Goal: Task Accomplishment & Management: Complete application form

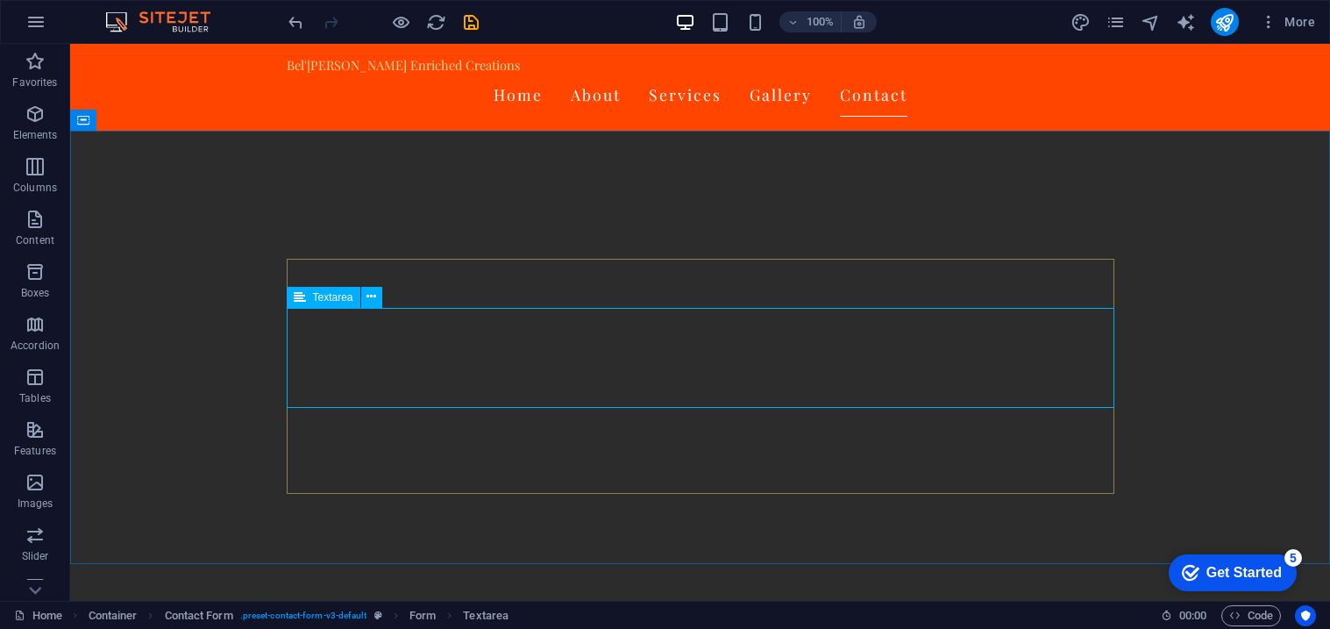
scroll to position [3283, 0]
click at [300, 298] on icon at bounding box center [300, 297] width 12 height 21
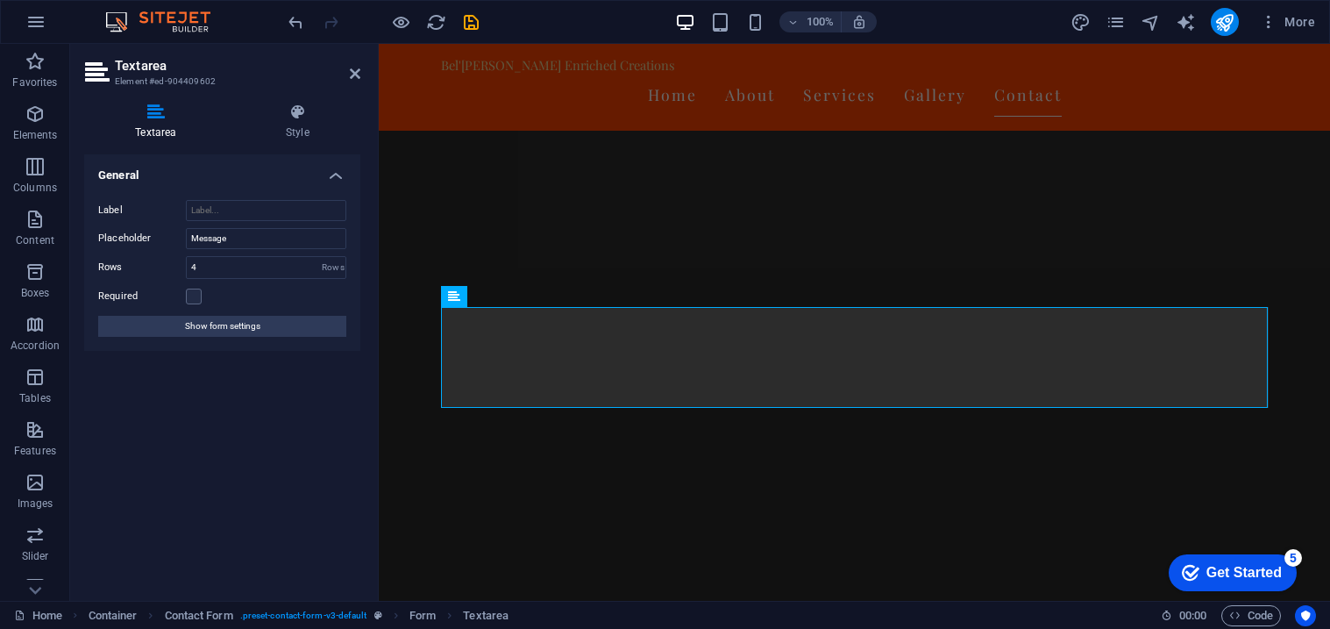
scroll to position [3222, 0]
click at [195, 294] on label at bounding box center [194, 296] width 16 height 16
click at [0, 0] on input "Required" at bounding box center [0, 0] width 0 height 0
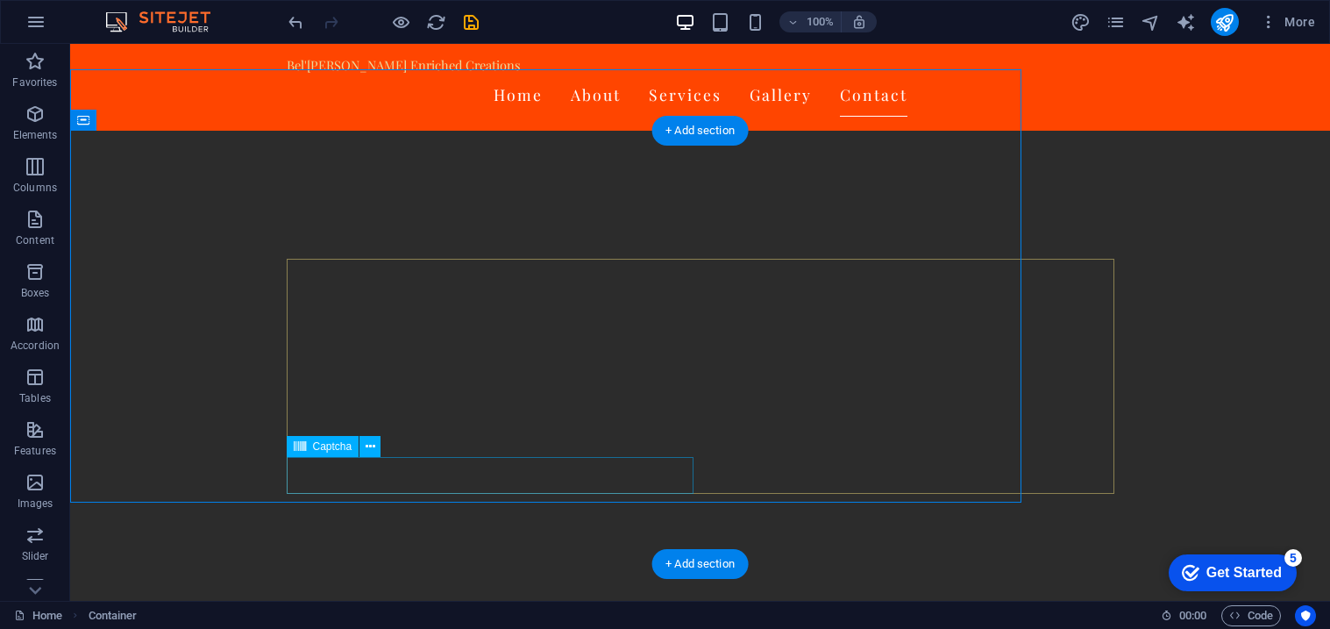
scroll to position [3283, 0]
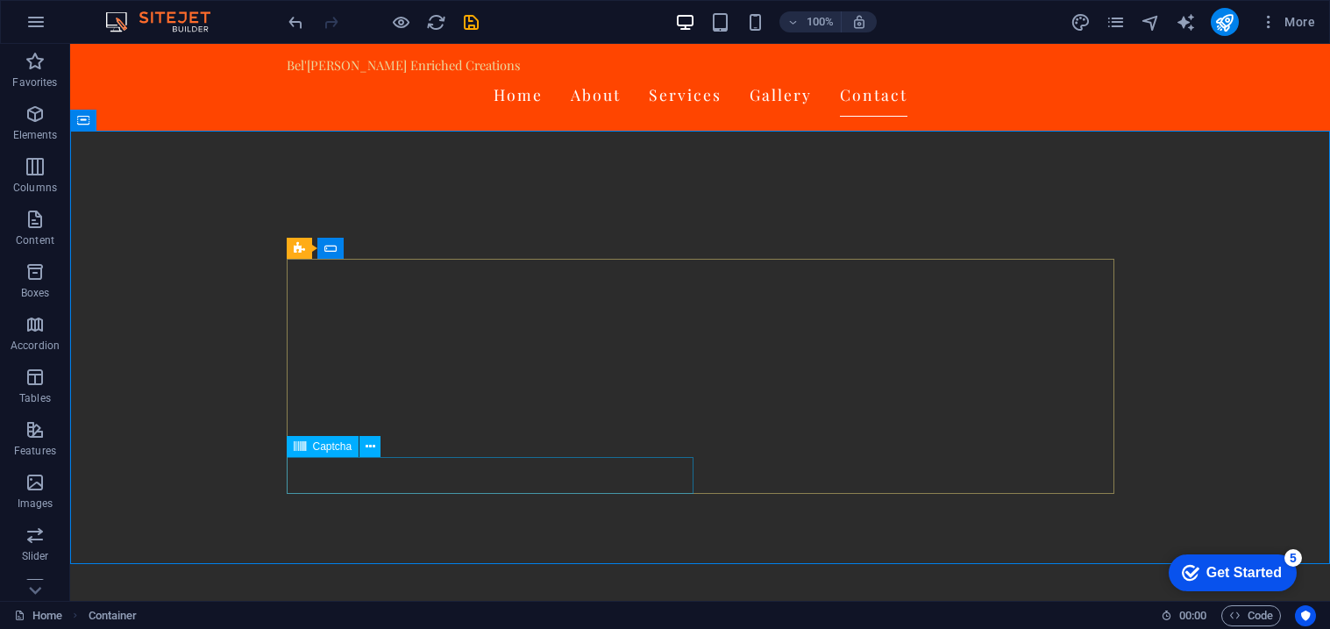
click at [330, 444] on span "Captcha" at bounding box center [332, 446] width 39 height 11
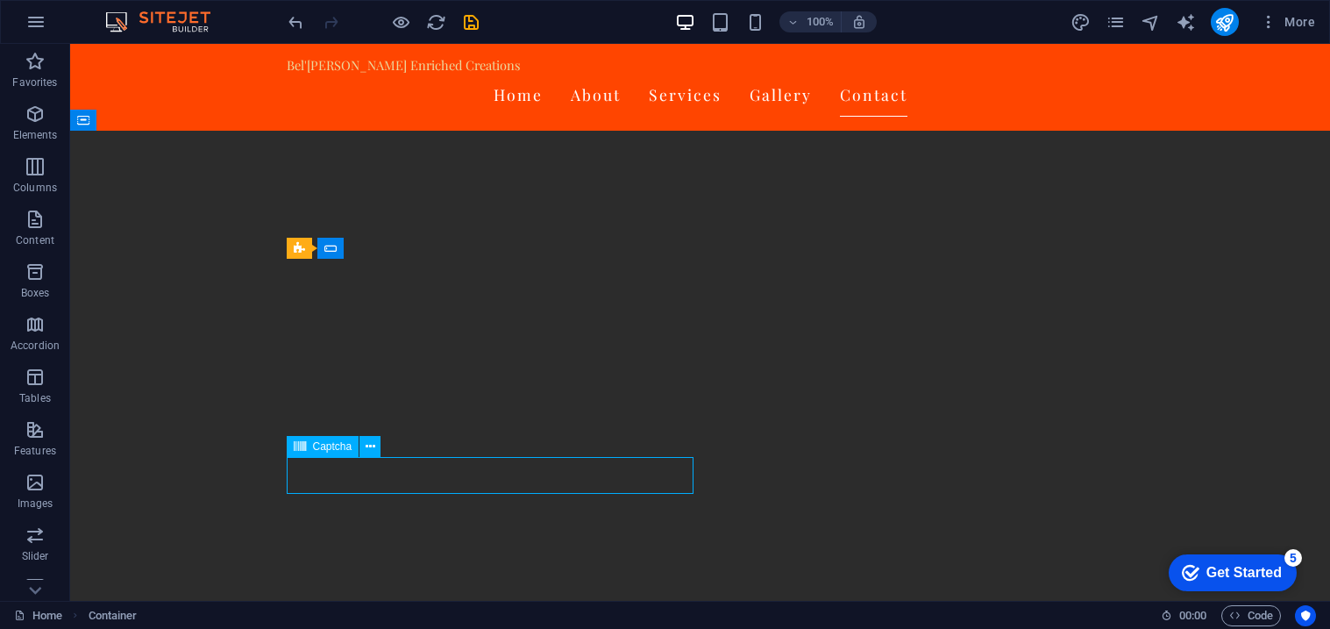
click at [330, 444] on span "Captcha" at bounding box center [332, 446] width 39 height 11
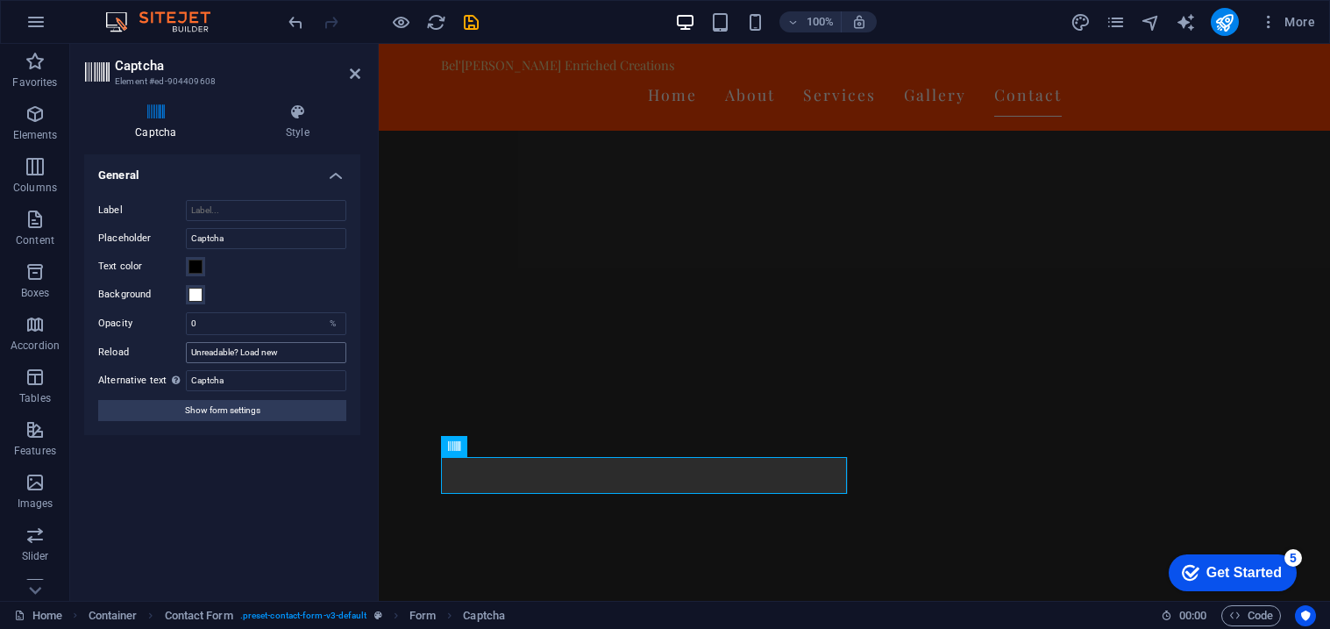
scroll to position [3222, 0]
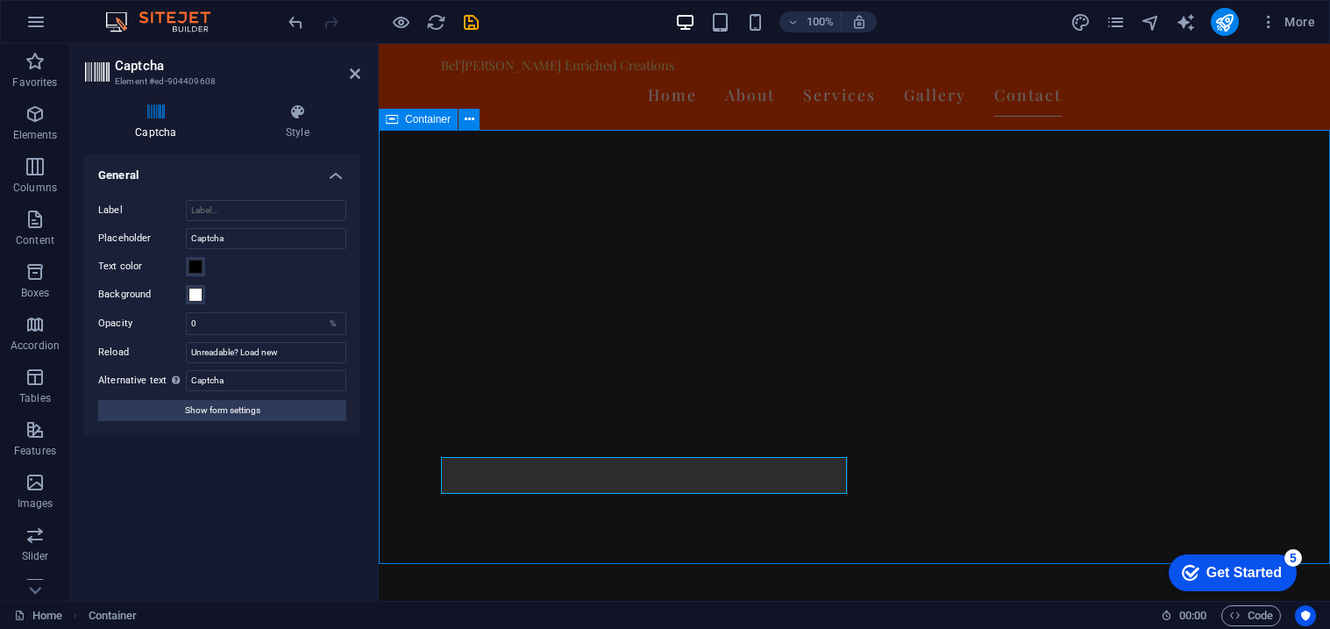
scroll to position [3283, 0]
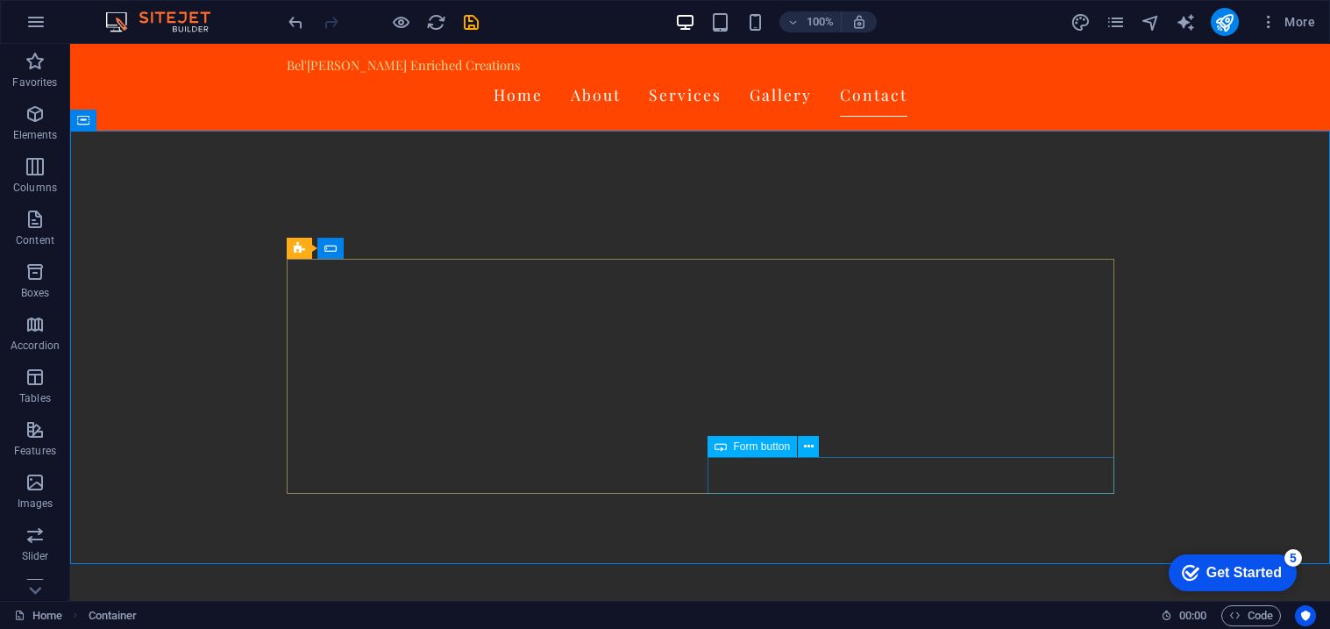
click at [764, 443] on span "Form button" at bounding box center [762, 446] width 57 height 11
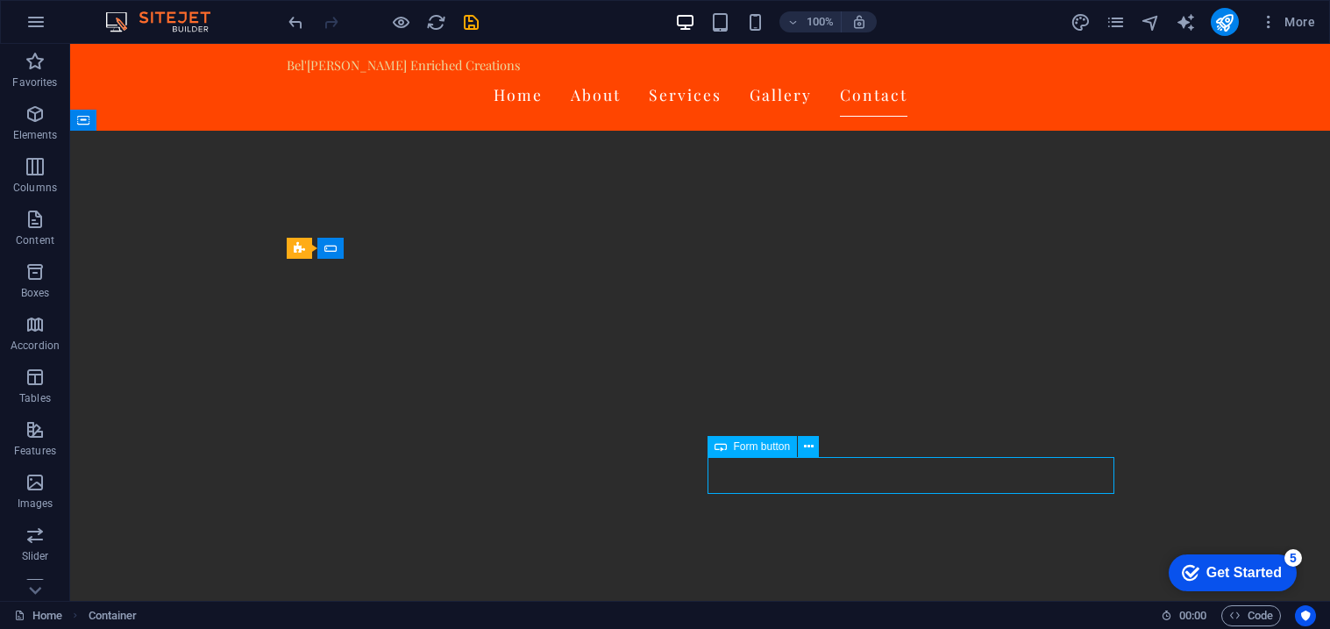
click at [764, 443] on span "Form button" at bounding box center [762, 446] width 57 height 11
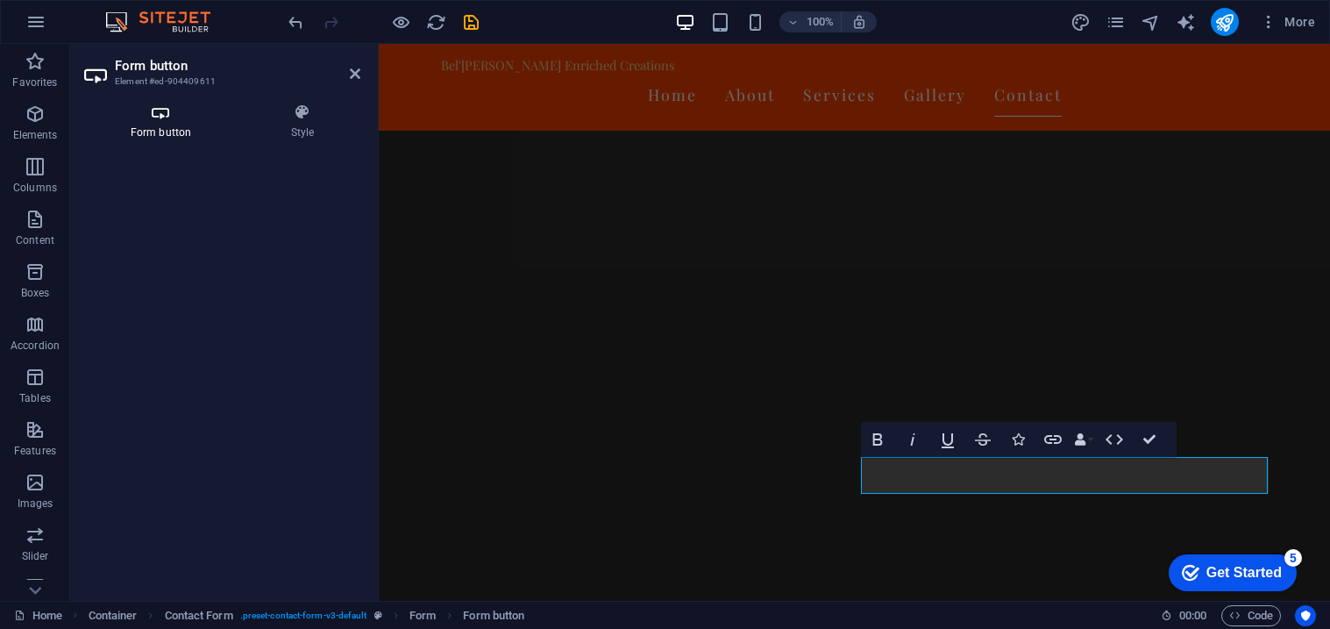
click at [153, 118] on icon at bounding box center [160, 112] width 153 height 18
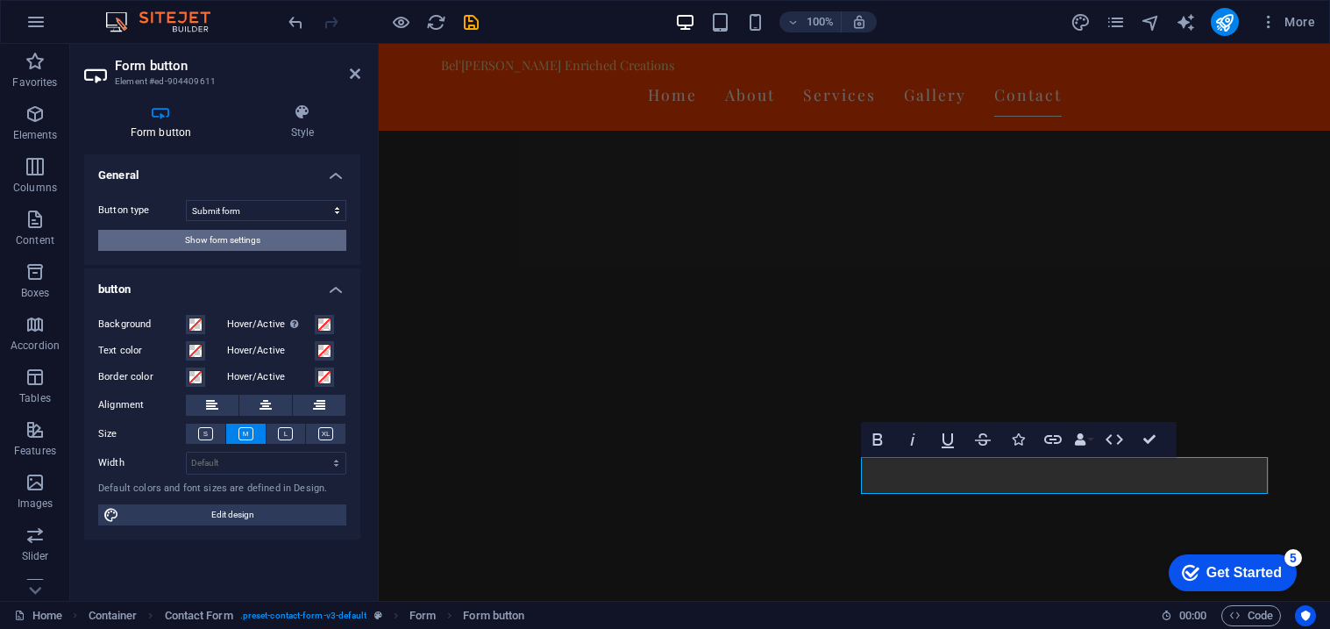
click at [278, 243] on button "Show form settings" at bounding box center [222, 240] width 248 height 21
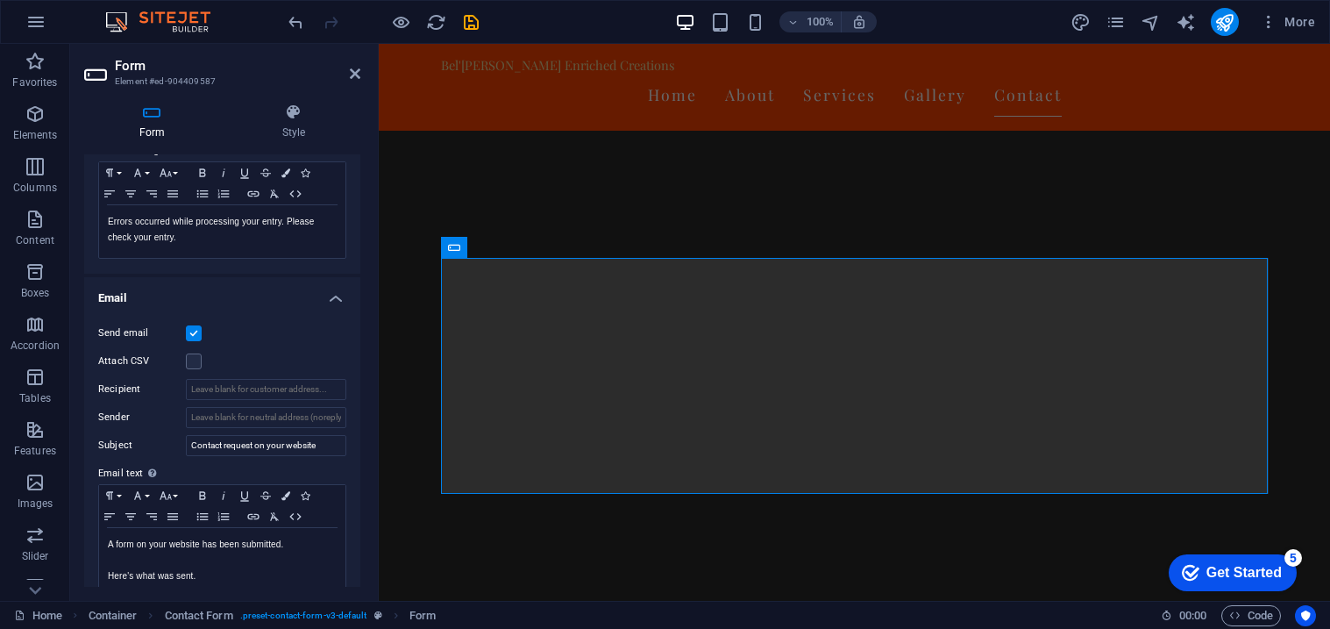
scroll to position [323, 0]
click at [331, 417] on input "Sender" at bounding box center [266, 420] width 160 height 21
drag, startPoint x: 311, startPoint y: 422, endPoint x: 335, endPoint y: 422, distance: 23.7
click at [335, 422] on input "Sender" at bounding box center [266, 420] width 160 height 21
click at [297, 387] on input "Recipient" at bounding box center [266, 392] width 160 height 21
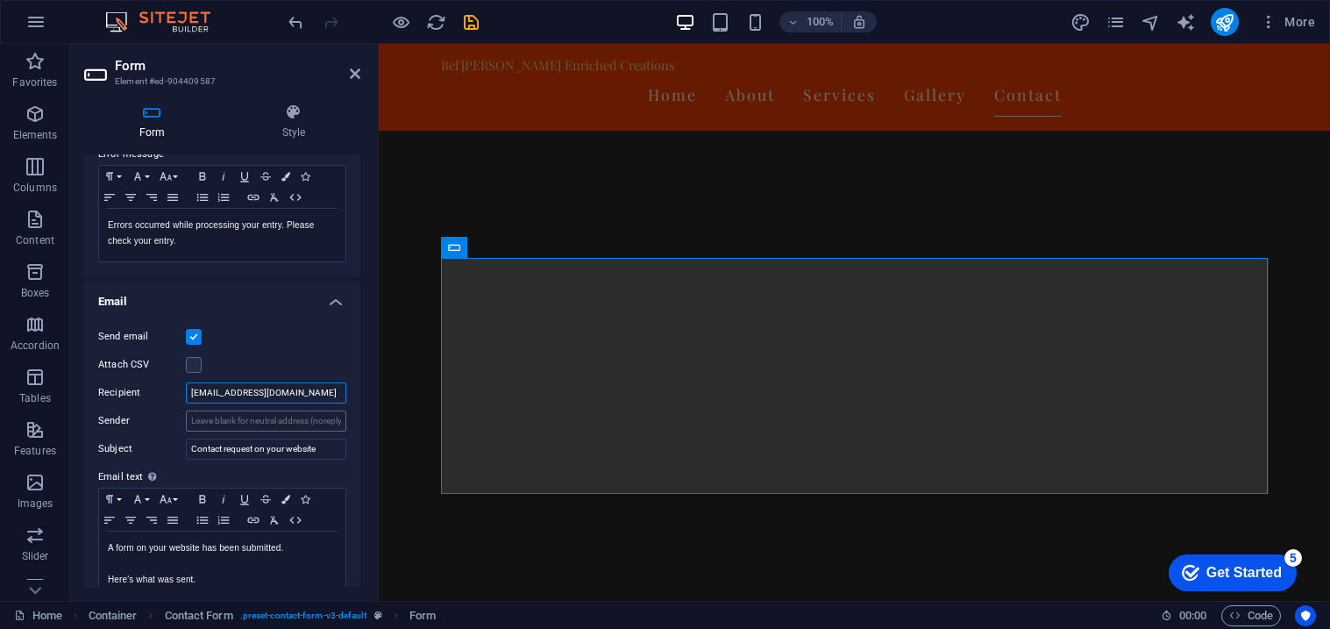
type input "[EMAIL_ADDRESS][DOMAIN_NAME]"
click at [241, 425] on input "Sender" at bounding box center [266, 420] width 160 height 21
type input "[EMAIL_ADDRESS][DOMAIN_NAME]"
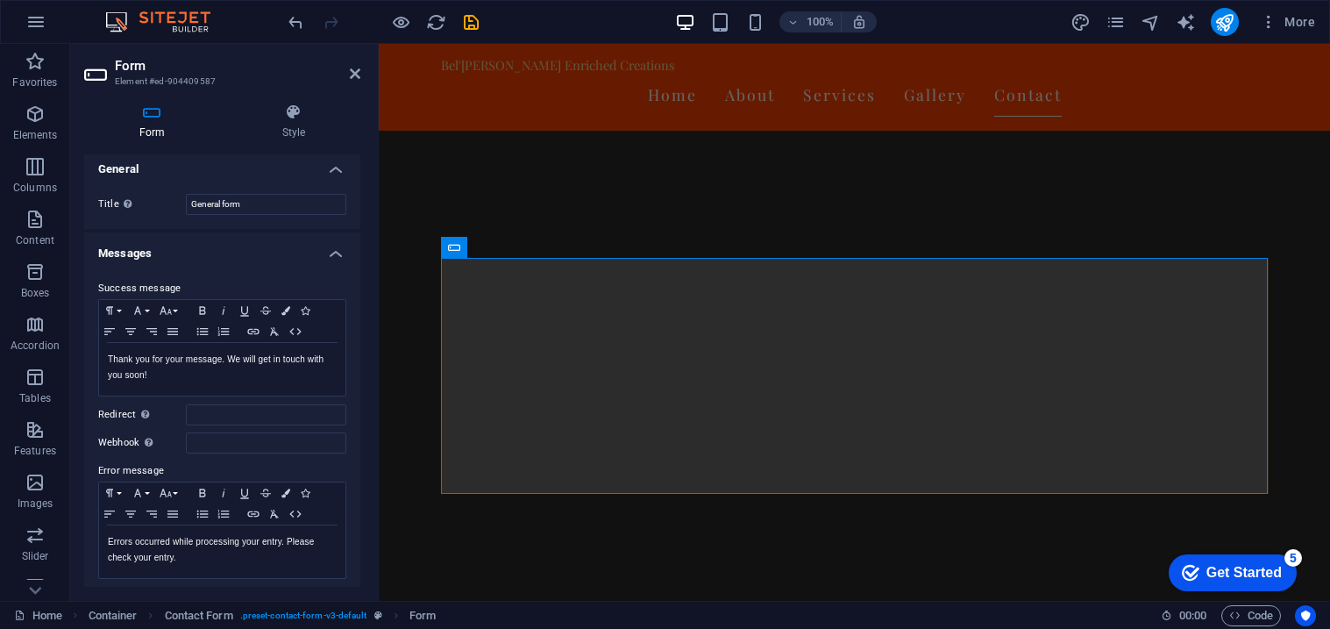
scroll to position [0, 0]
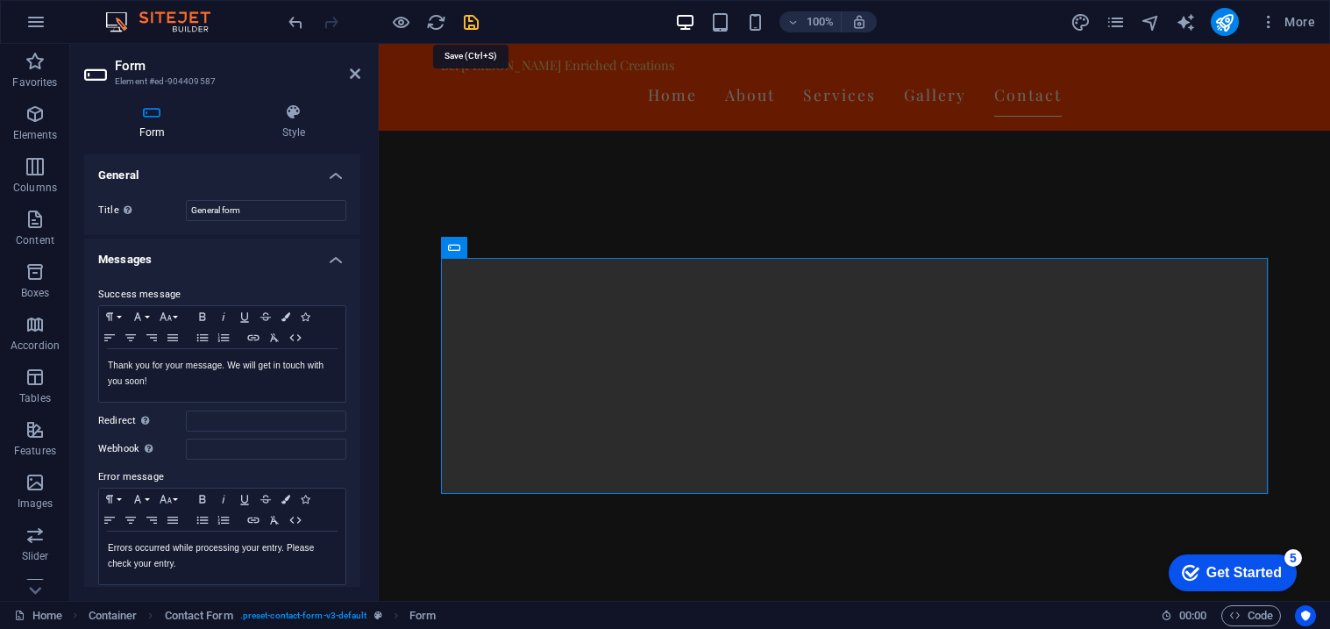
click at [474, 20] on icon "save" at bounding box center [471, 22] width 20 height 20
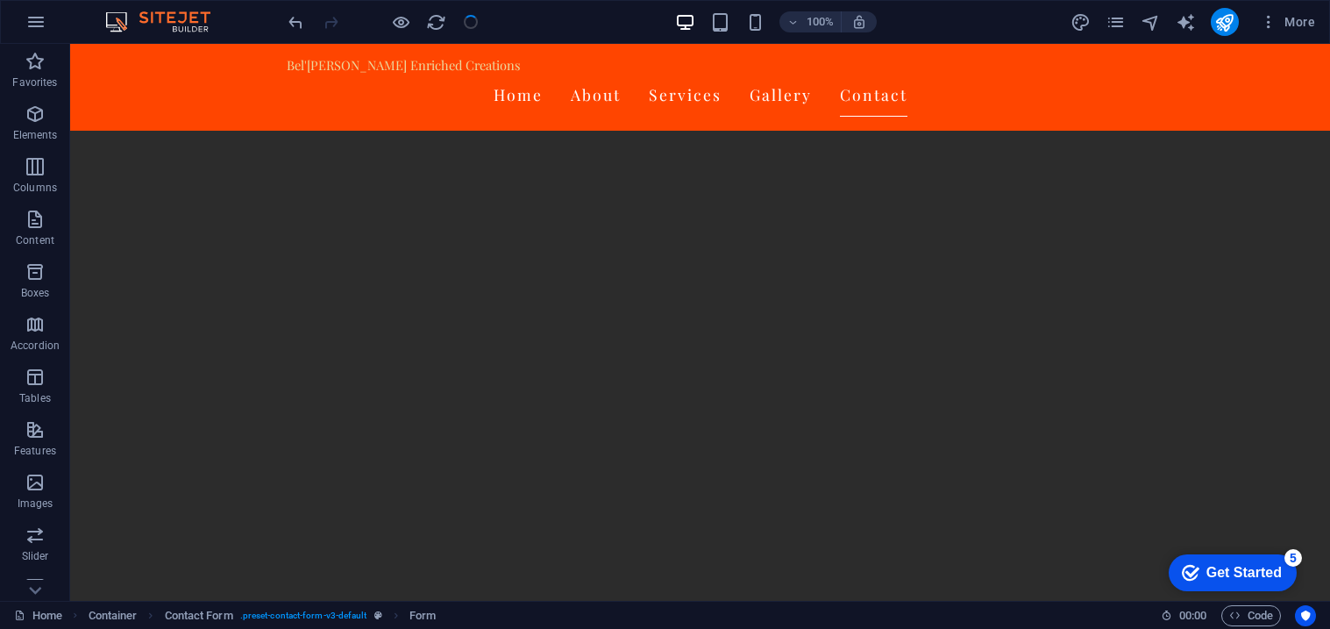
scroll to position [3283, 0]
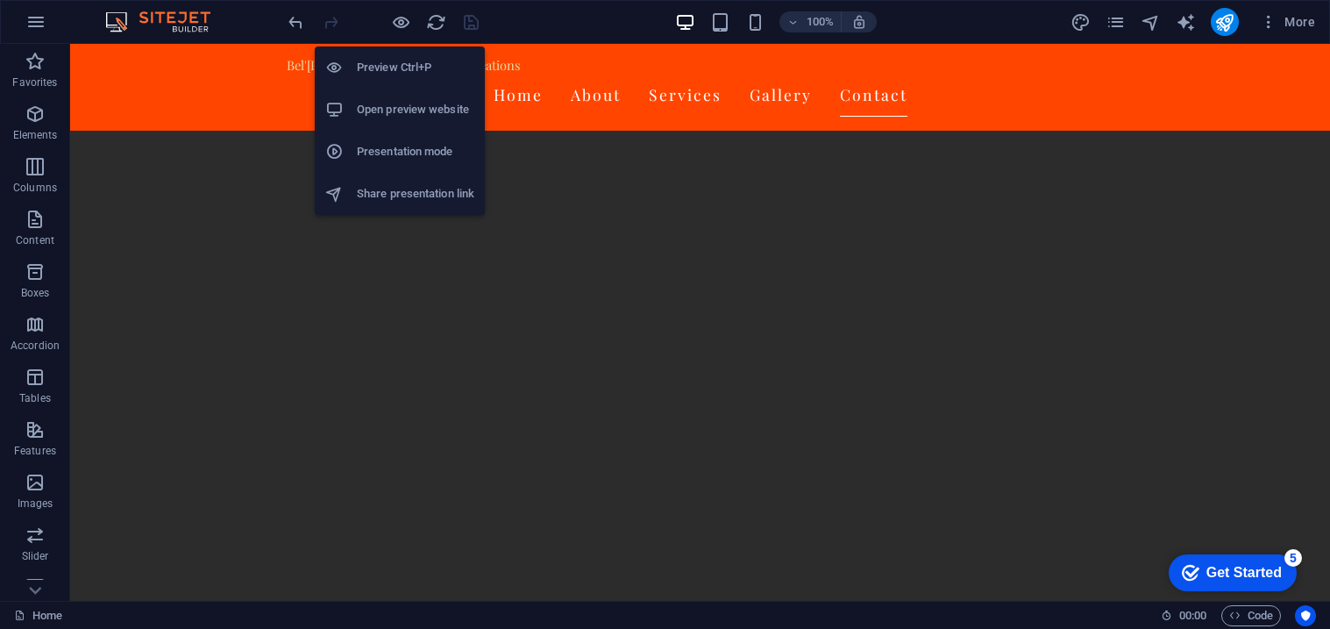
click at [410, 99] on h6 "Open preview website" at bounding box center [415, 109] width 117 height 21
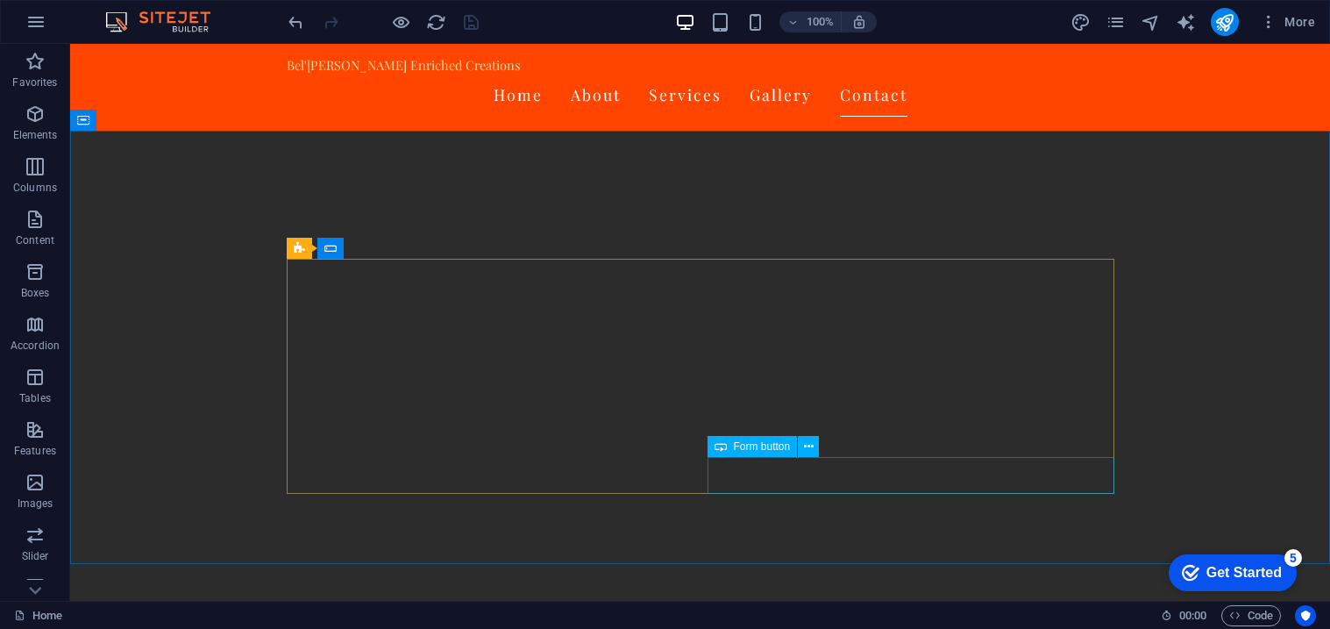
click at [745, 451] on span "Form button" at bounding box center [762, 446] width 57 height 11
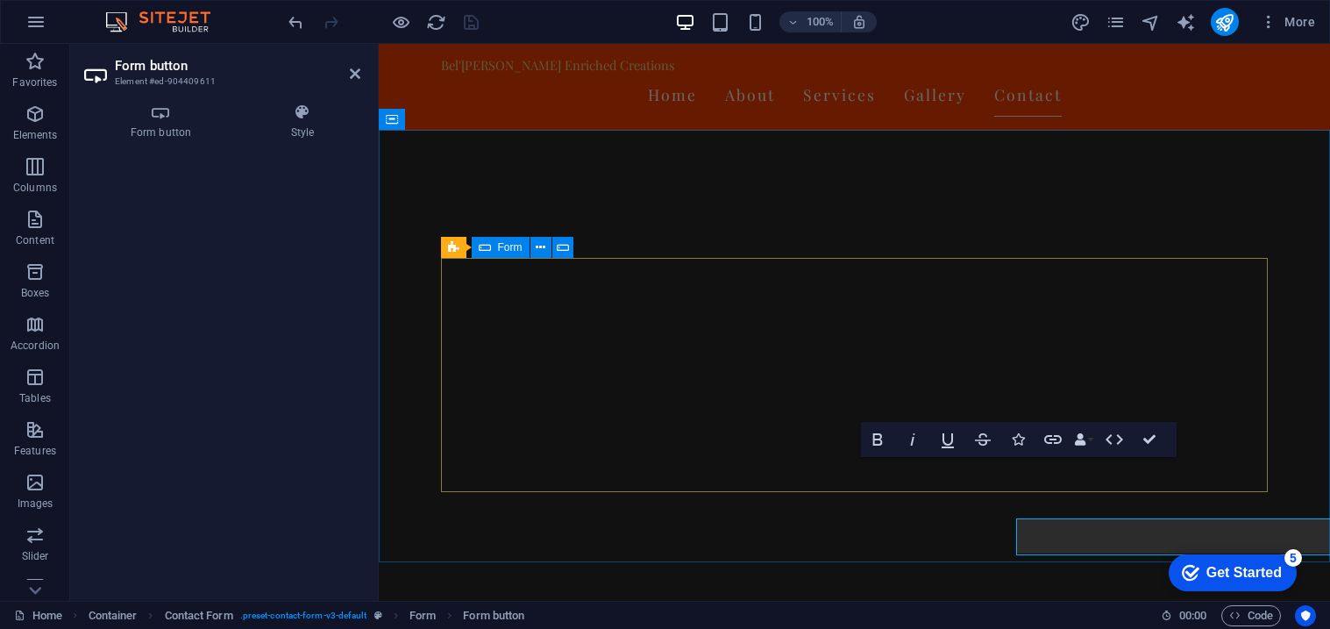
scroll to position [3222, 0]
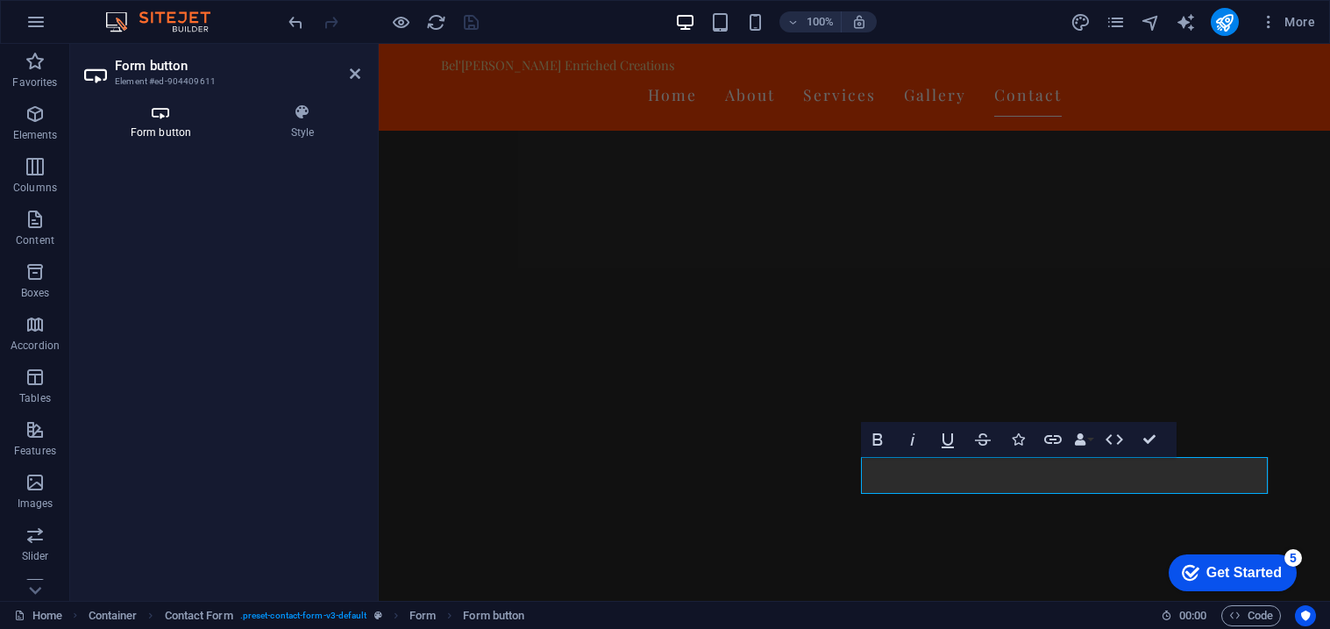
click at [167, 117] on icon at bounding box center [160, 112] width 153 height 18
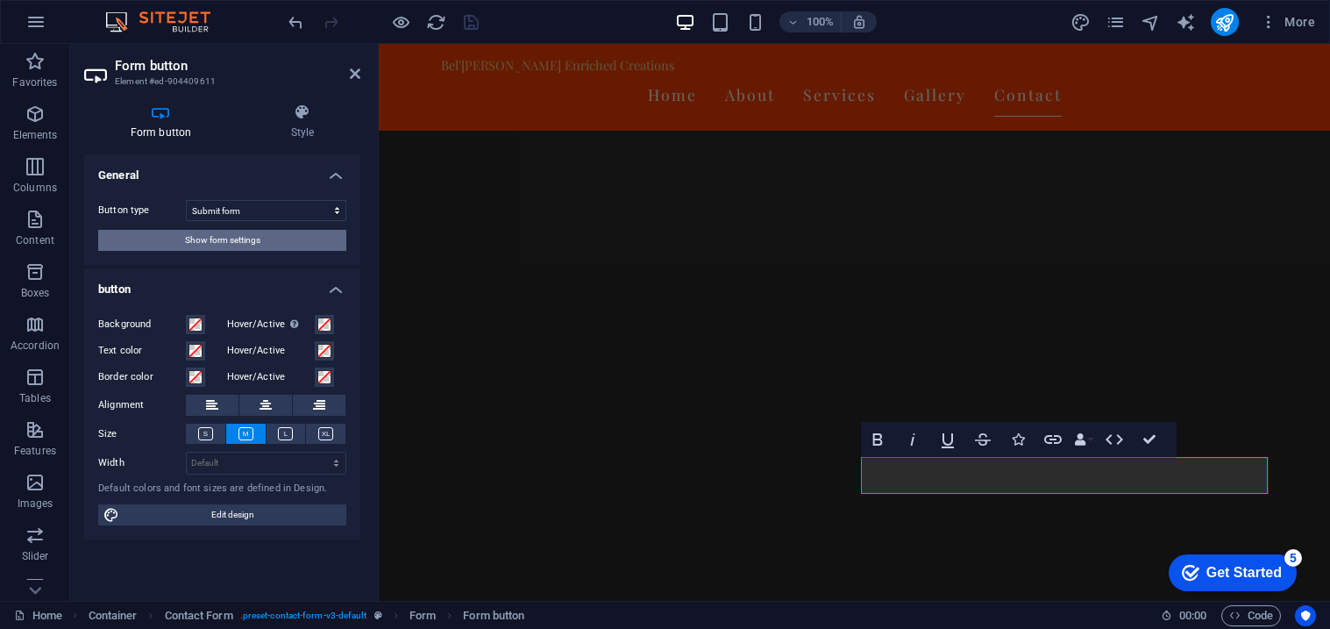
click at [229, 236] on span "Show form settings" at bounding box center [222, 240] width 75 height 21
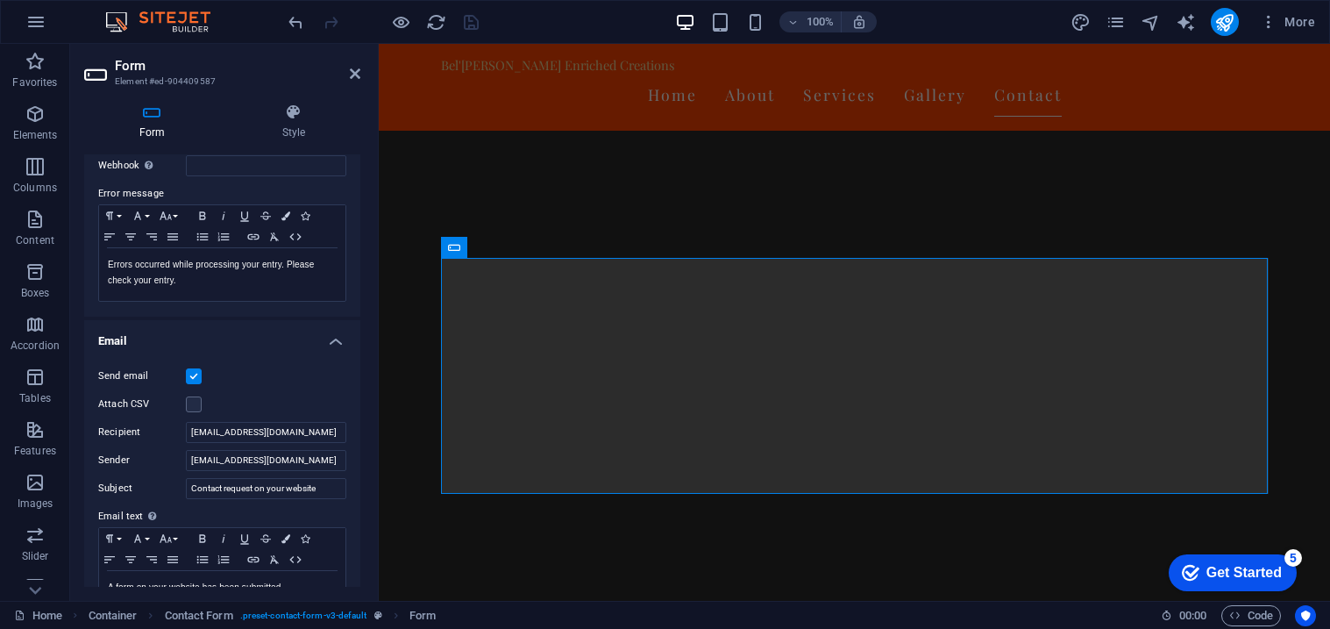
scroll to position [284, 0]
click at [268, 433] on input "[EMAIL_ADDRESS][DOMAIN_NAME]" at bounding box center [266, 431] width 160 height 21
type input "[EMAIL_ADDRESS][DOMAIN_NAME]"
click at [476, 22] on icon "save" at bounding box center [471, 22] width 20 height 20
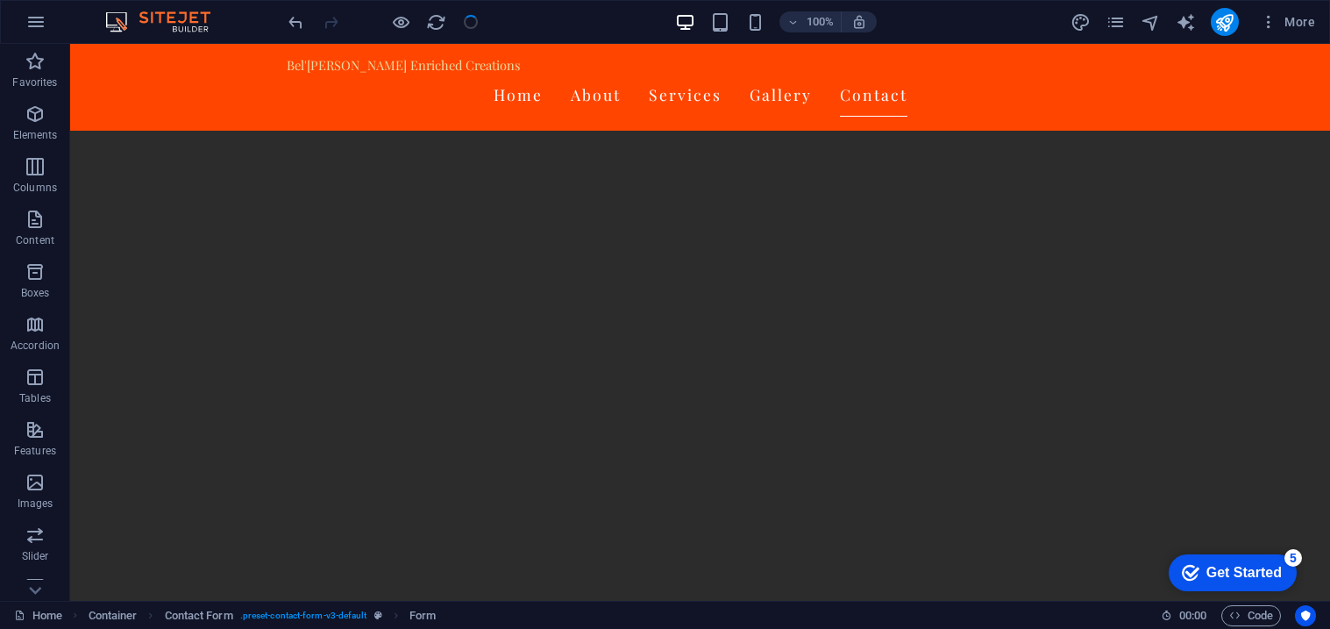
scroll to position [3283, 0]
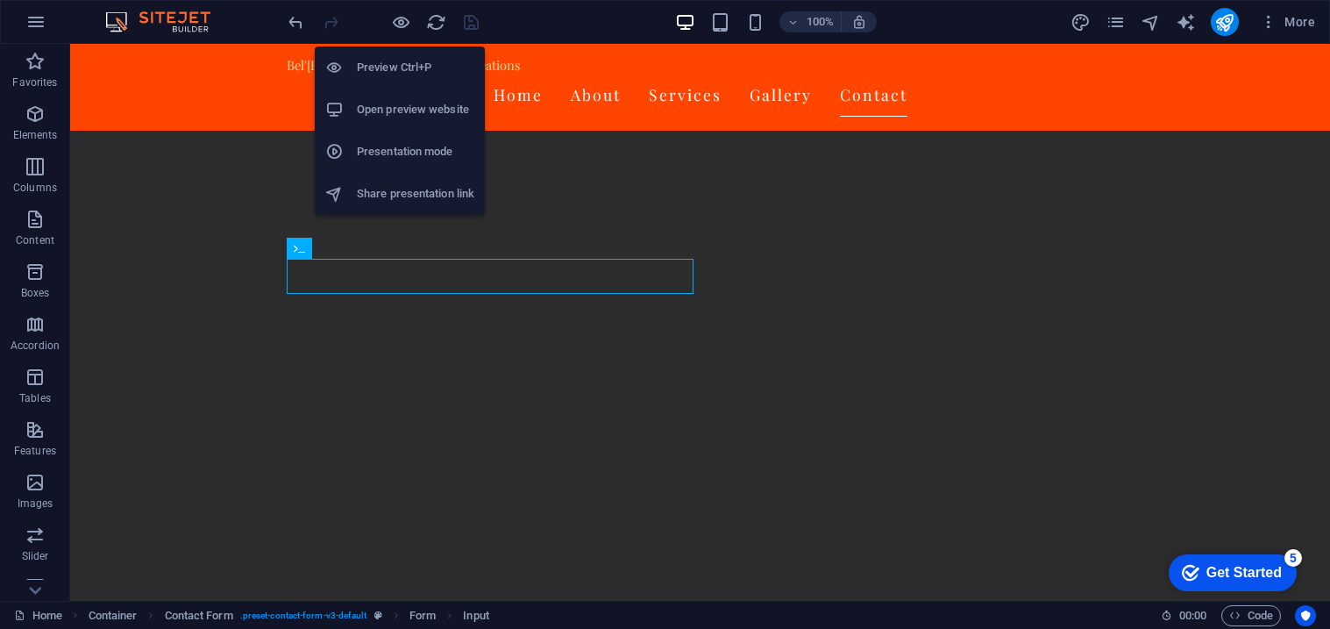
click at [422, 117] on h6 "Open preview website" at bounding box center [415, 109] width 117 height 21
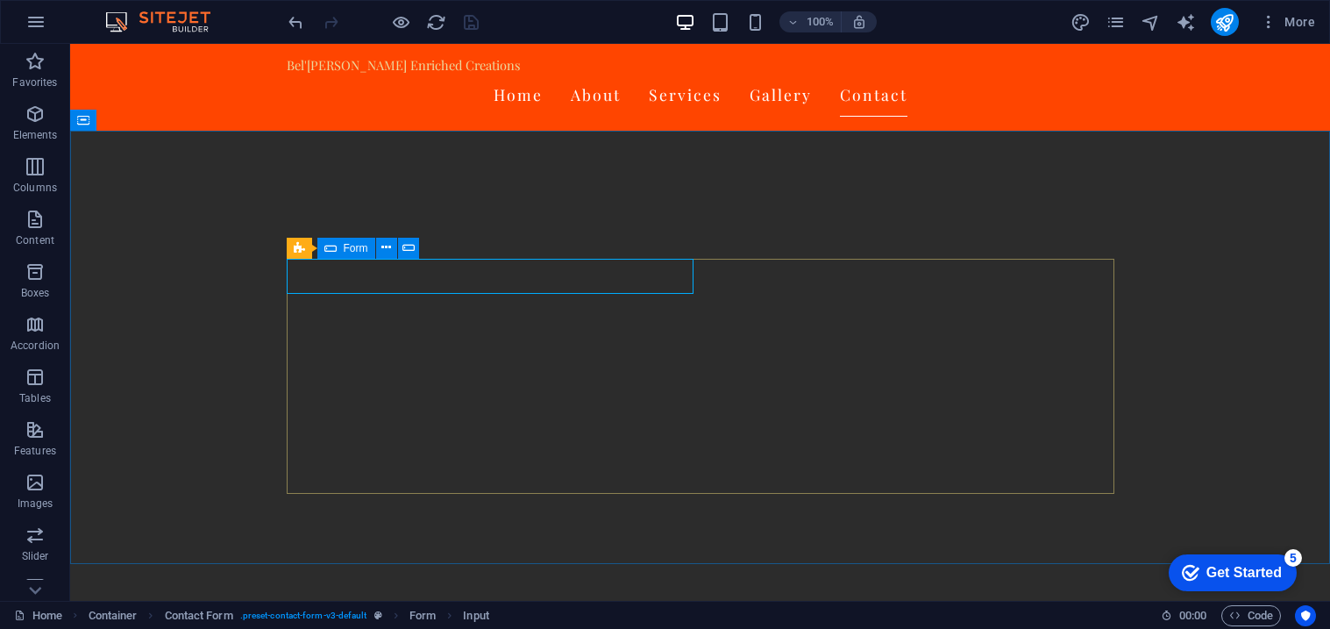
click at [336, 248] on div "Form" at bounding box center [346, 248] width 58 height 21
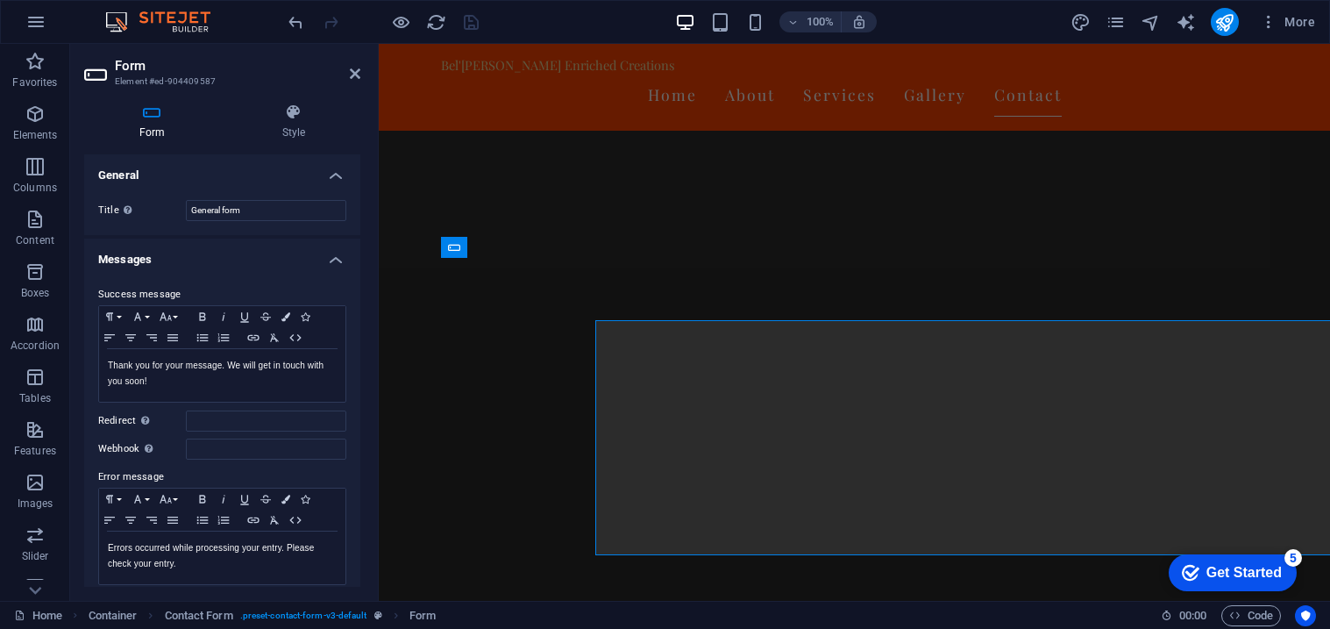
scroll to position [3222, 0]
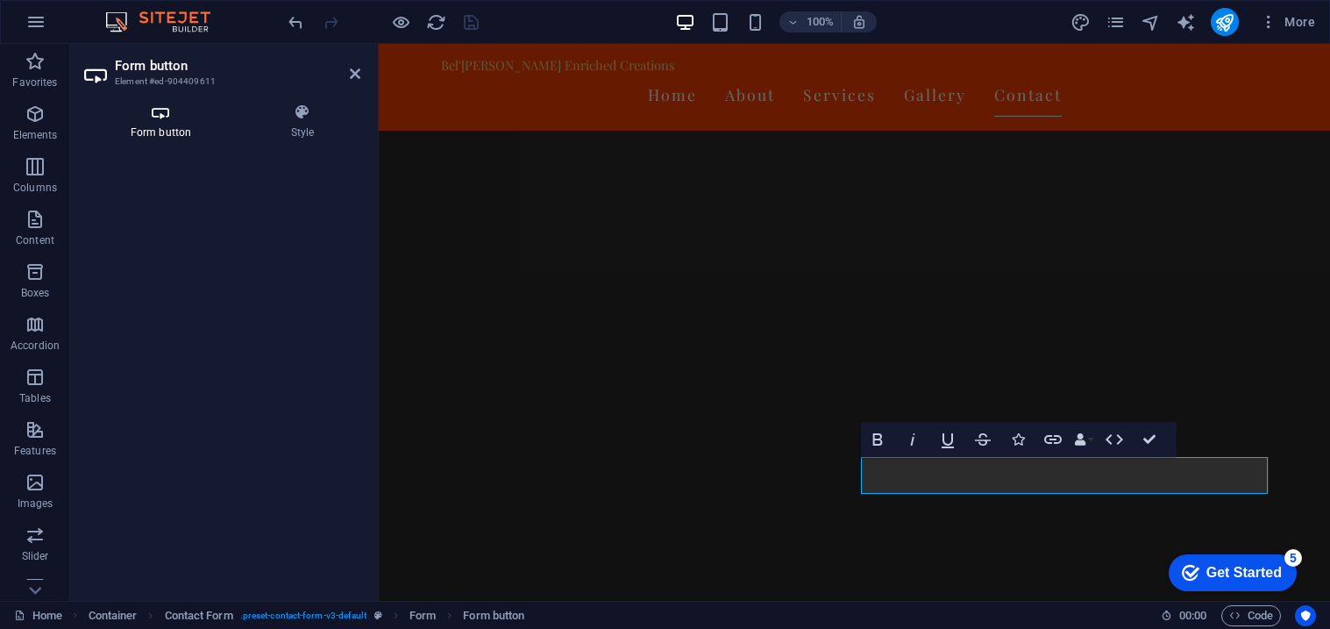
click at [195, 136] on h4 "Form button" at bounding box center [164, 121] width 160 height 37
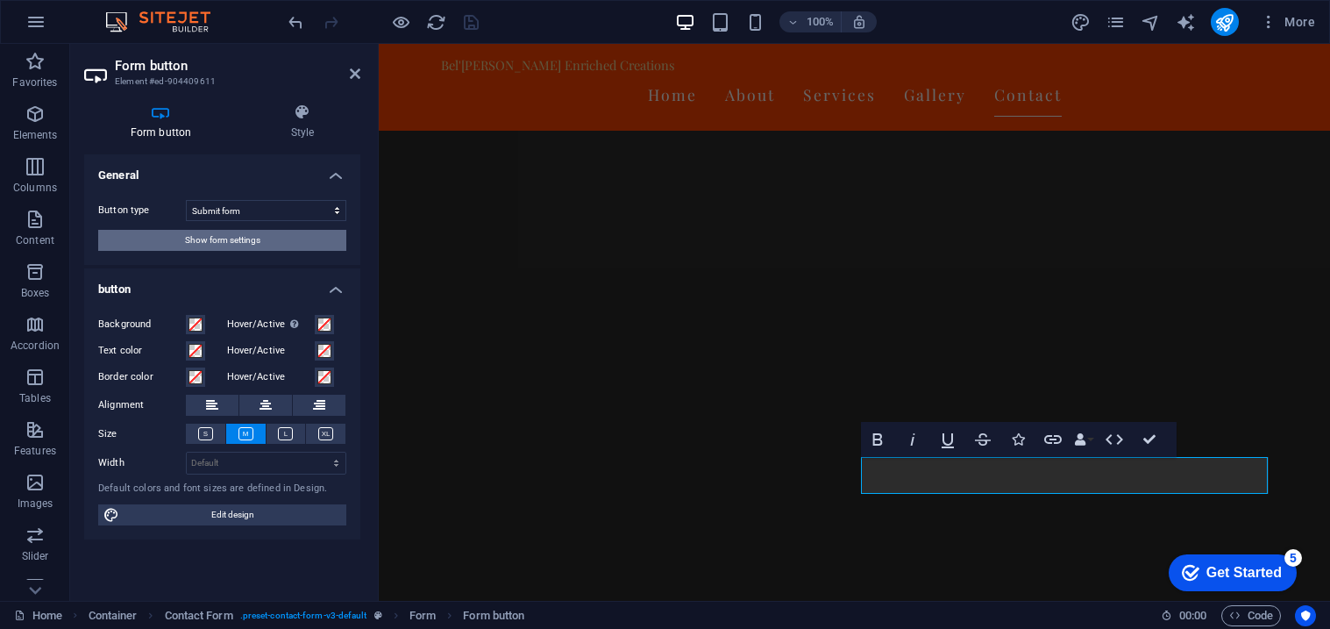
click at [221, 233] on span "Show form settings" at bounding box center [222, 240] width 75 height 21
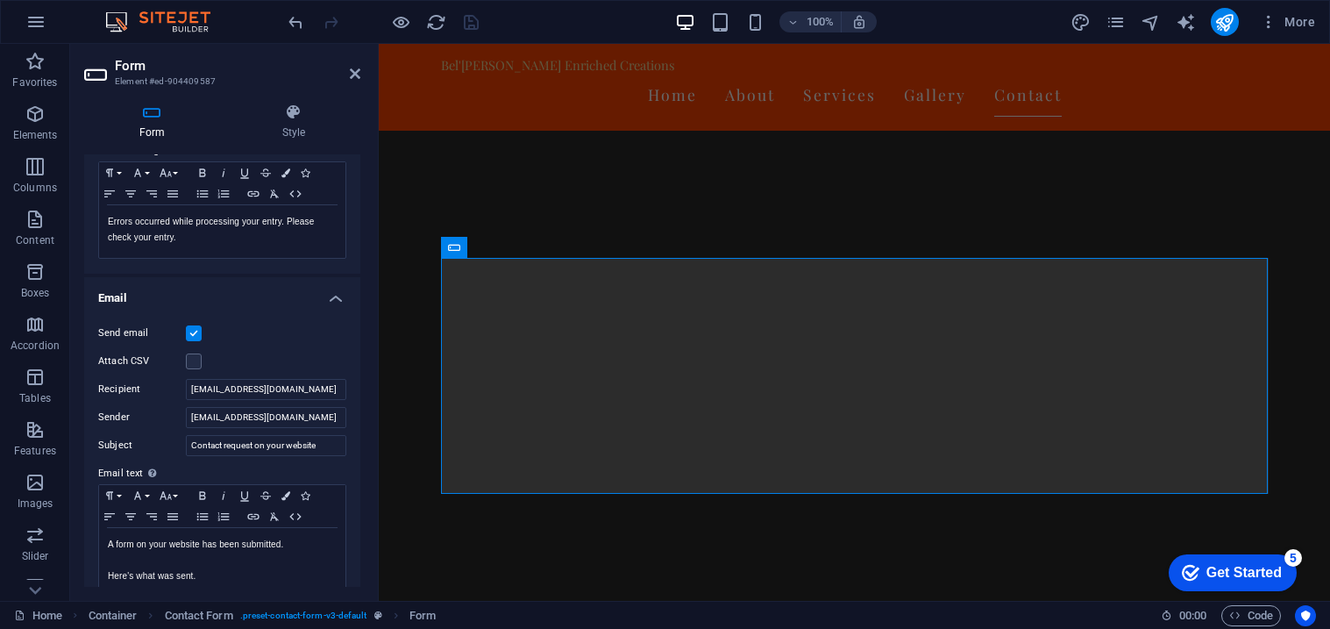
scroll to position [328, 0]
click at [317, 415] on input "[EMAIL_ADDRESS][DOMAIN_NAME]" at bounding box center [266, 415] width 160 height 21
click at [201, 387] on input "[EMAIL_ADDRESS][DOMAIN_NAME]" at bounding box center [266, 387] width 160 height 21
type input "[EMAIL_ADDRESS][DOMAIN_NAME]"
click at [219, 409] on input "Sender" at bounding box center [266, 415] width 160 height 21
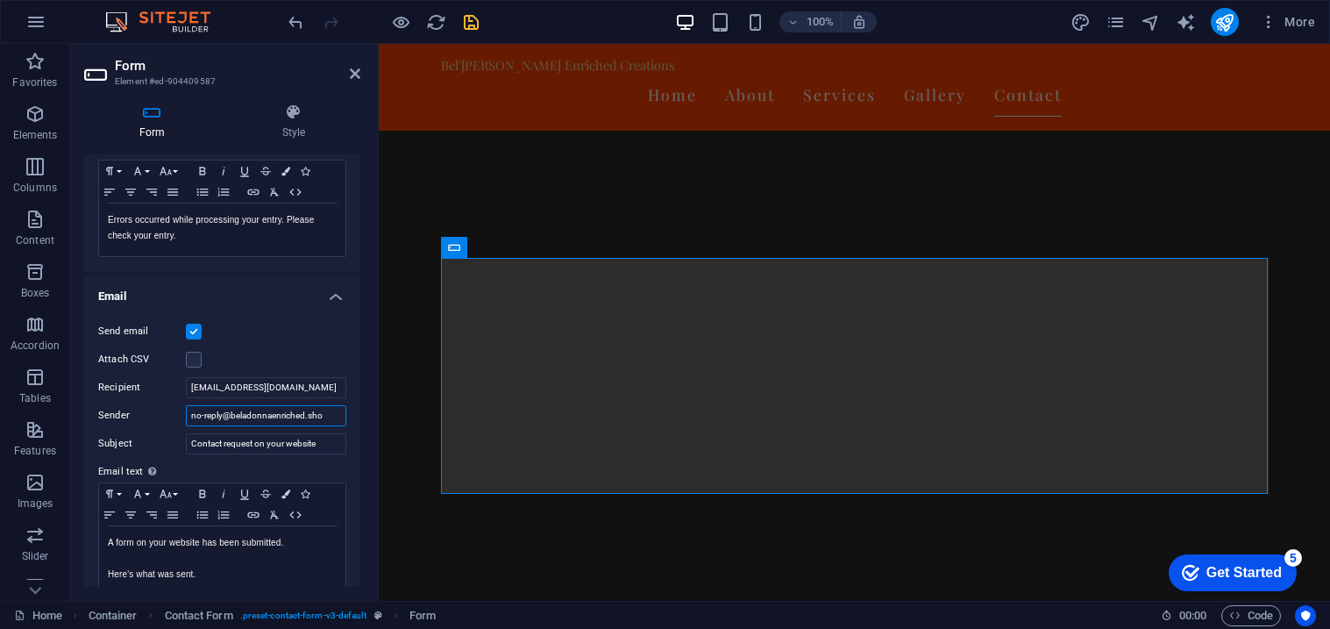
type input "[EMAIL_ADDRESS][DOMAIN_NAME]"
click at [468, 23] on icon "save" at bounding box center [471, 22] width 20 height 20
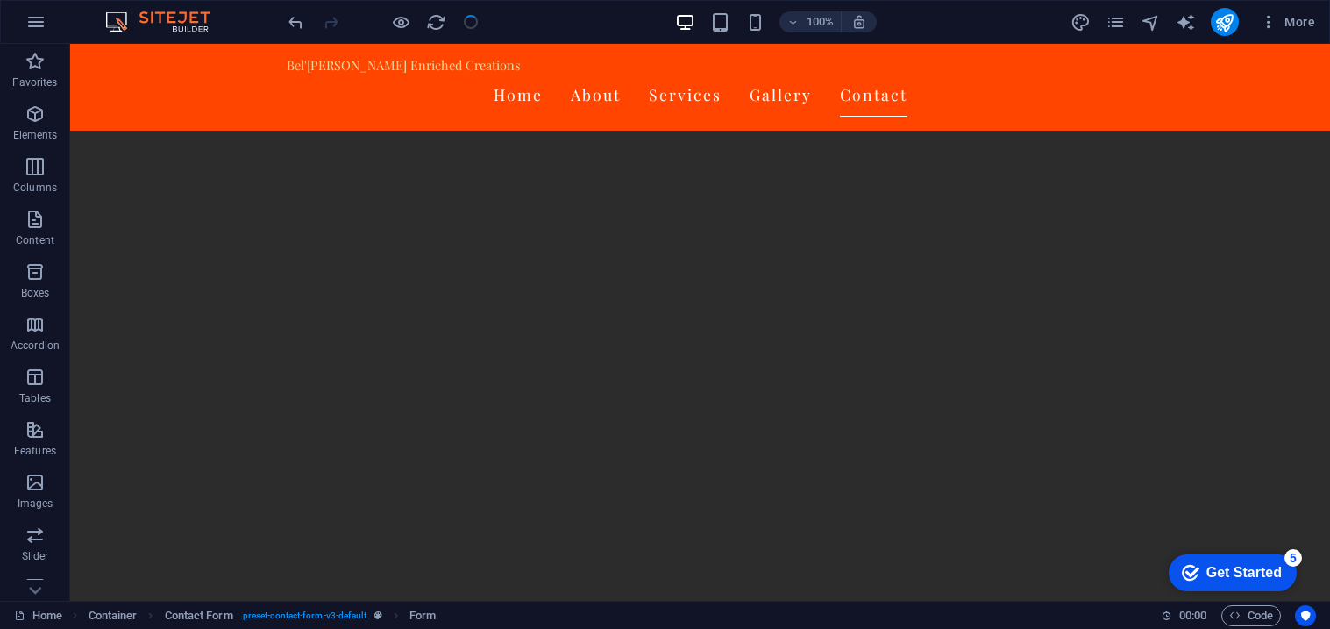
scroll to position [3283, 0]
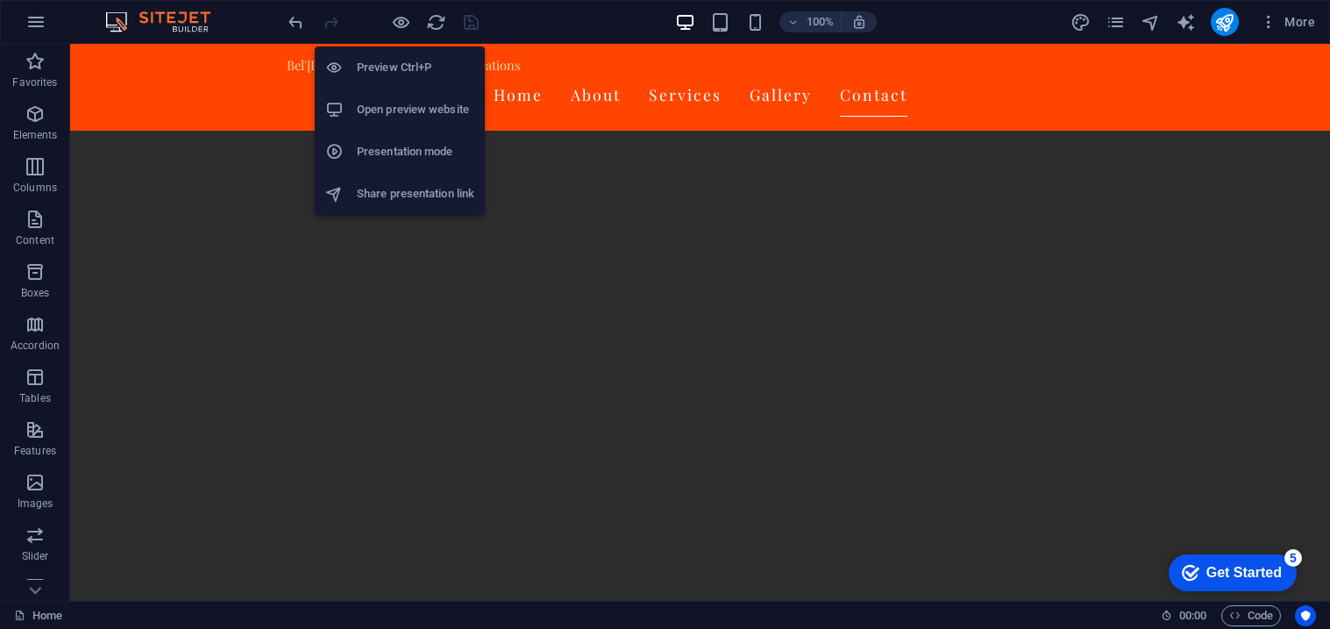
click at [414, 96] on li "Open preview website" at bounding box center [400, 110] width 170 height 42
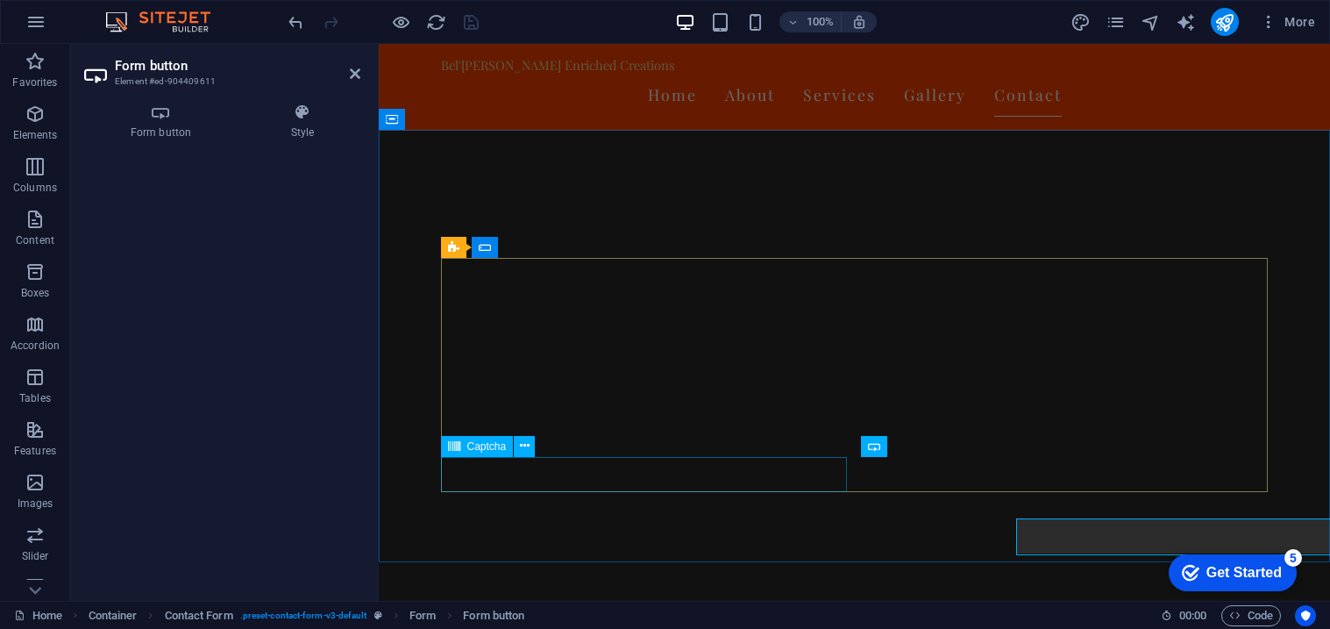
scroll to position [3222, 0]
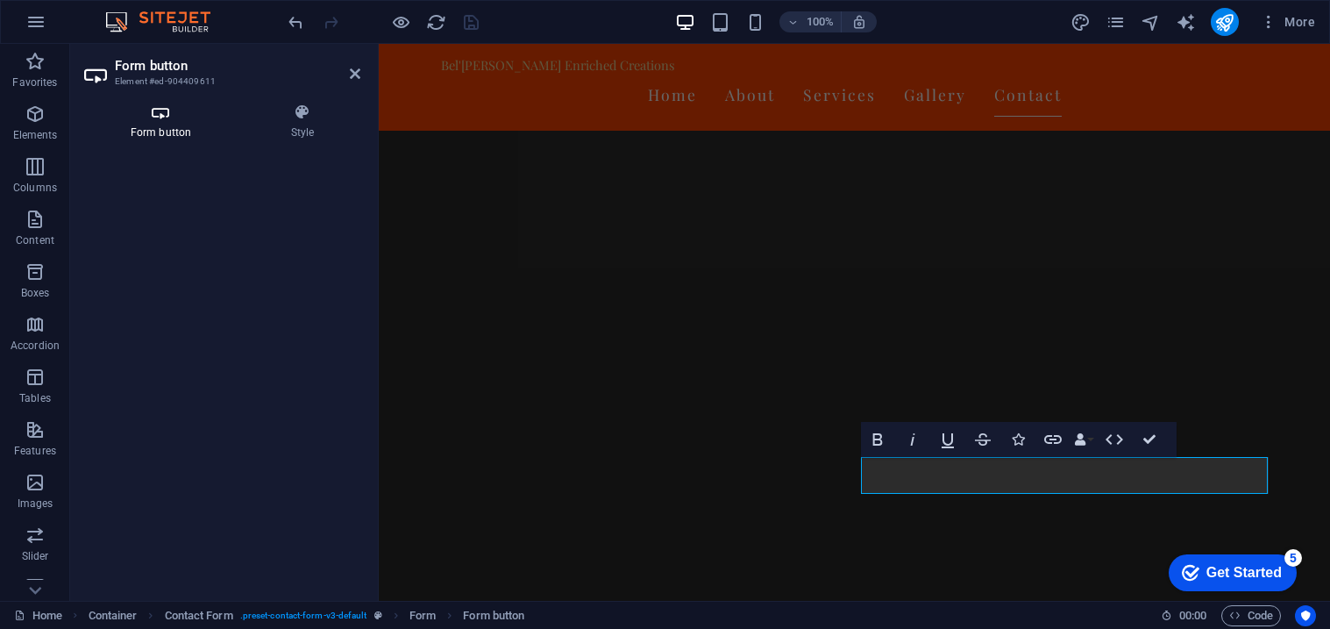
click at [159, 132] on h4 "Form button" at bounding box center [164, 121] width 160 height 37
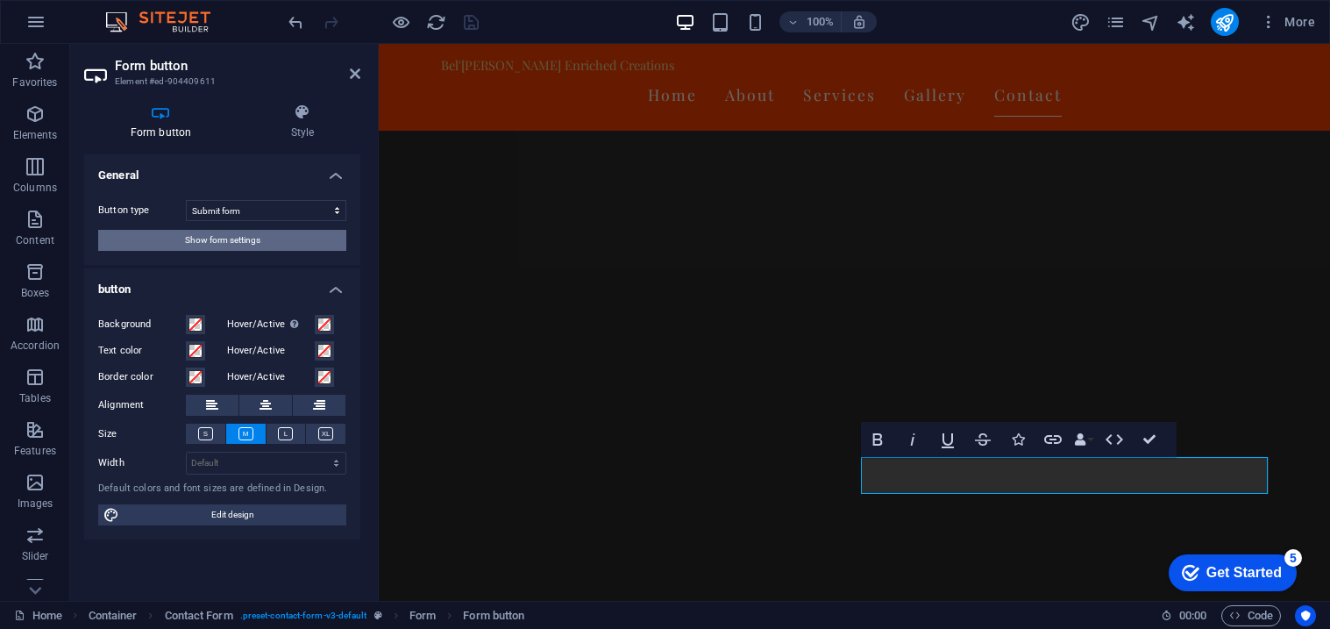
click at [321, 244] on button "Show form settings" at bounding box center [222, 240] width 248 height 21
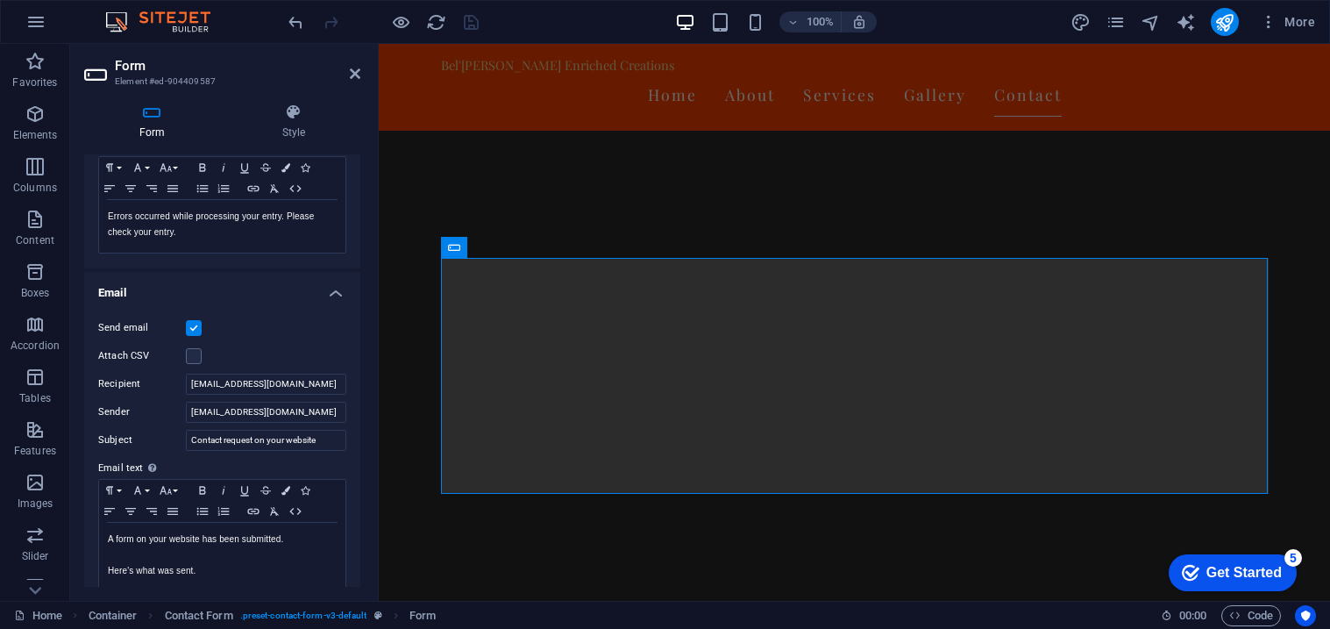
scroll to position [335, 0]
click at [331, 380] on input "[EMAIL_ADDRESS][DOMAIN_NAME]" at bounding box center [266, 380] width 160 height 21
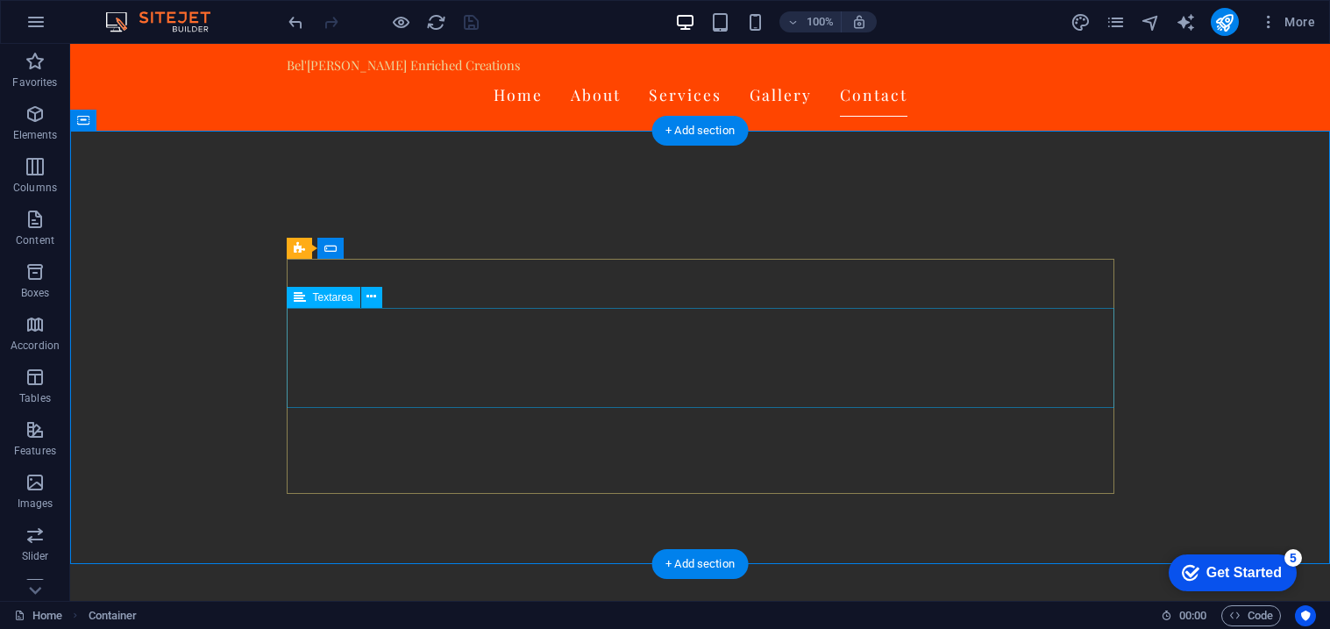
scroll to position [3283, 0]
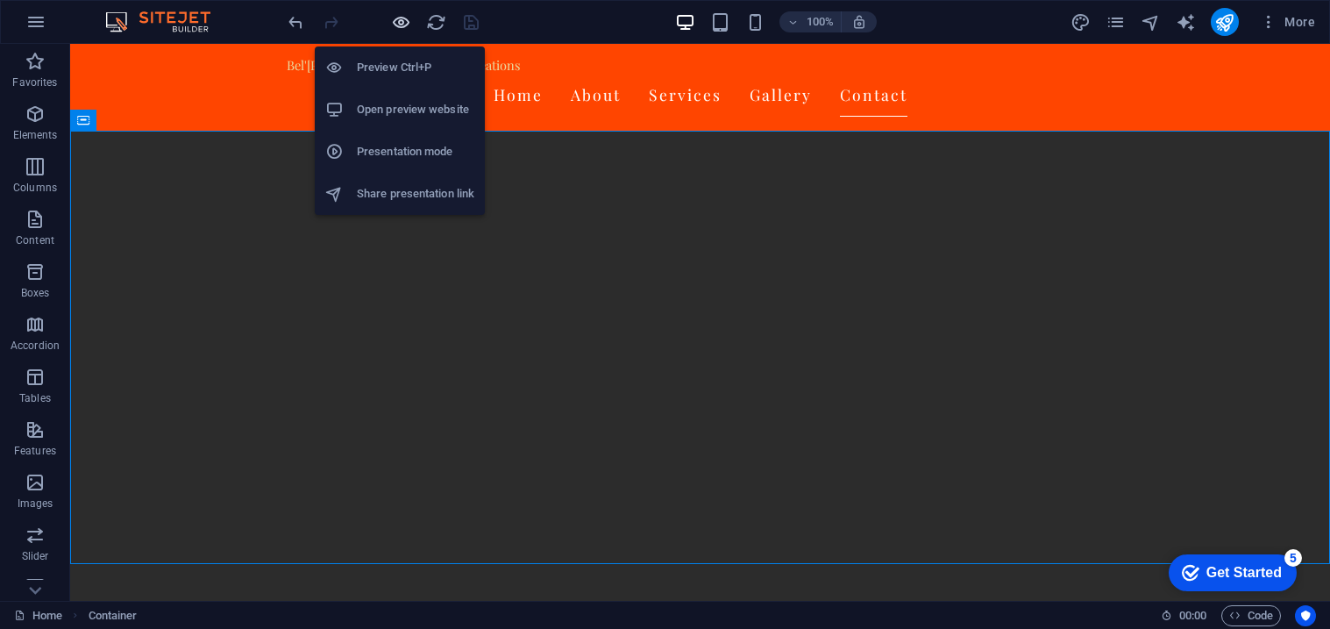
click at [409, 23] on icon "button" at bounding box center [401, 22] width 20 height 20
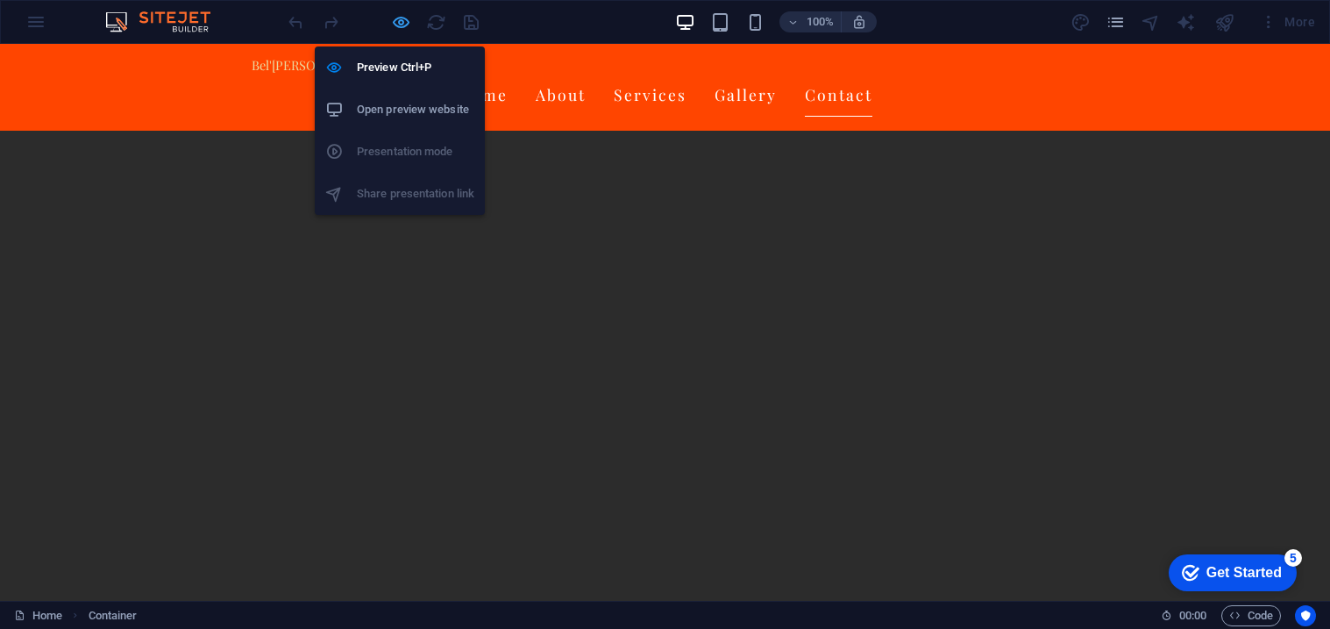
scroll to position [3298, 0]
click at [416, 110] on h6 "Open preview website" at bounding box center [415, 109] width 117 height 21
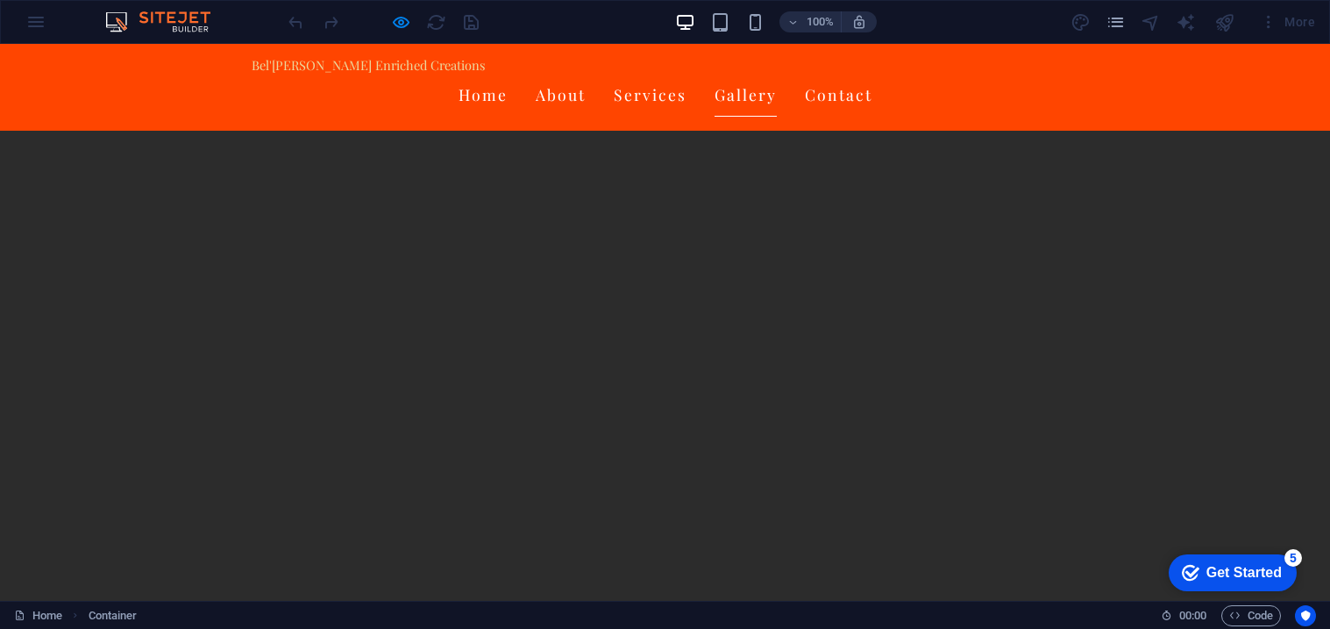
scroll to position [2329, 0]
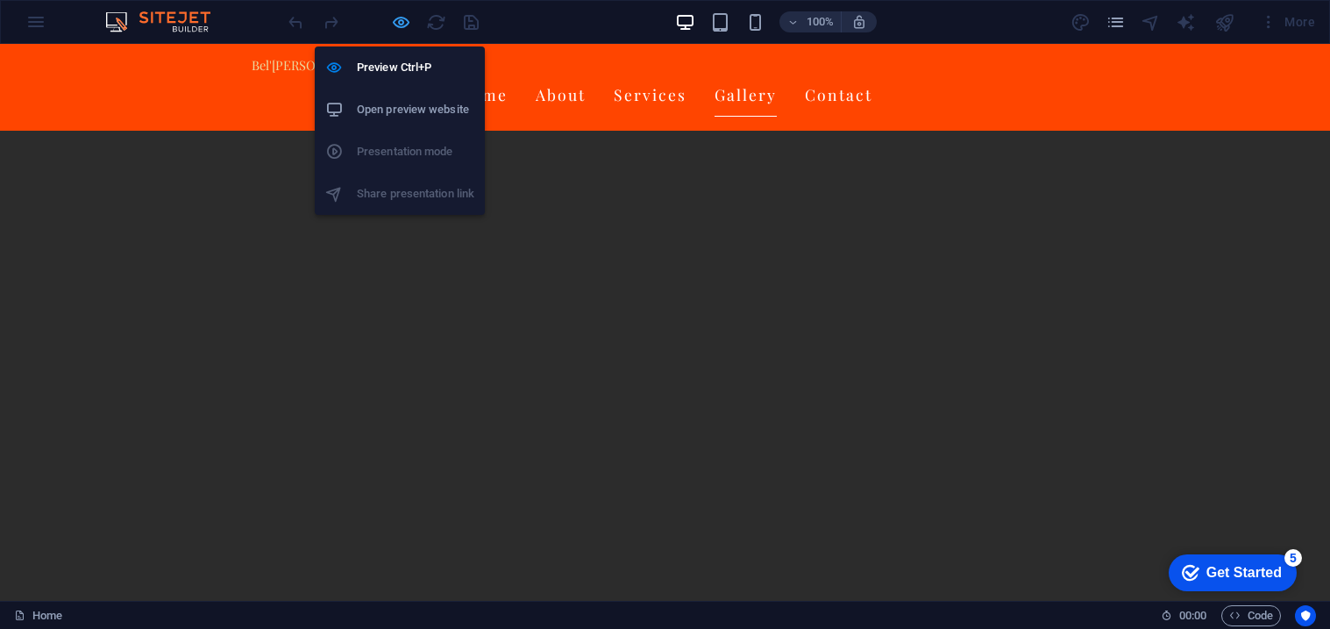
click at [399, 18] on icon "button" at bounding box center [401, 22] width 20 height 20
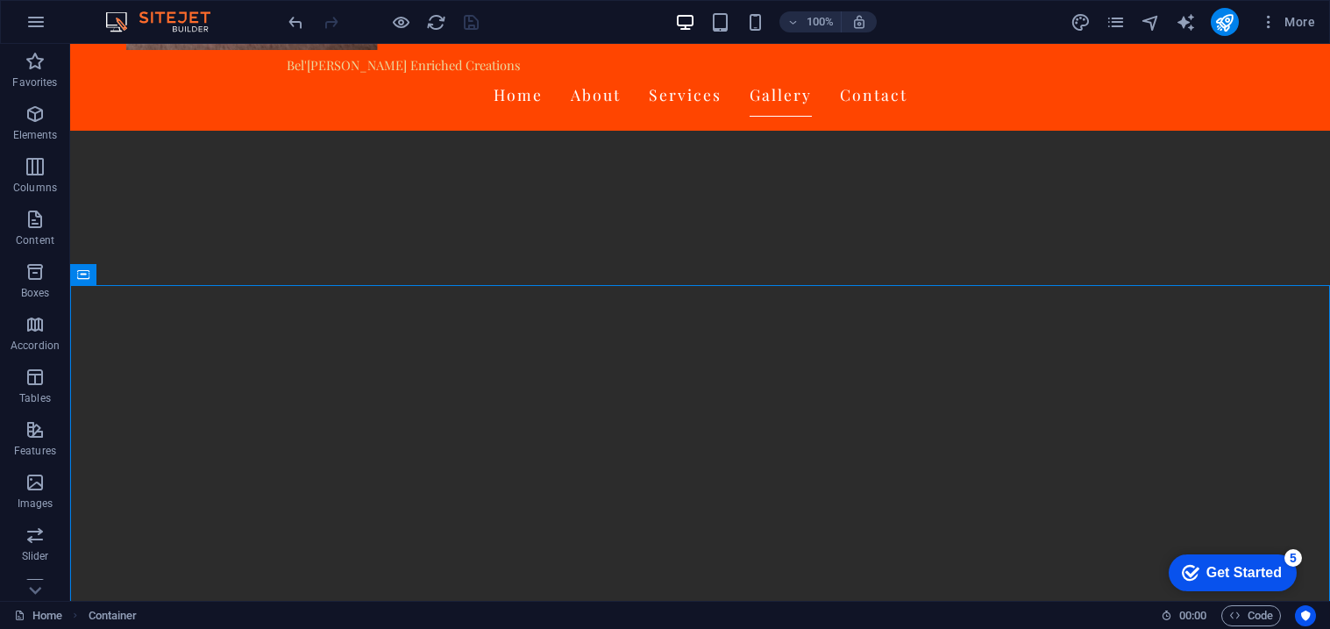
scroll to position [2144, 0]
drag, startPoint x: 122, startPoint y: 288, endPoint x: 96, endPoint y: 280, distance: 27.7
click at [96, 280] on div "Container" at bounding box center [109, 274] width 79 height 21
click at [133, 278] on span "Container" at bounding box center [119, 274] width 46 height 11
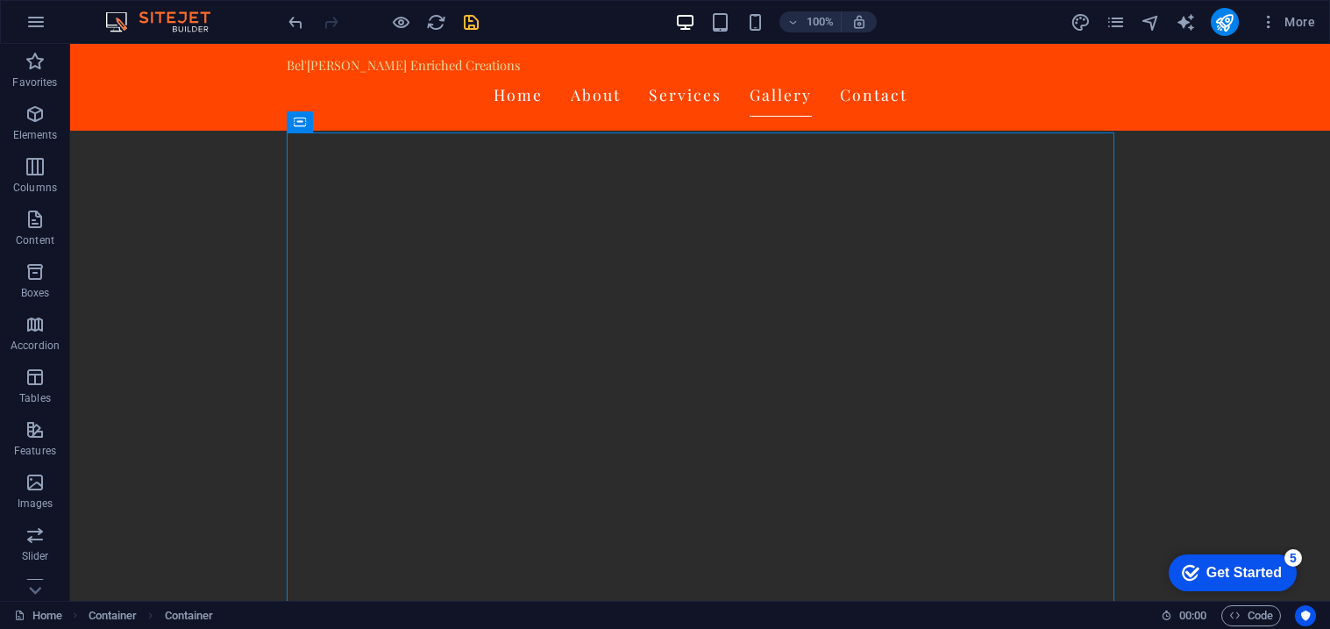
scroll to position [2071, 0]
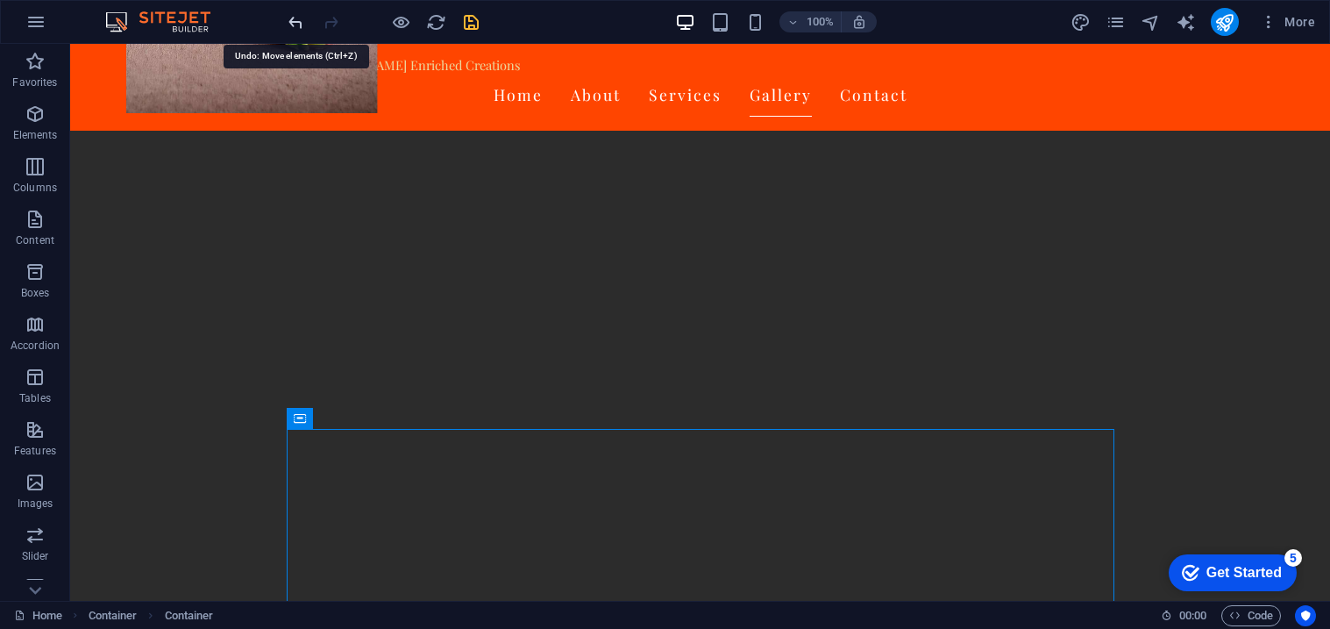
click at [297, 18] on icon "undo" at bounding box center [296, 22] width 20 height 20
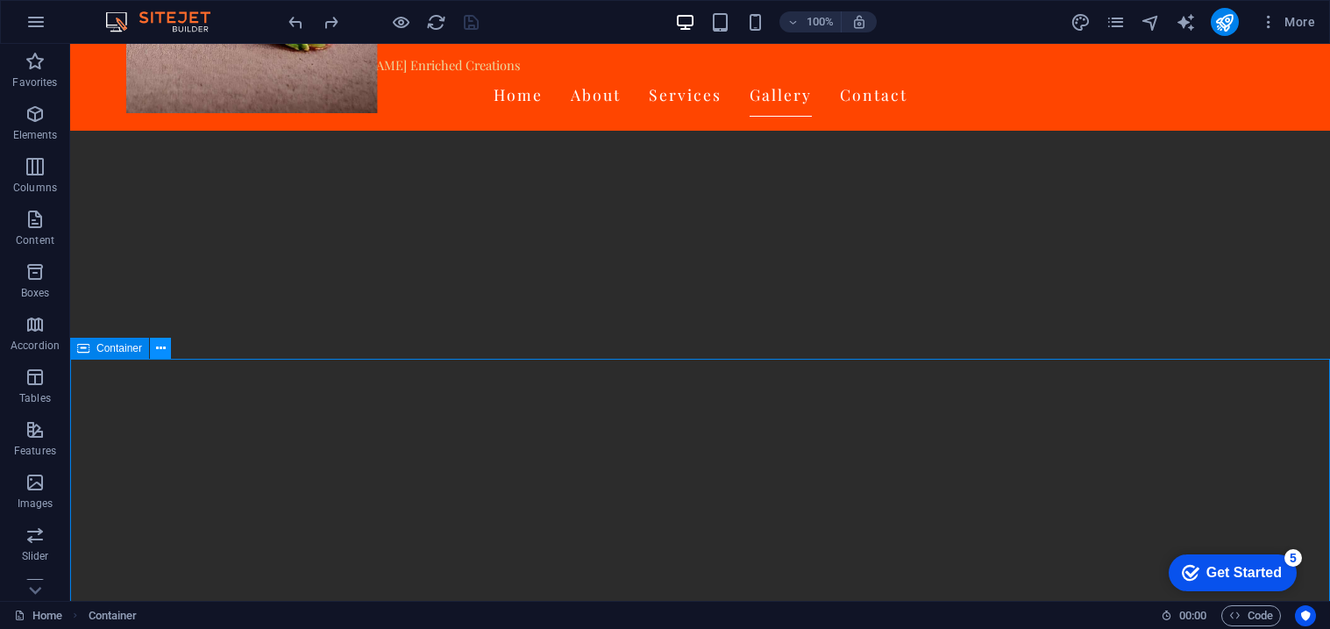
click at [156, 350] on icon at bounding box center [161, 348] width 10 height 18
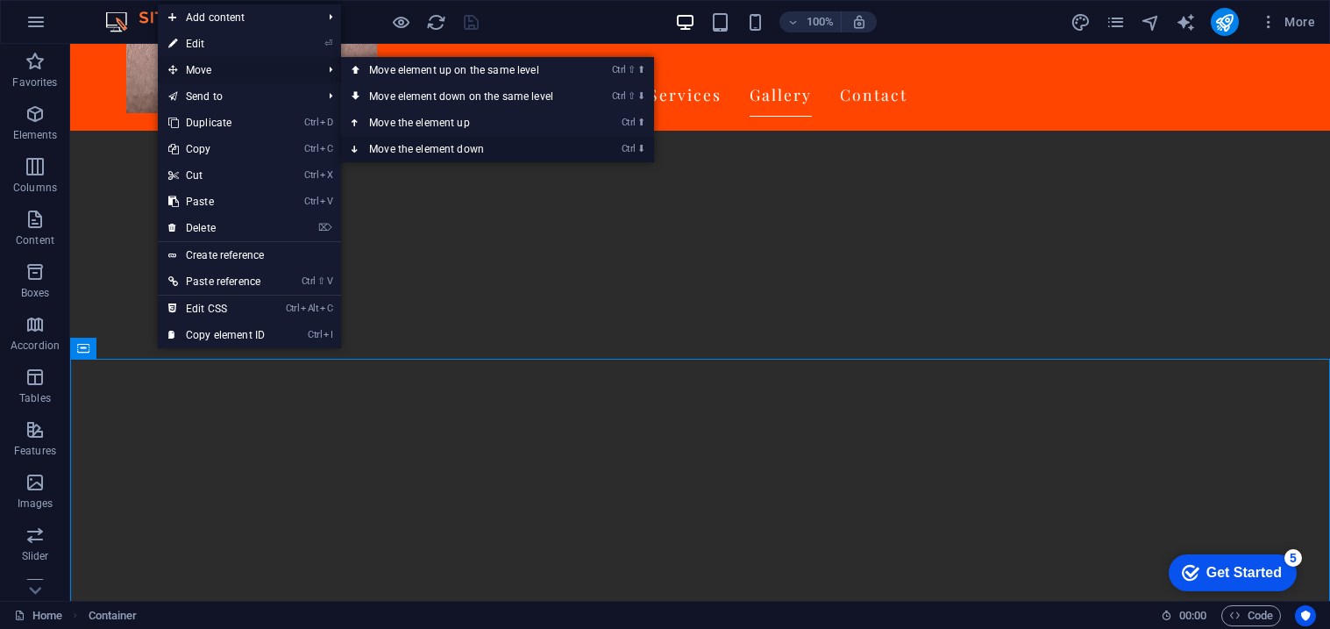
click at [457, 147] on link "Ctrl ⬇ Move the element down" at bounding box center [464, 149] width 247 height 26
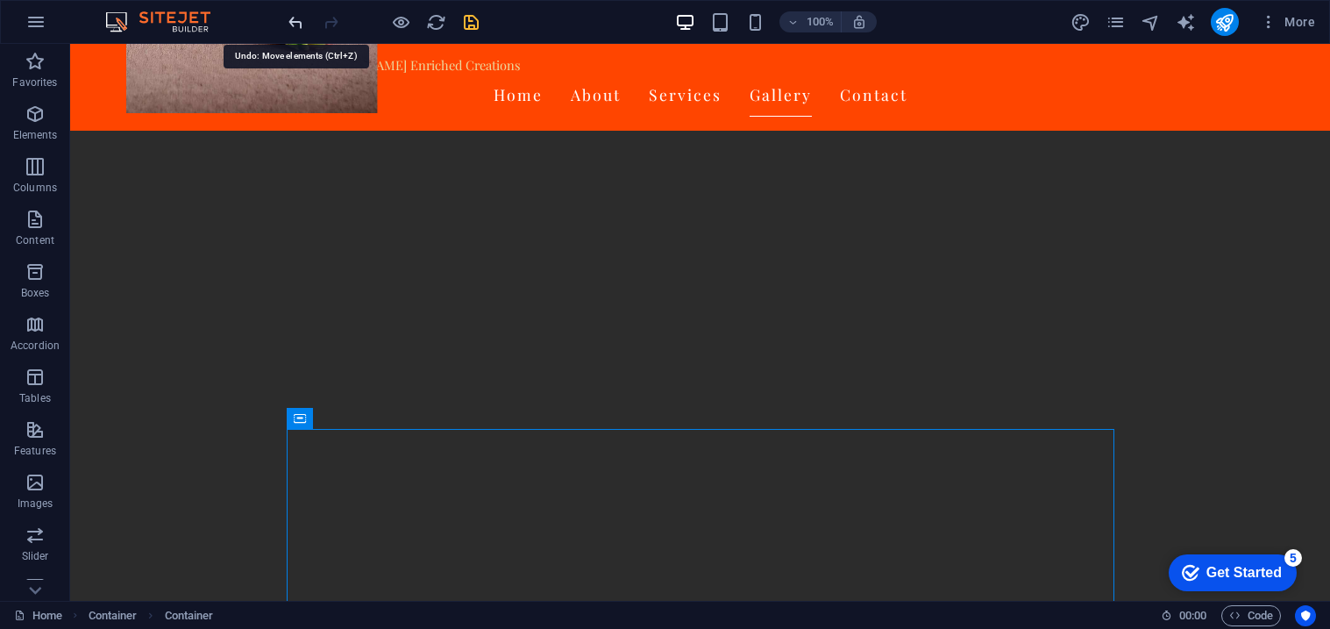
click at [294, 25] on icon "undo" at bounding box center [296, 22] width 20 height 20
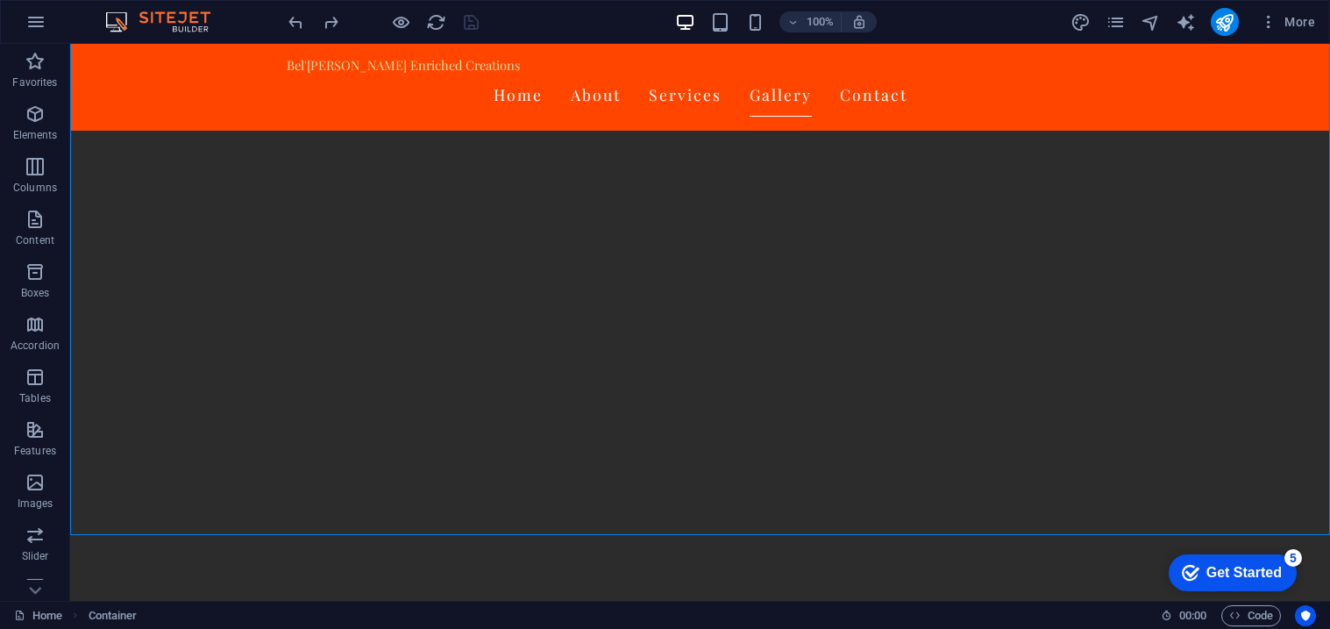
scroll to position [2879, 0]
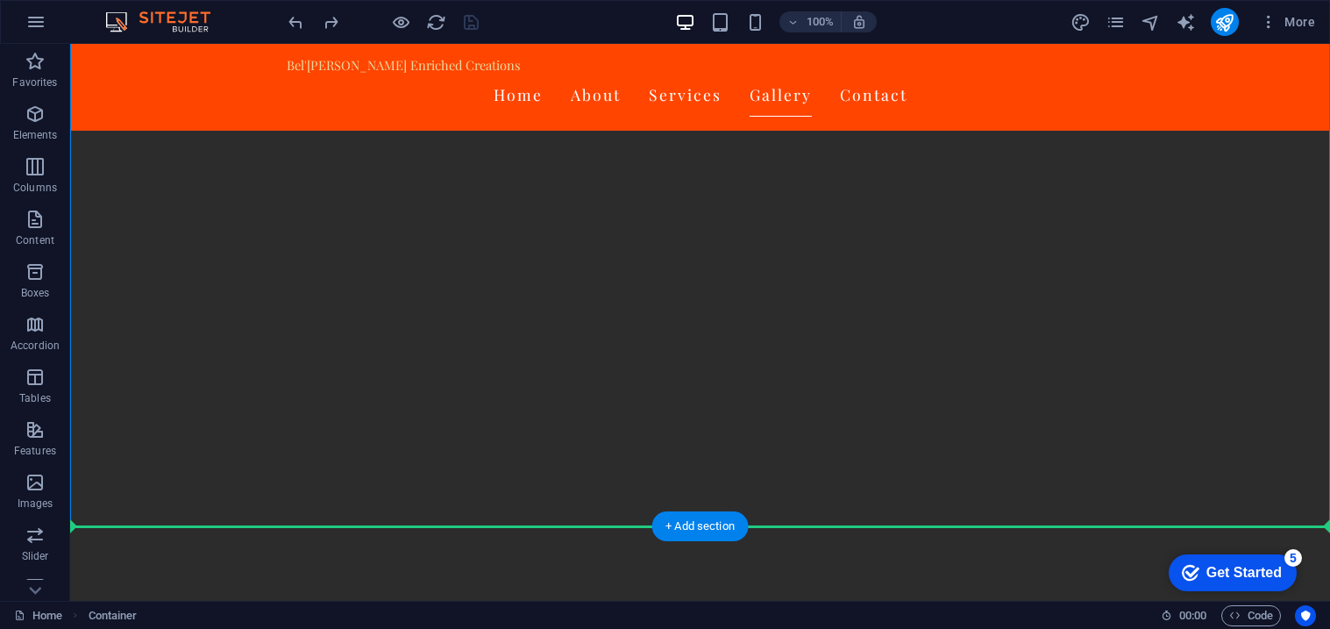
drag, startPoint x: 120, startPoint y: 151, endPoint x: 186, endPoint y: 568, distance: 422.4
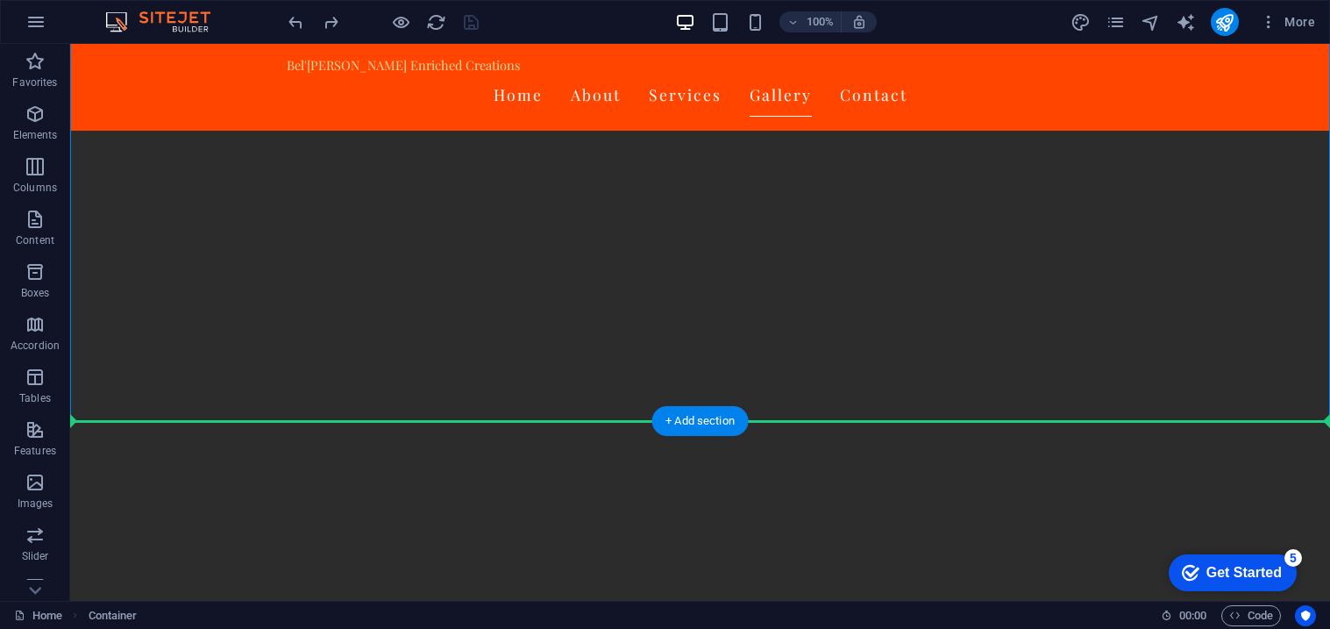
drag, startPoint x: 157, startPoint y: 370, endPoint x: 166, endPoint y: 522, distance: 151.9
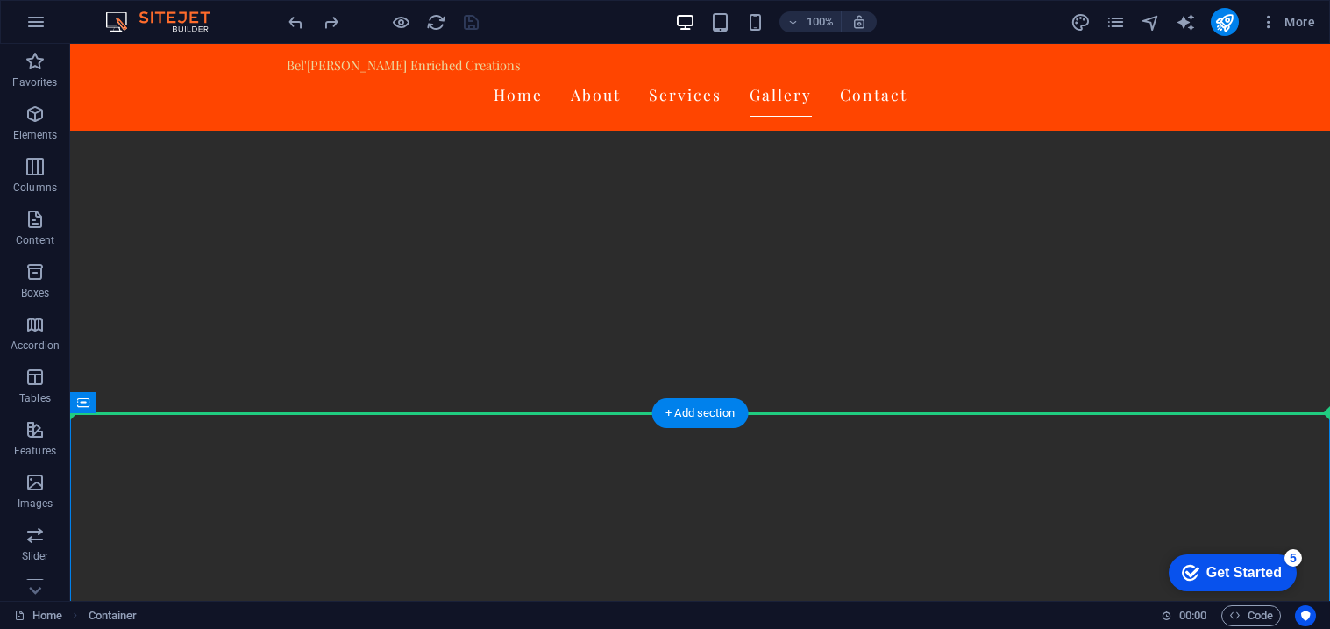
drag, startPoint x: 179, startPoint y: 467, endPoint x: 172, endPoint y: 321, distance: 146.6
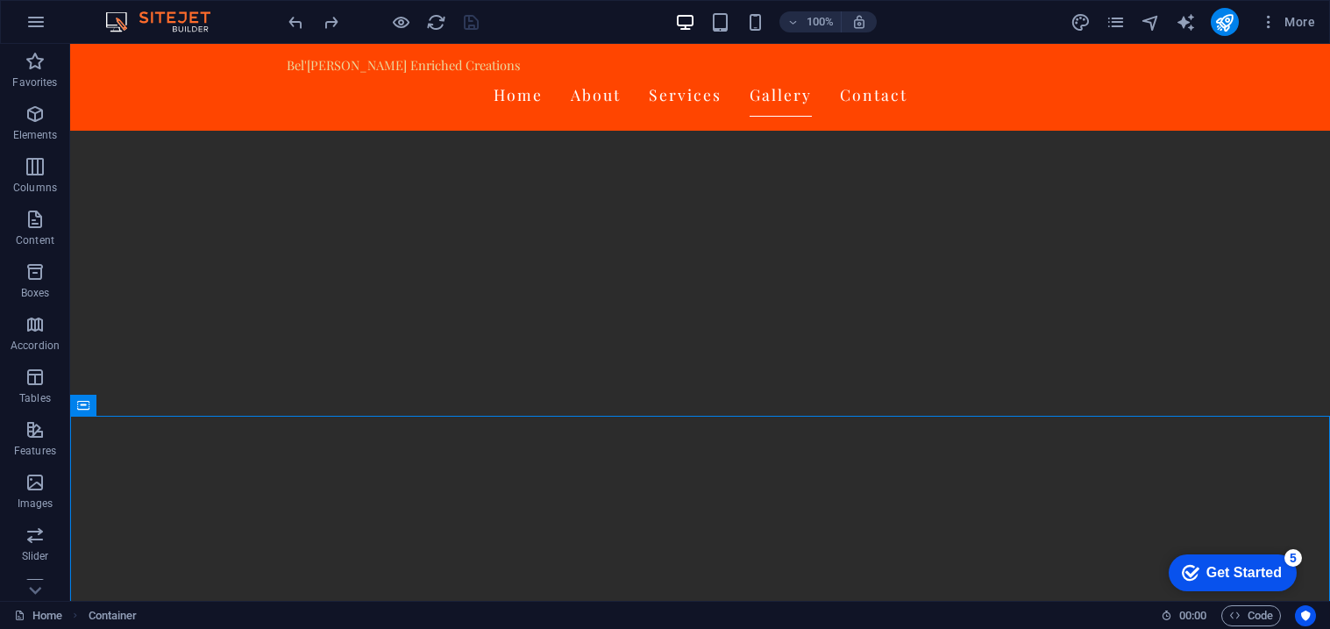
scroll to position [2993, 0]
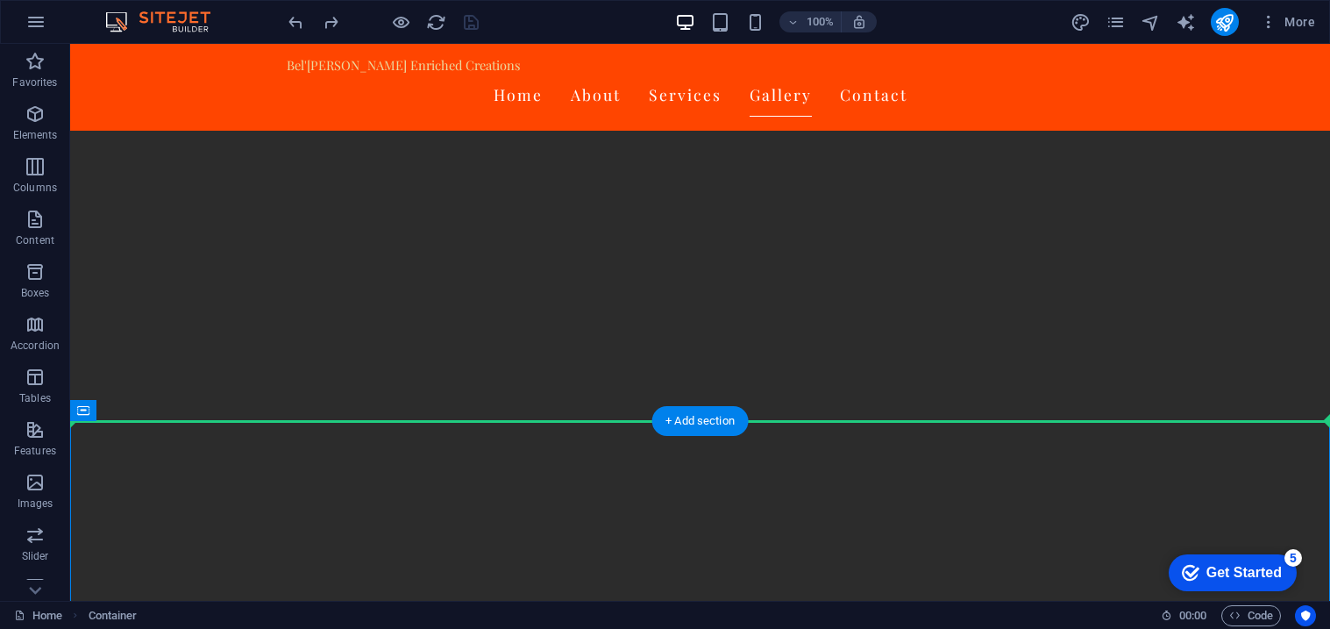
drag, startPoint x: 161, startPoint y: 471, endPoint x: 160, endPoint y: 158, distance: 313.0
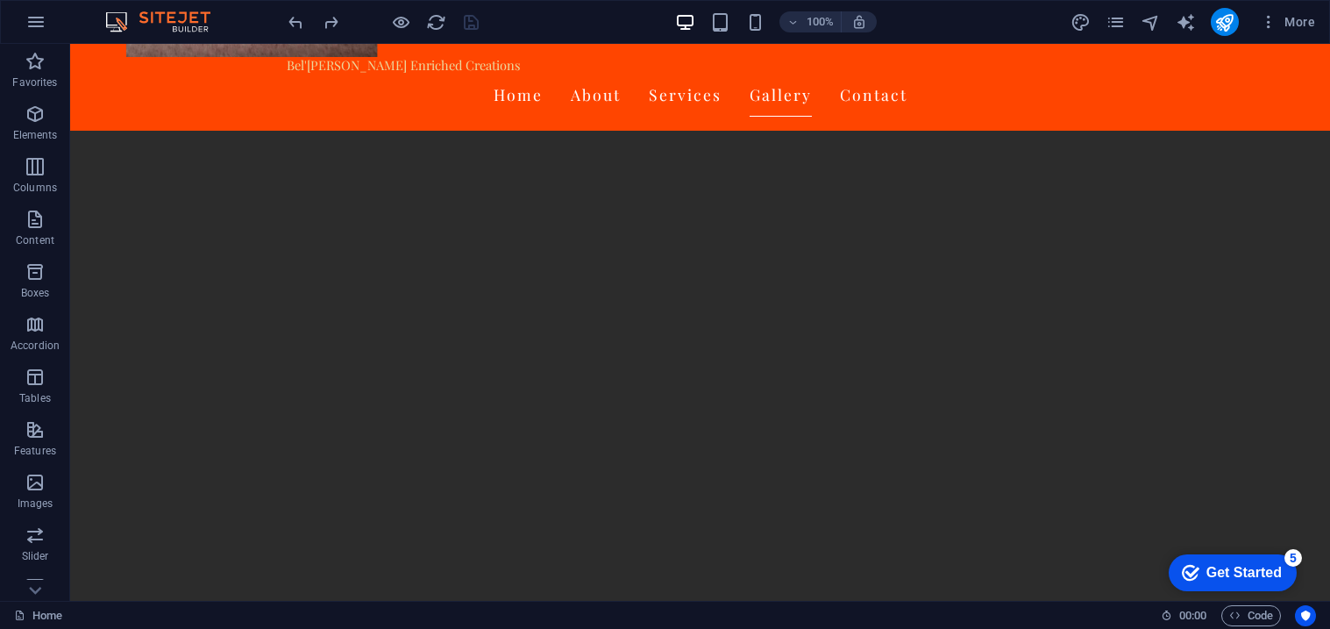
scroll to position [2020, 0]
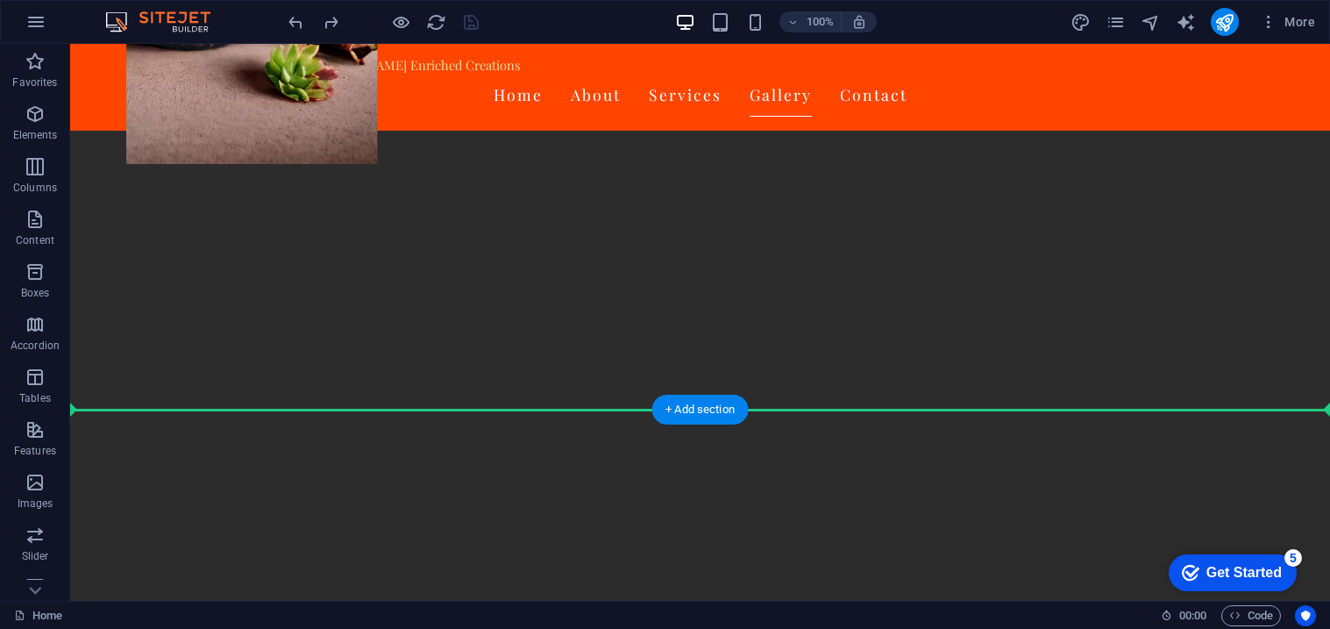
drag, startPoint x: 193, startPoint y: 471, endPoint x: 147, endPoint y: 416, distance: 71.6
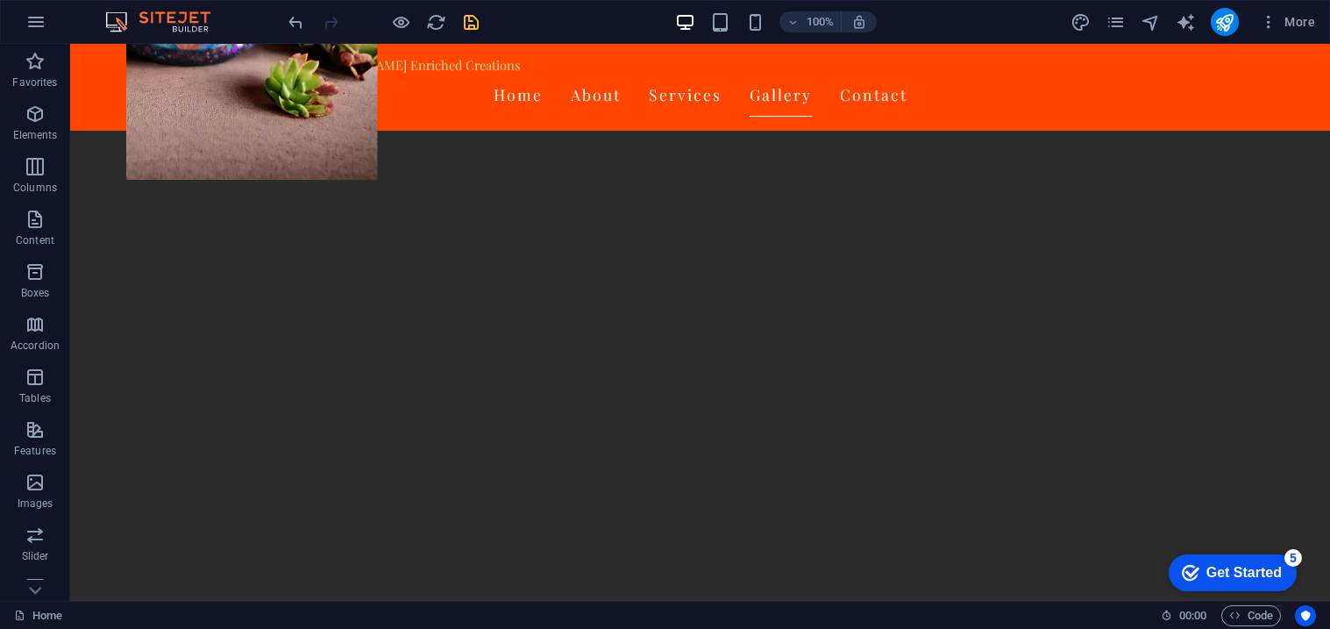
scroll to position [1951, 0]
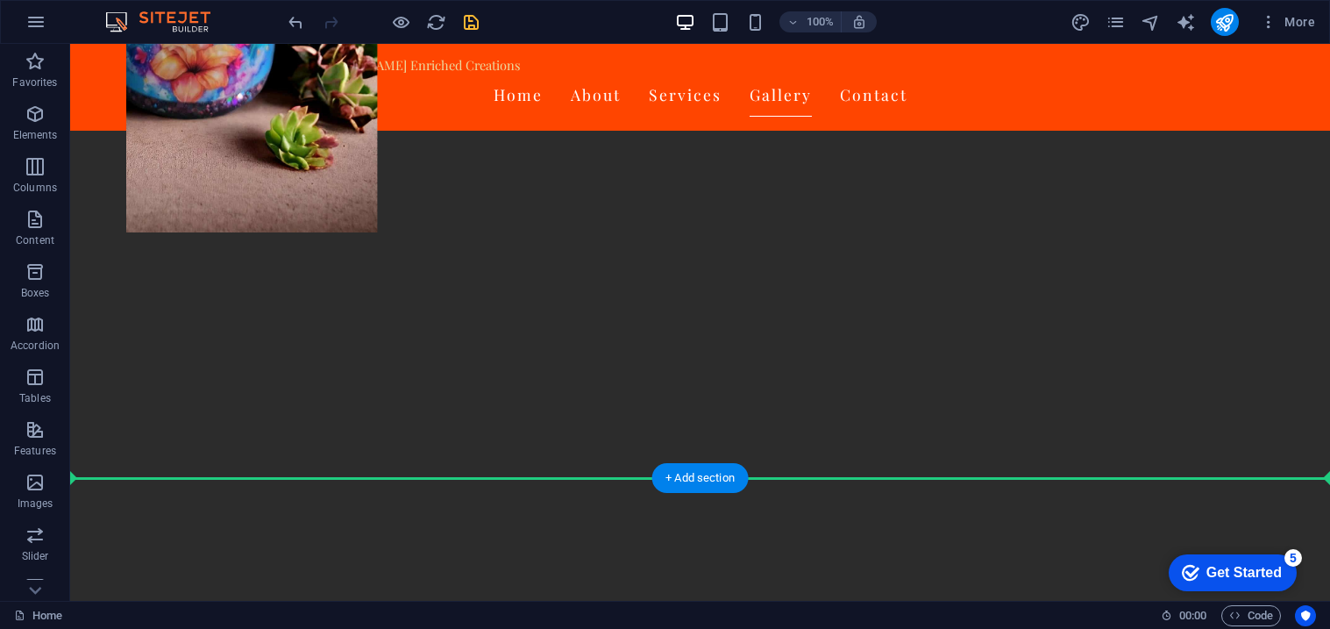
drag, startPoint x: 187, startPoint y: 329, endPoint x: 167, endPoint y: 493, distance: 165.2
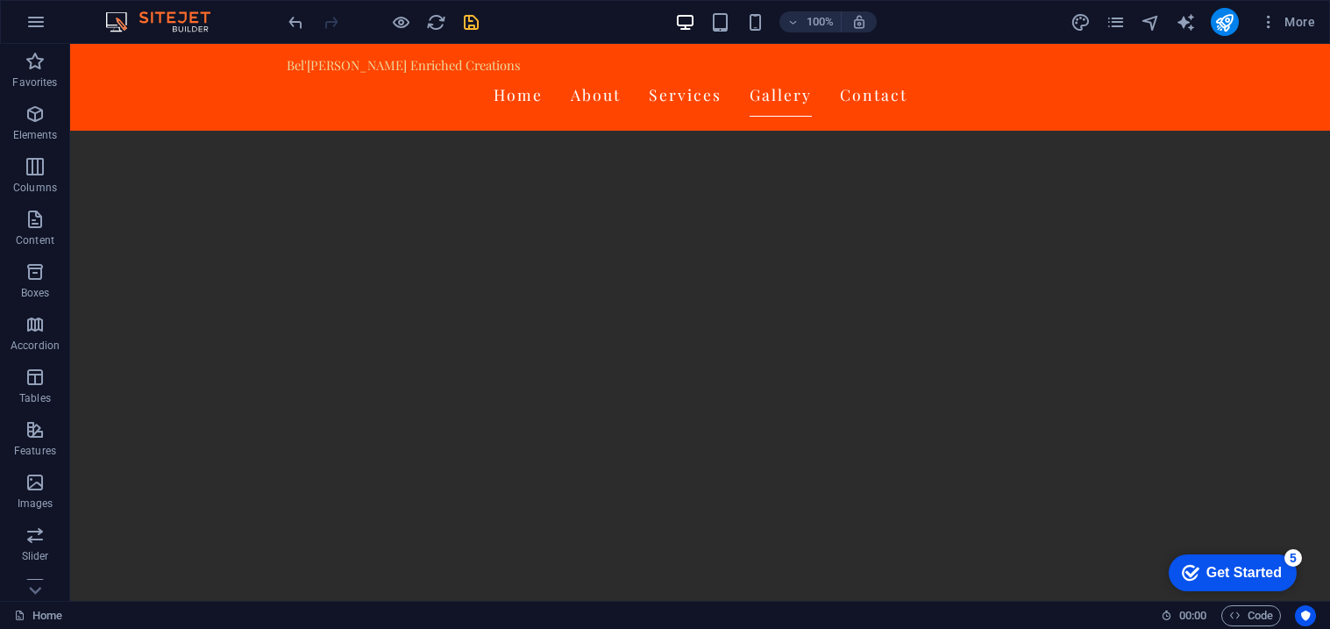
scroll to position [2350, 0]
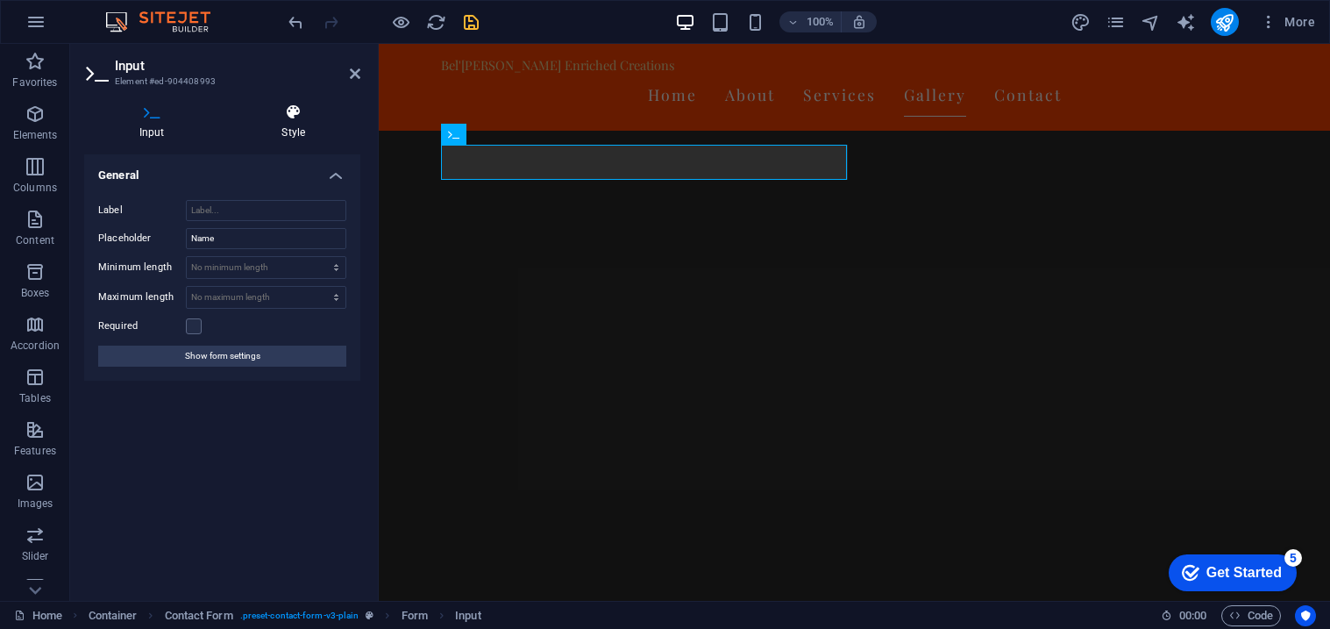
click at [280, 124] on h4 "Style" at bounding box center [294, 121] width 134 height 37
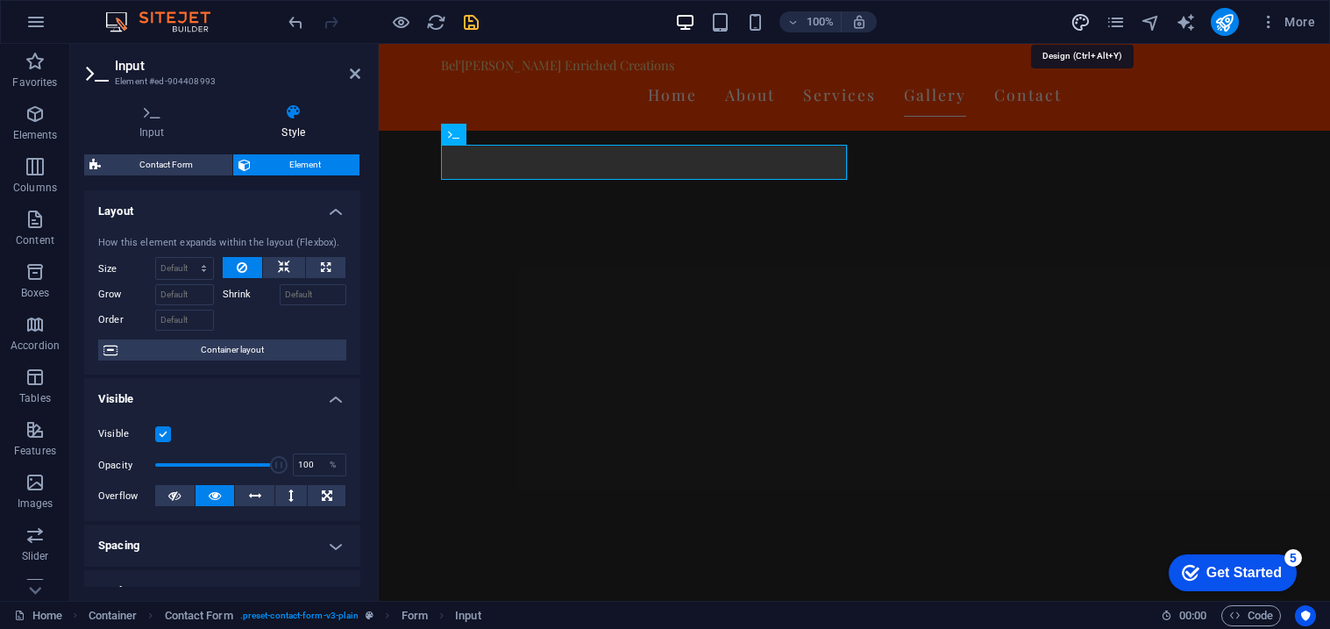
click at [1075, 17] on icon "design" at bounding box center [1080, 22] width 20 height 20
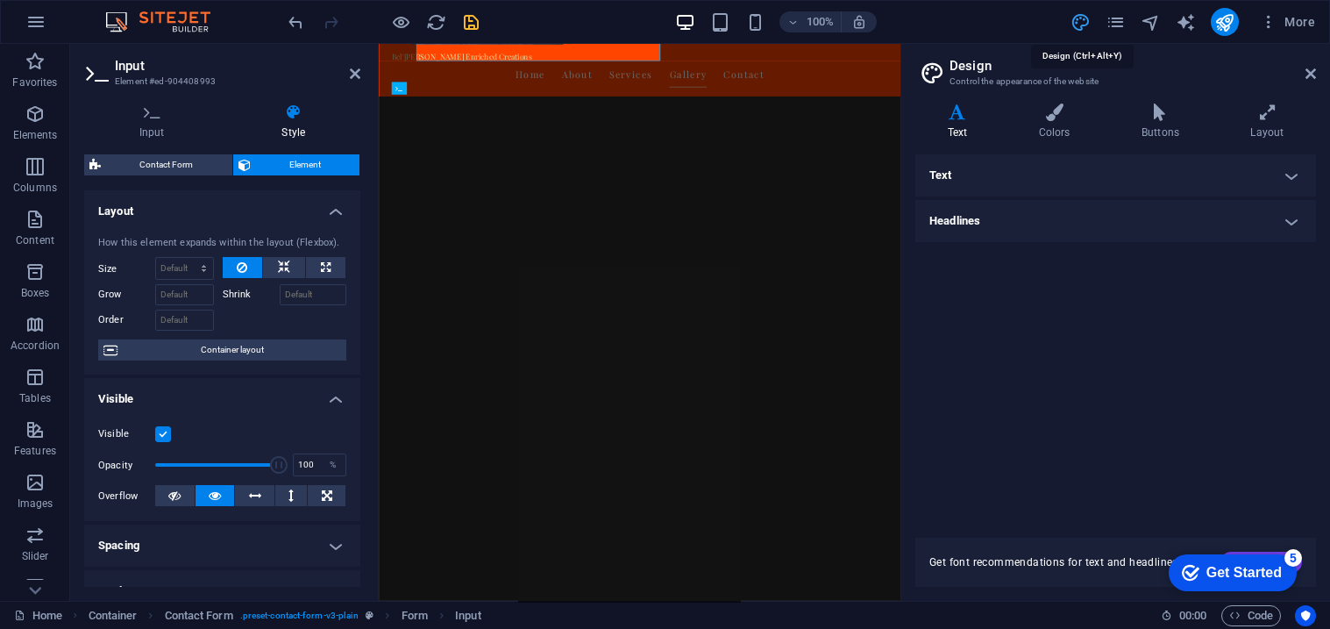
scroll to position [2458, 0]
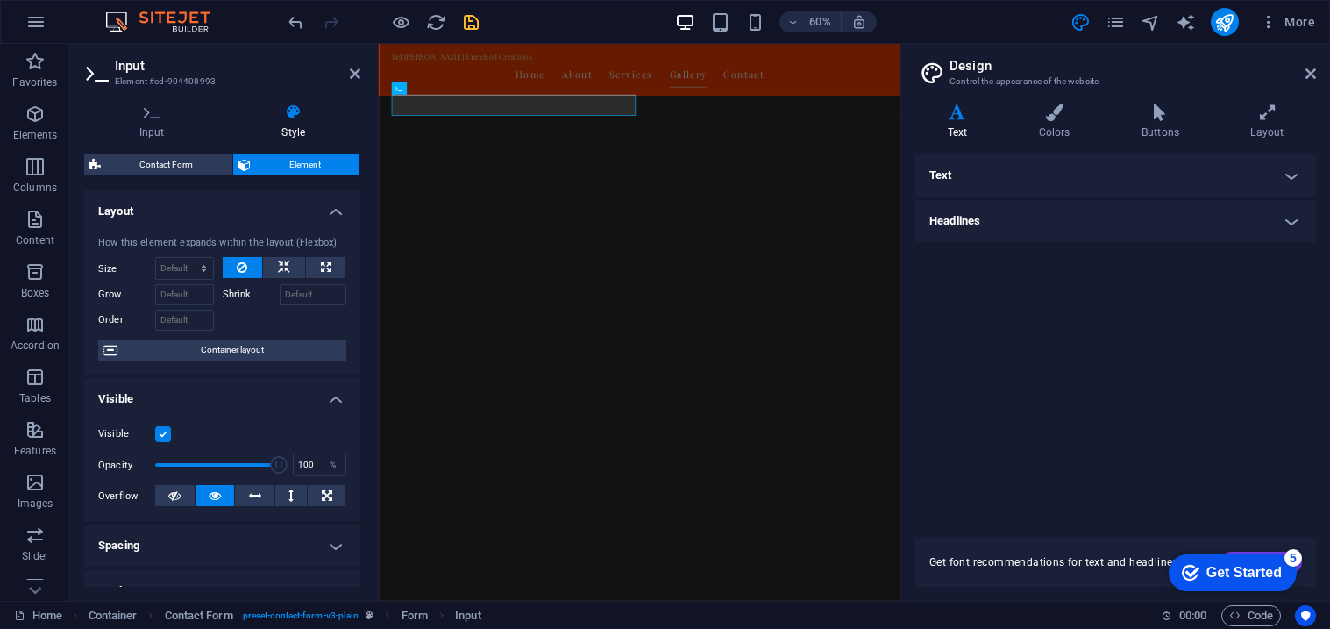
click at [1270, 209] on h4 "Headlines" at bounding box center [1115, 221] width 401 height 42
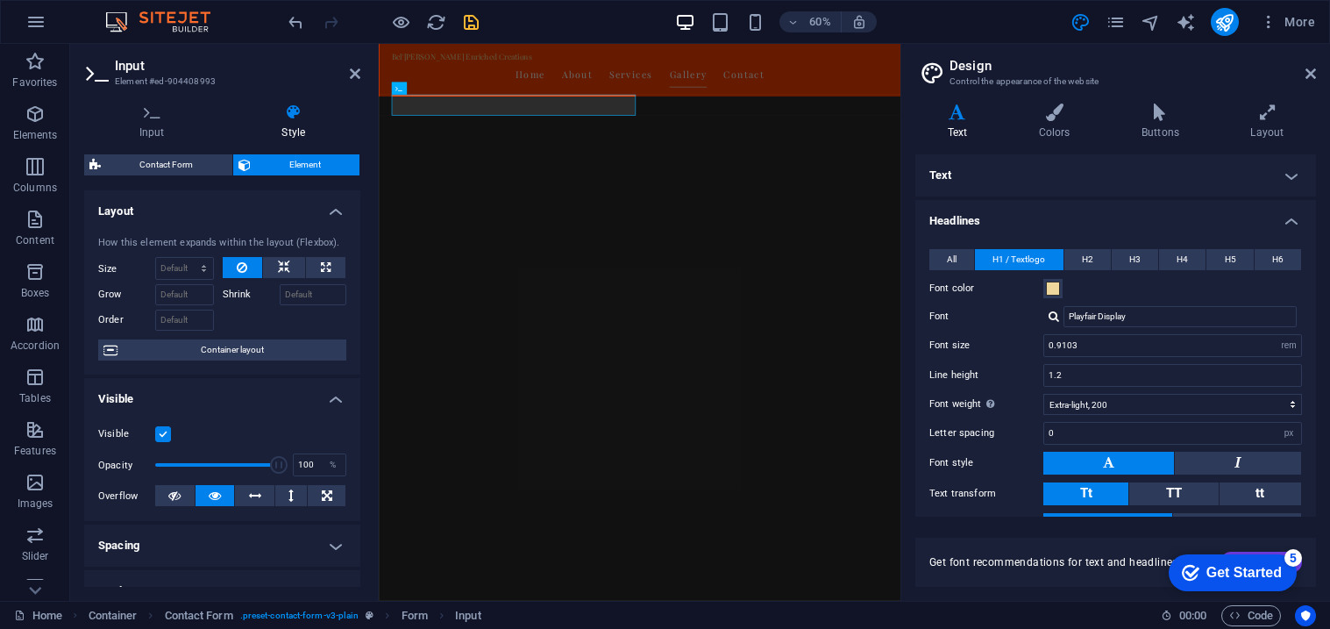
click at [1148, 181] on h4 "Text" at bounding box center [1115, 175] width 401 height 42
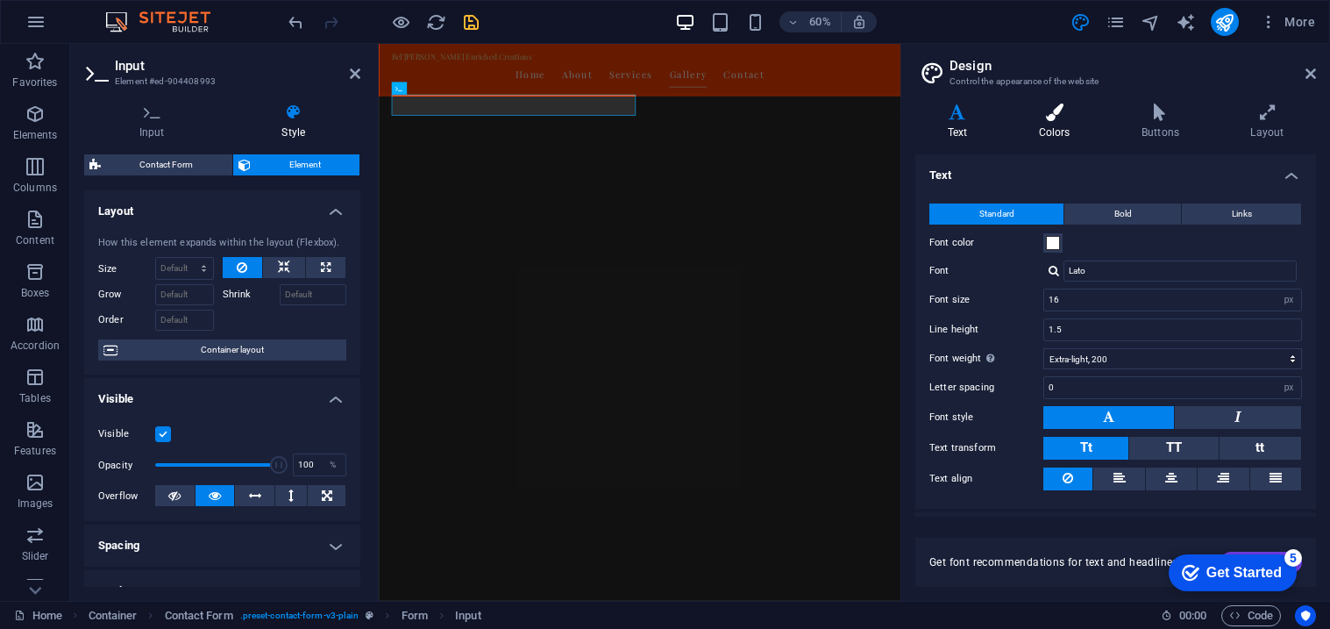
click at [1053, 122] on h4 "Colors" at bounding box center [1057, 121] width 103 height 37
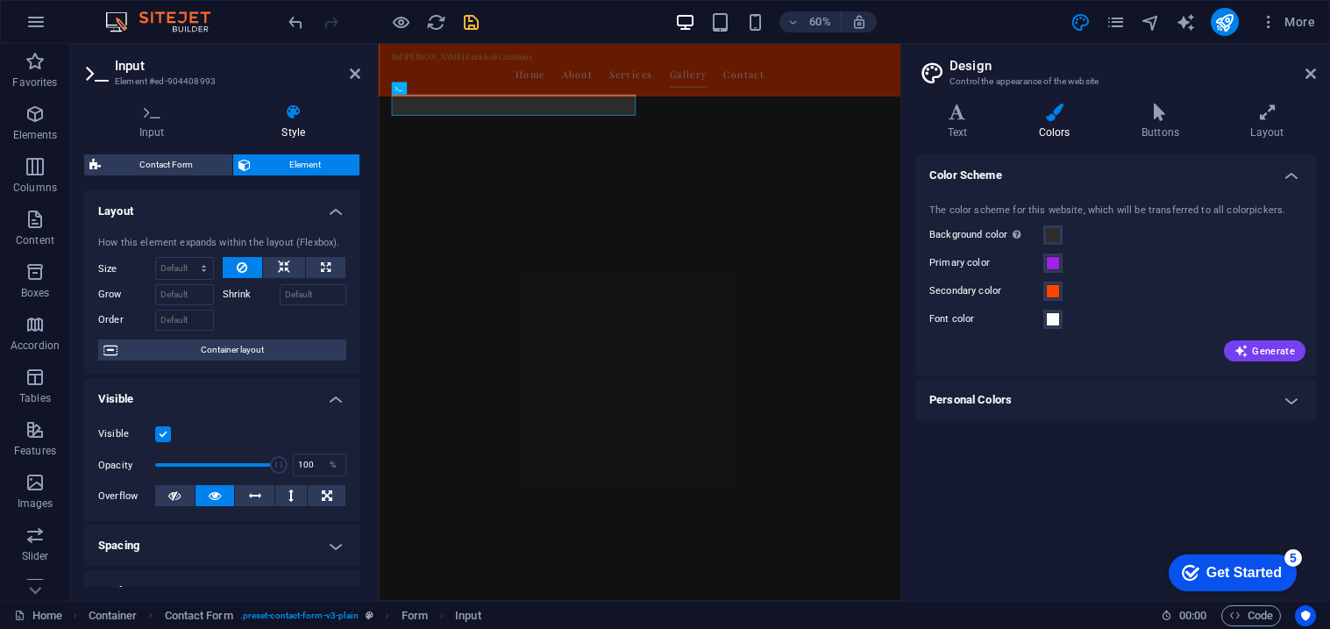
click at [1103, 407] on h4 "Personal Colors" at bounding box center [1115, 400] width 401 height 42
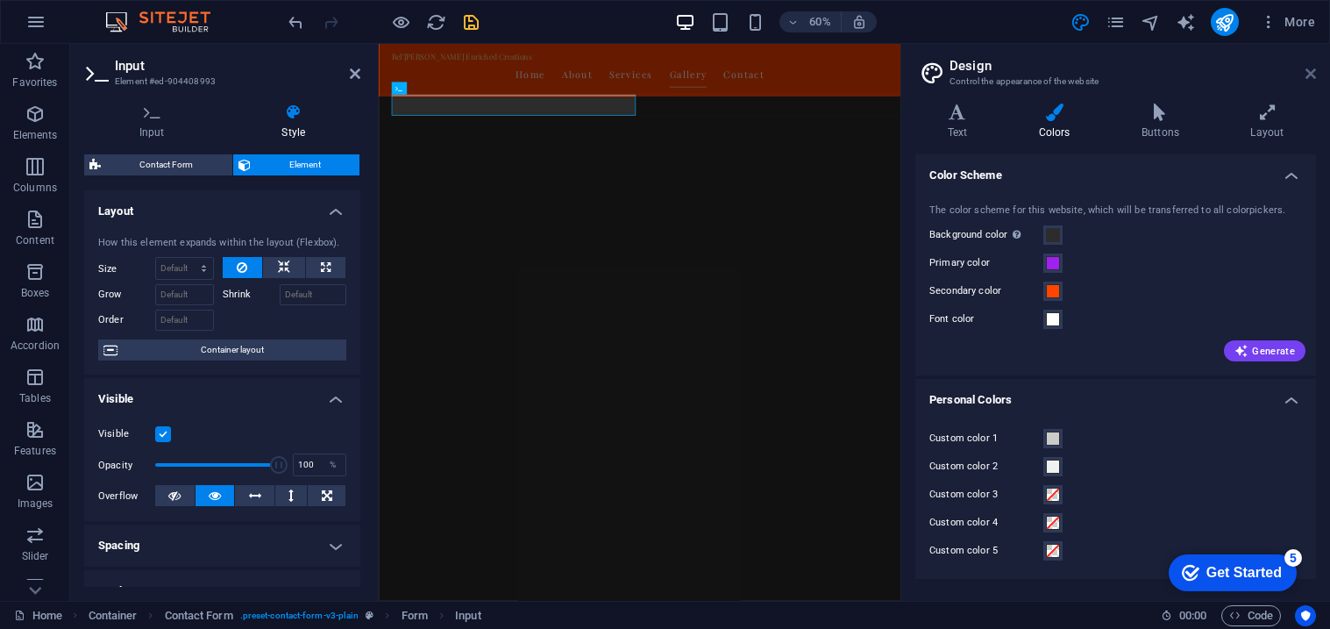
click at [1313, 72] on icon at bounding box center [1310, 74] width 11 height 14
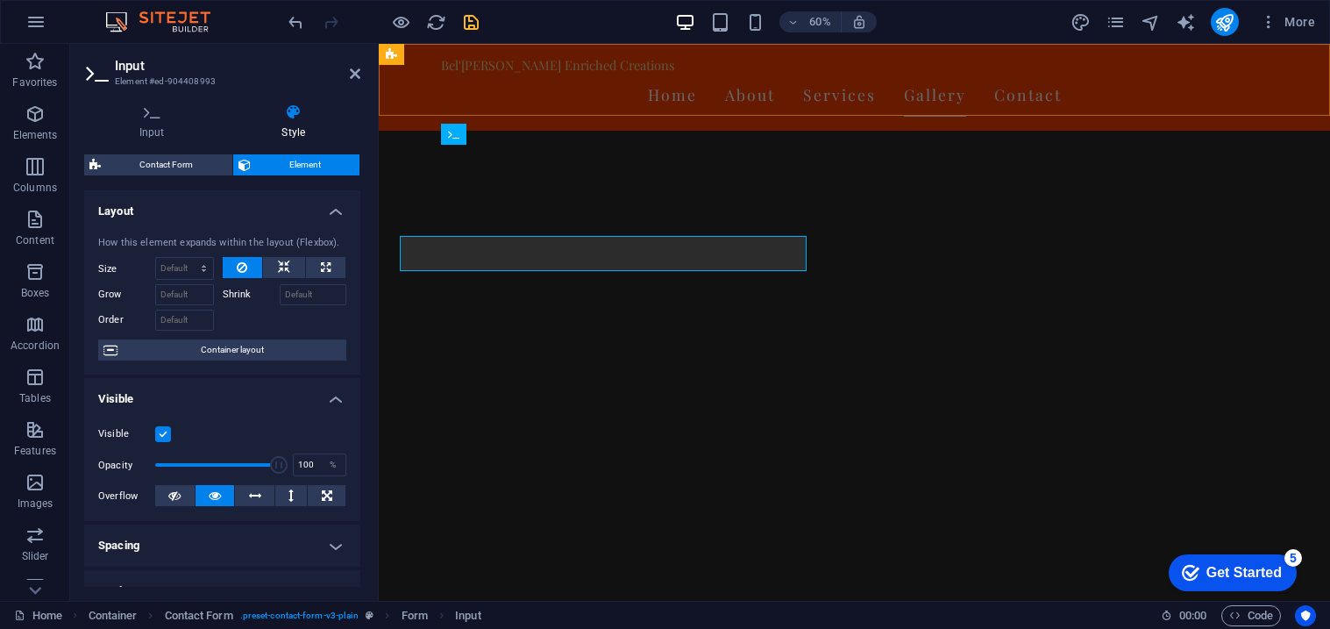
scroll to position [2350, 0]
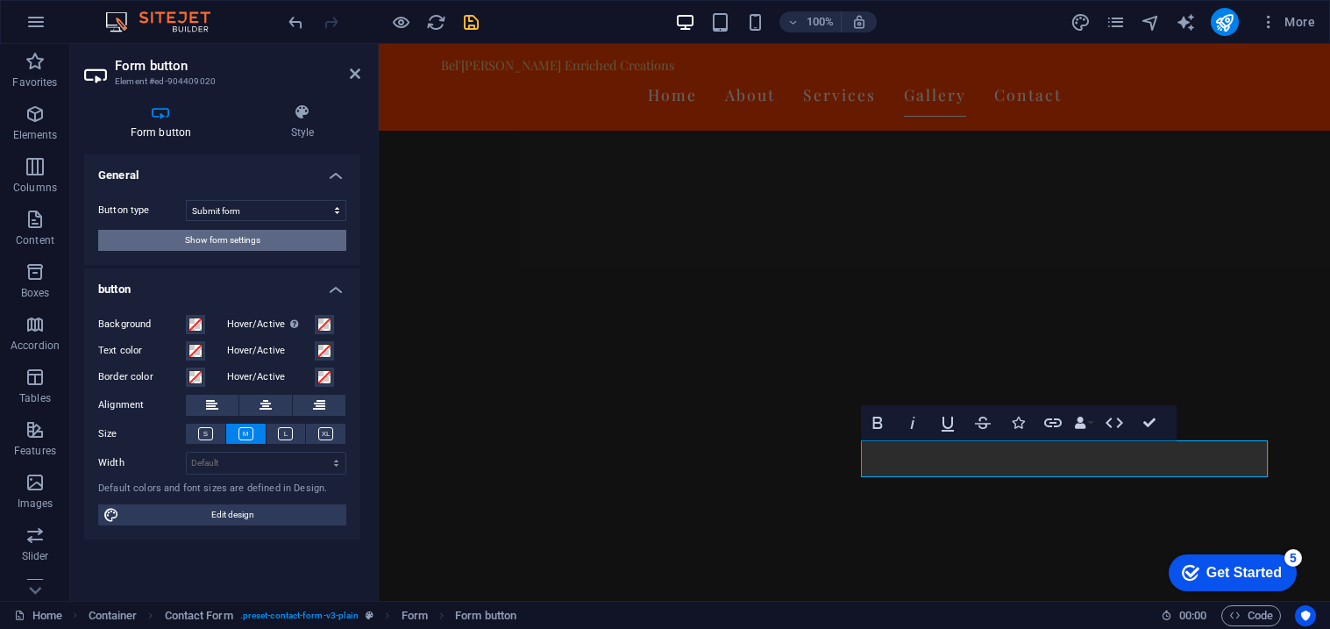
click at [232, 234] on span "Show form settings" at bounding box center [222, 240] width 75 height 21
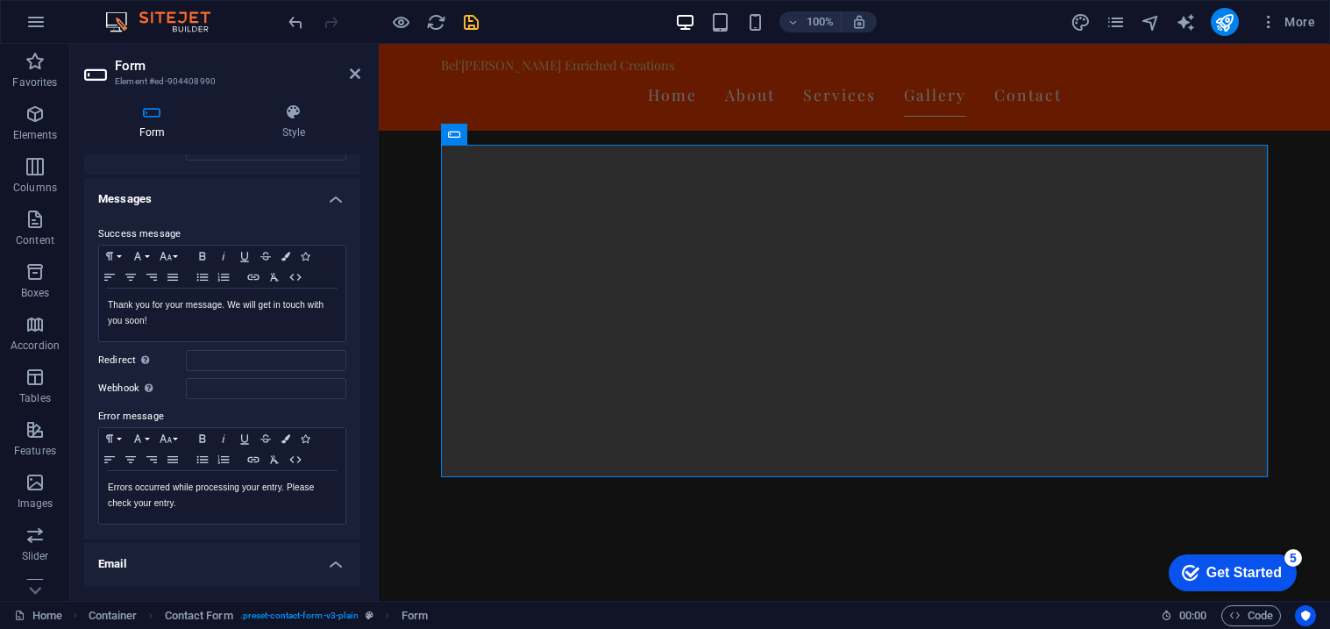
scroll to position [62, 0]
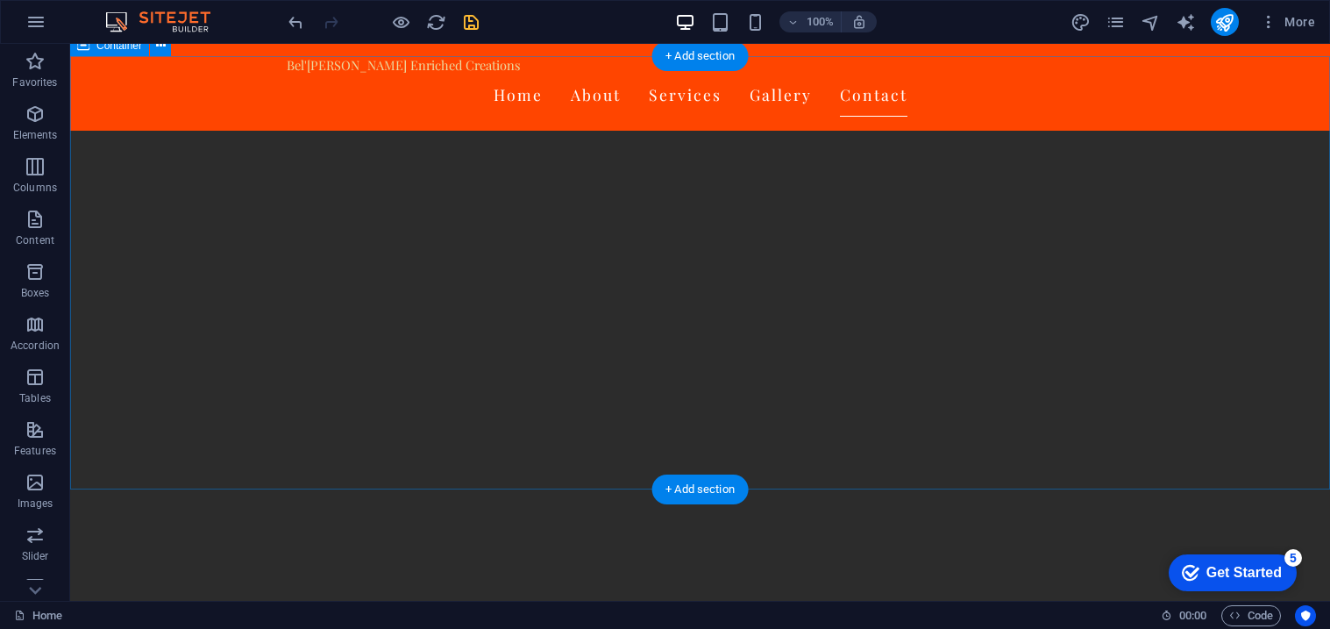
scroll to position [2904, 0]
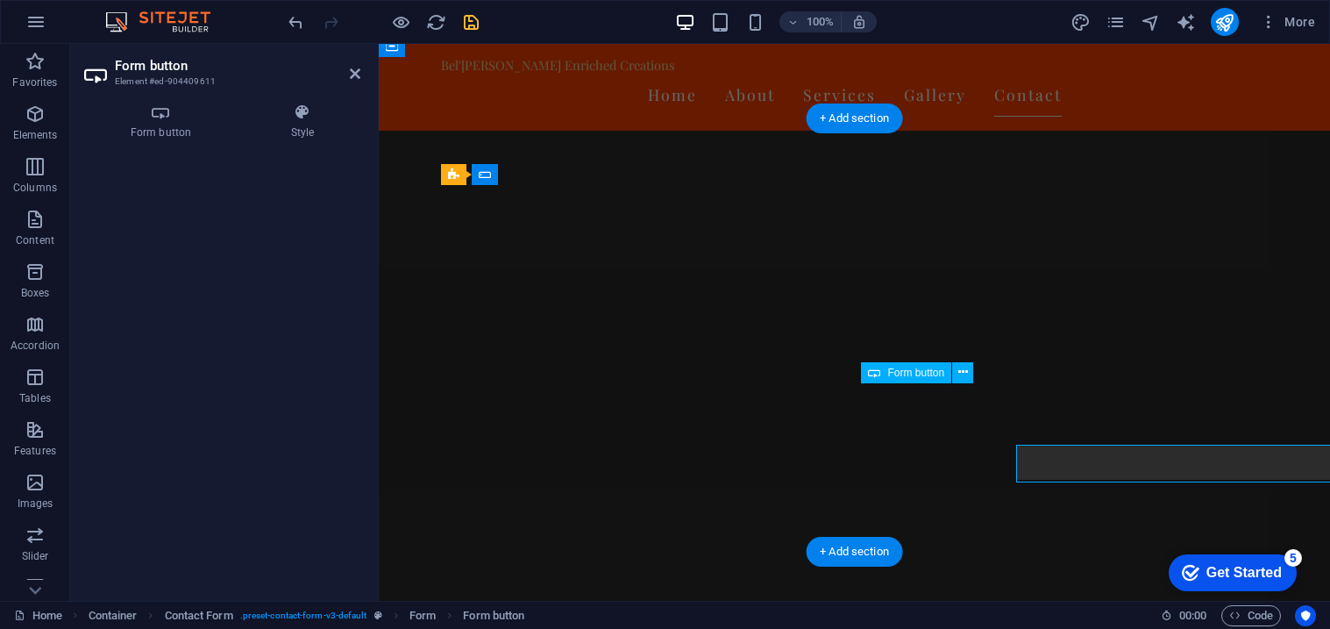
scroll to position [2841, 0]
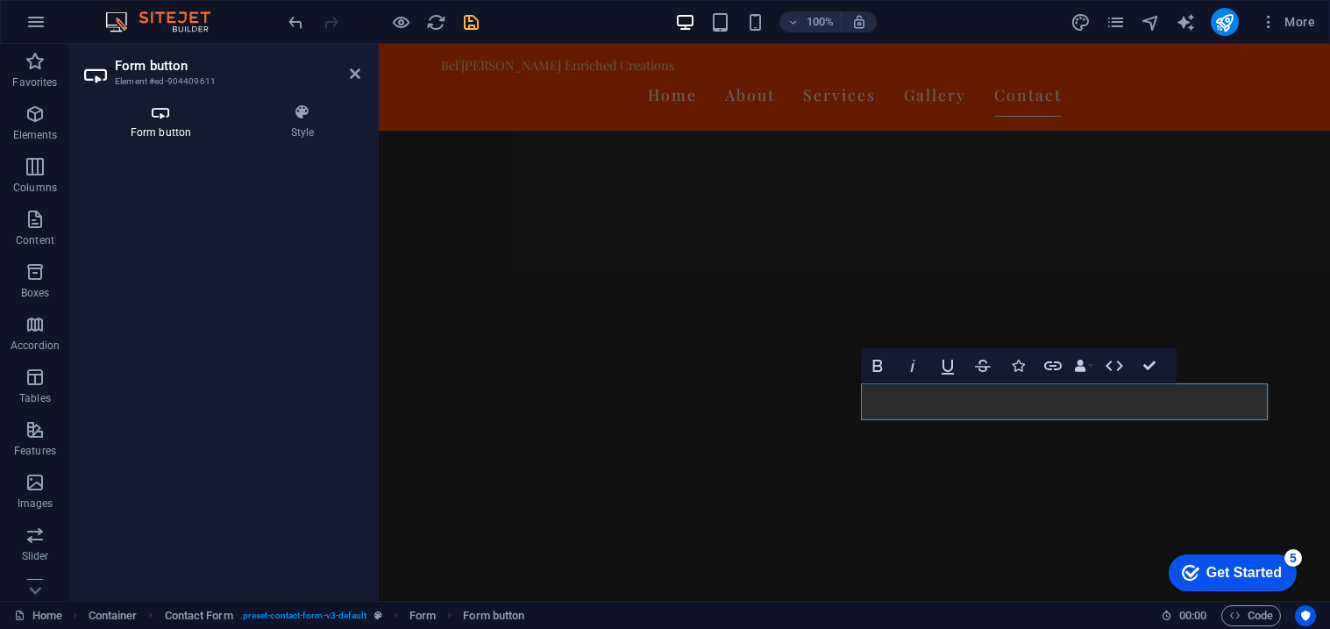
click at [103, 129] on h4 "Form button" at bounding box center [164, 121] width 160 height 37
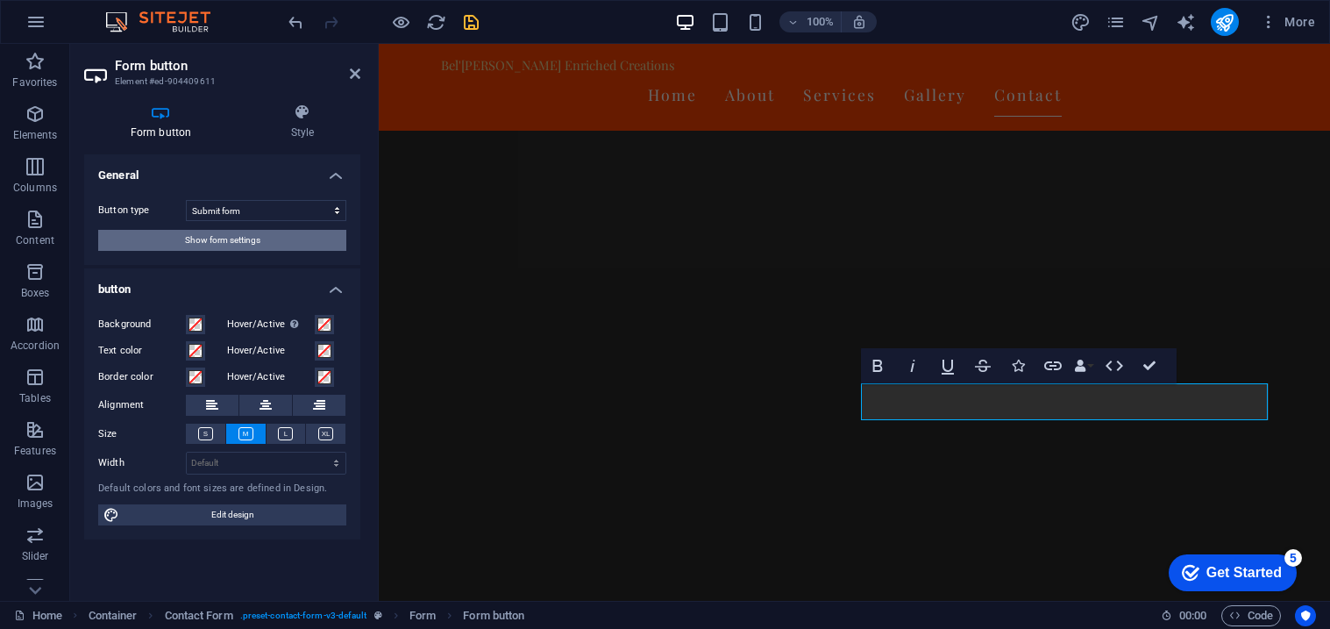
click at [146, 235] on button "Show form settings" at bounding box center [222, 240] width 248 height 21
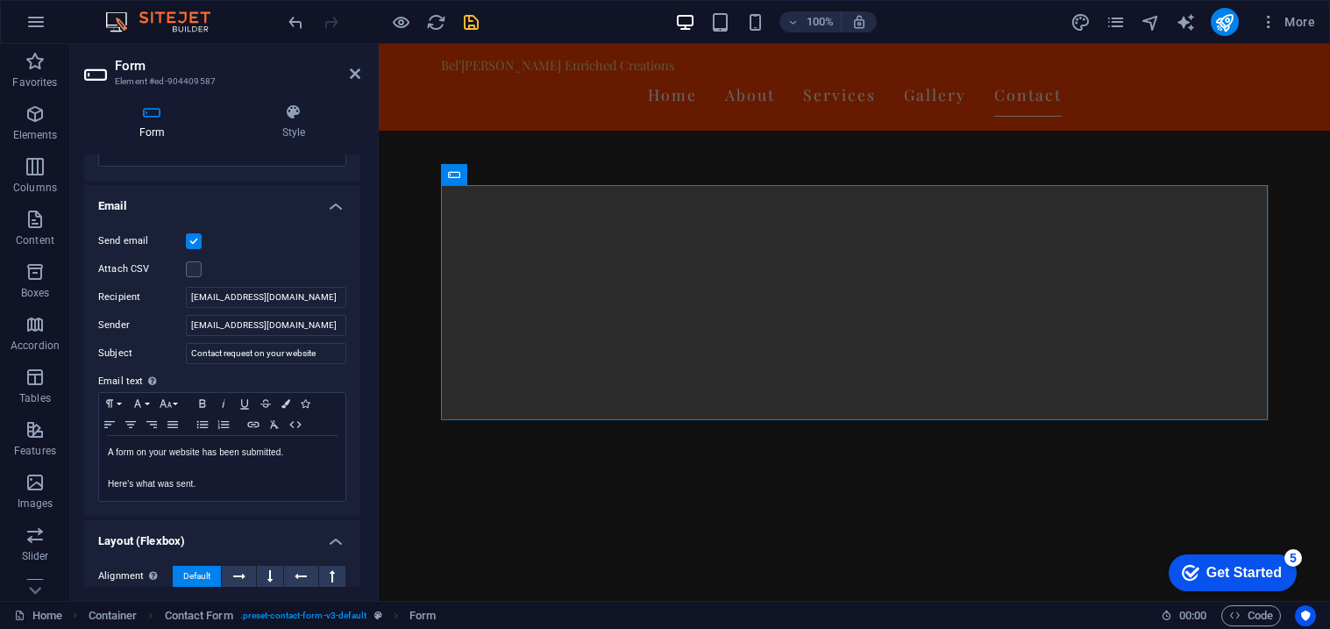
scroll to position [422, 0]
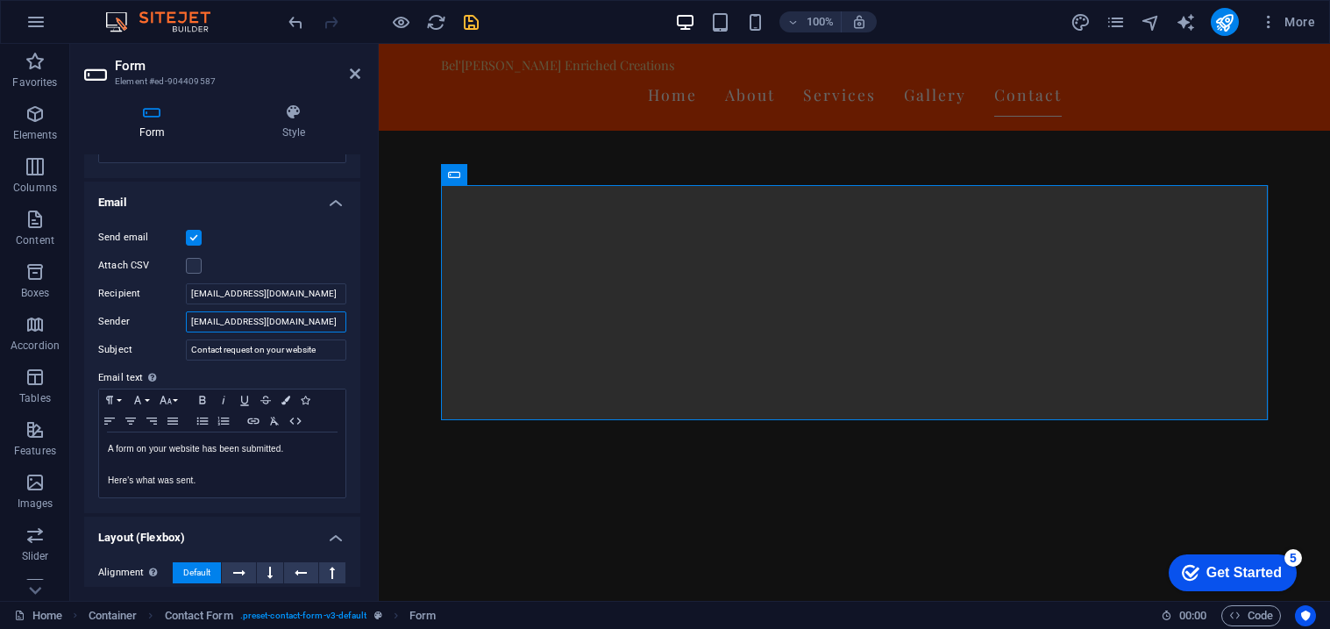
click at [331, 320] on input "[EMAIL_ADDRESS][DOMAIN_NAME]" at bounding box center [266, 321] width 160 height 21
type input "[EMAIL_ADDRESS][DOMAIN_NAME]"
click at [463, 25] on icon "save" at bounding box center [471, 22] width 20 height 20
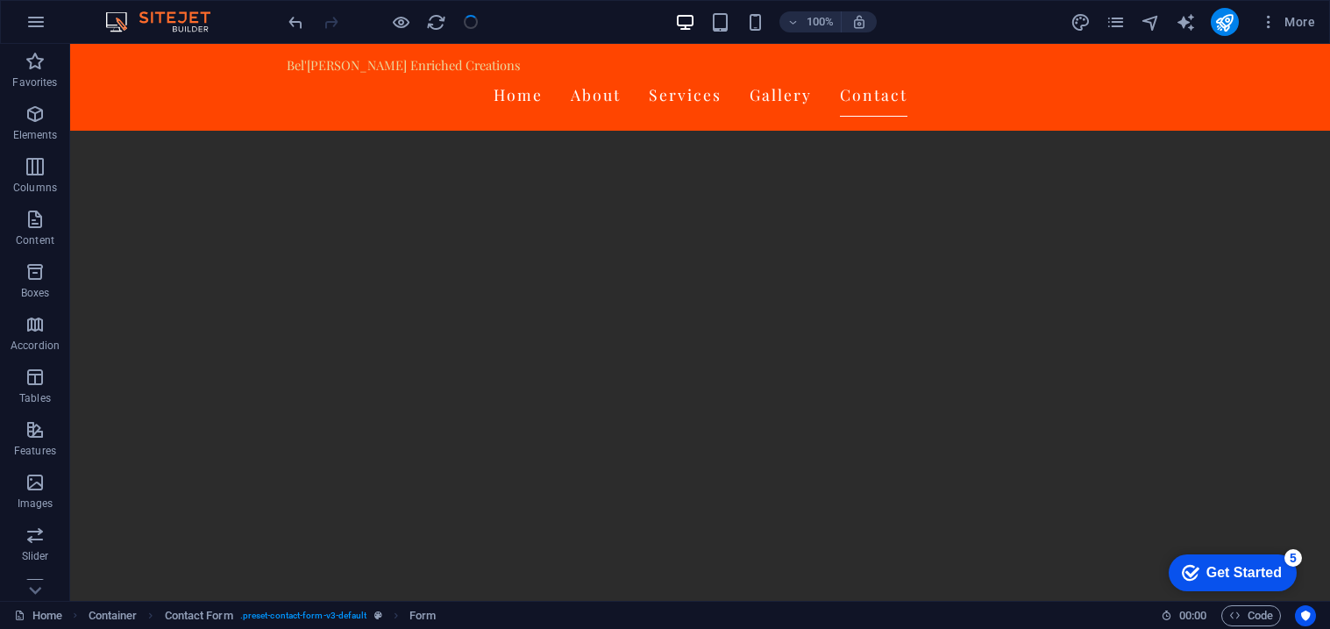
scroll to position [2904, 0]
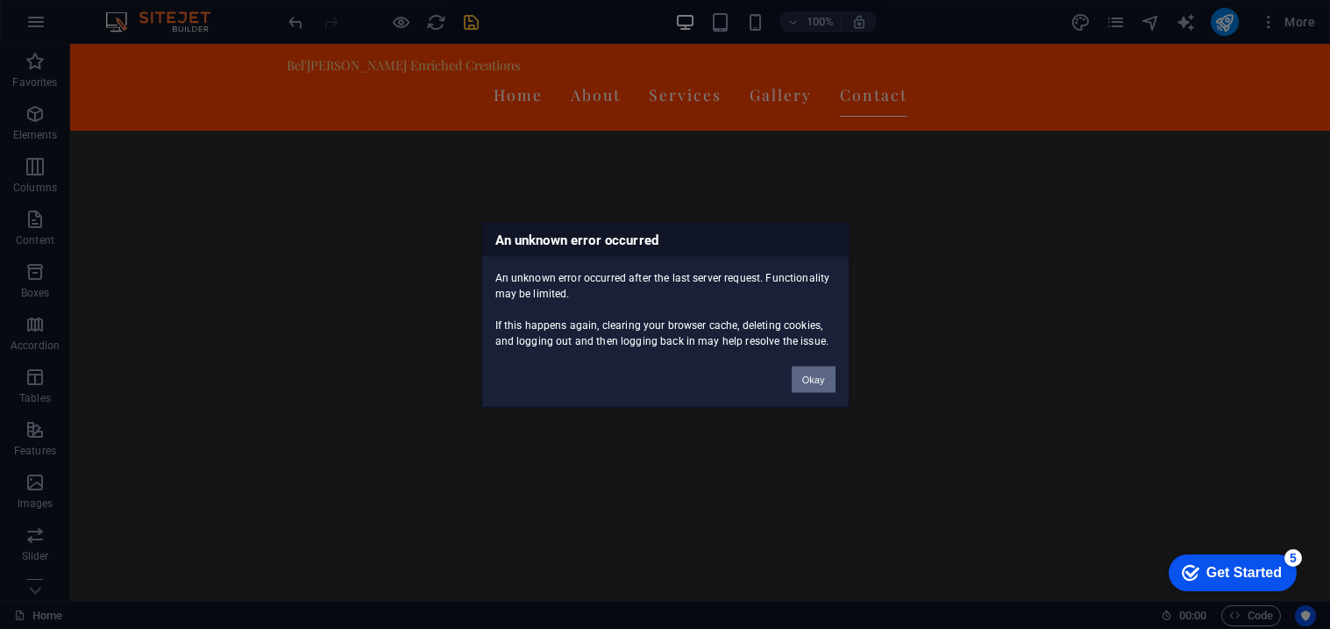
click at [817, 378] on button "Okay" at bounding box center [814, 379] width 44 height 26
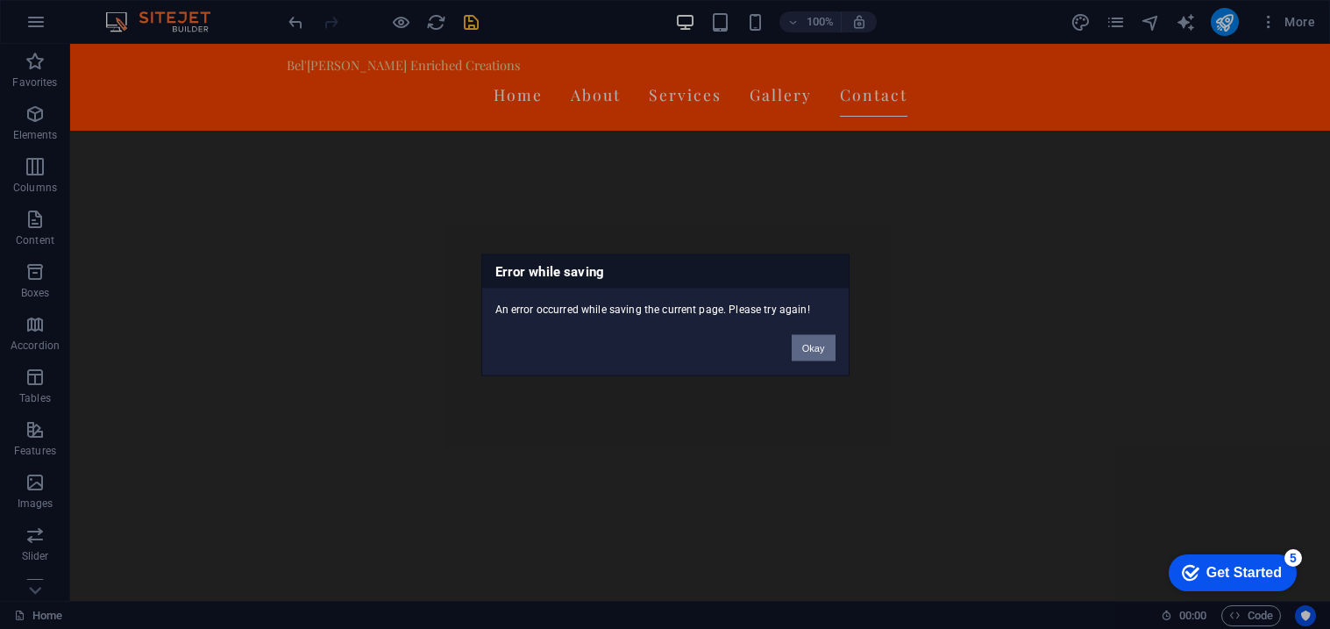
click at [811, 353] on button "Okay" at bounding box center [814, 347] width 44 height 26
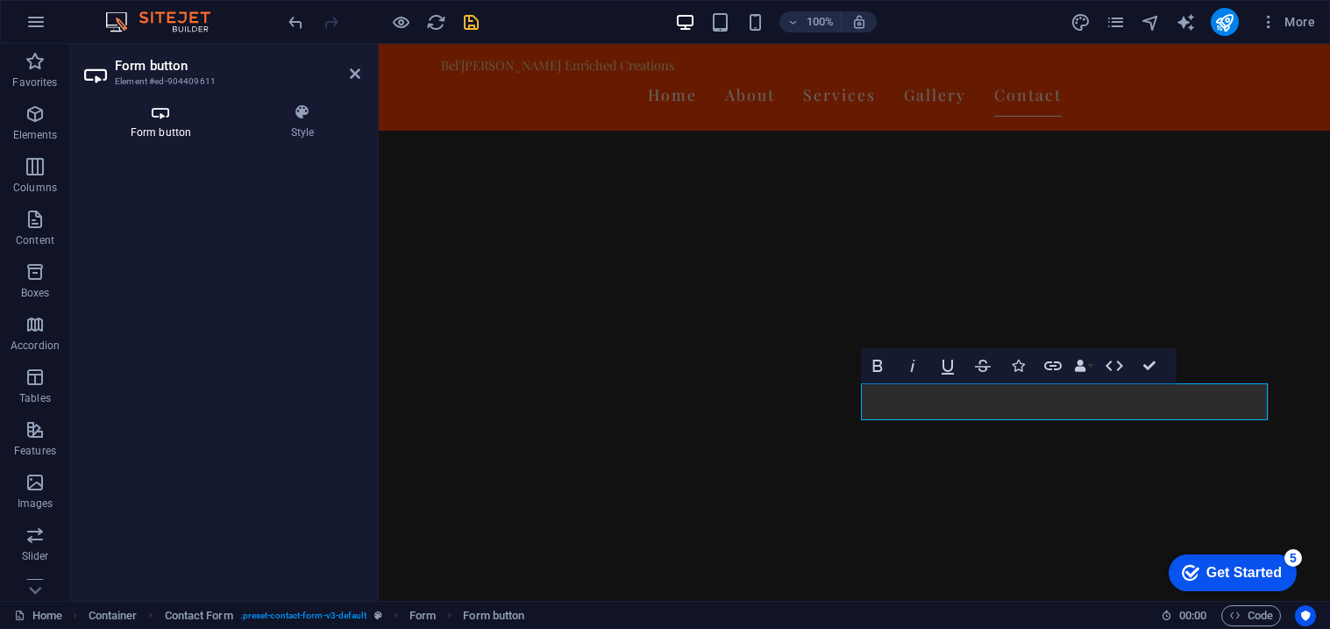
click at [153, 132] on h4 "Form button" at bounding box center [164, 121] width 160 height 37
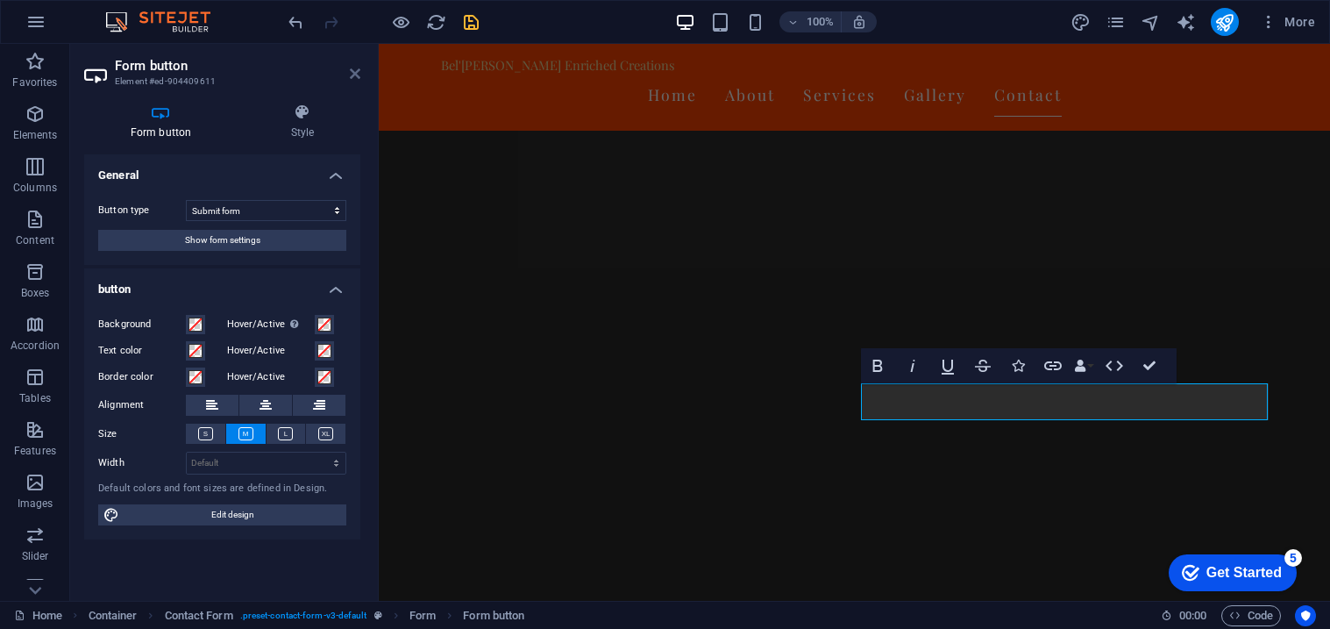
click at [351, 67] on icon at bounding box center [355, 74] width 11 height 14
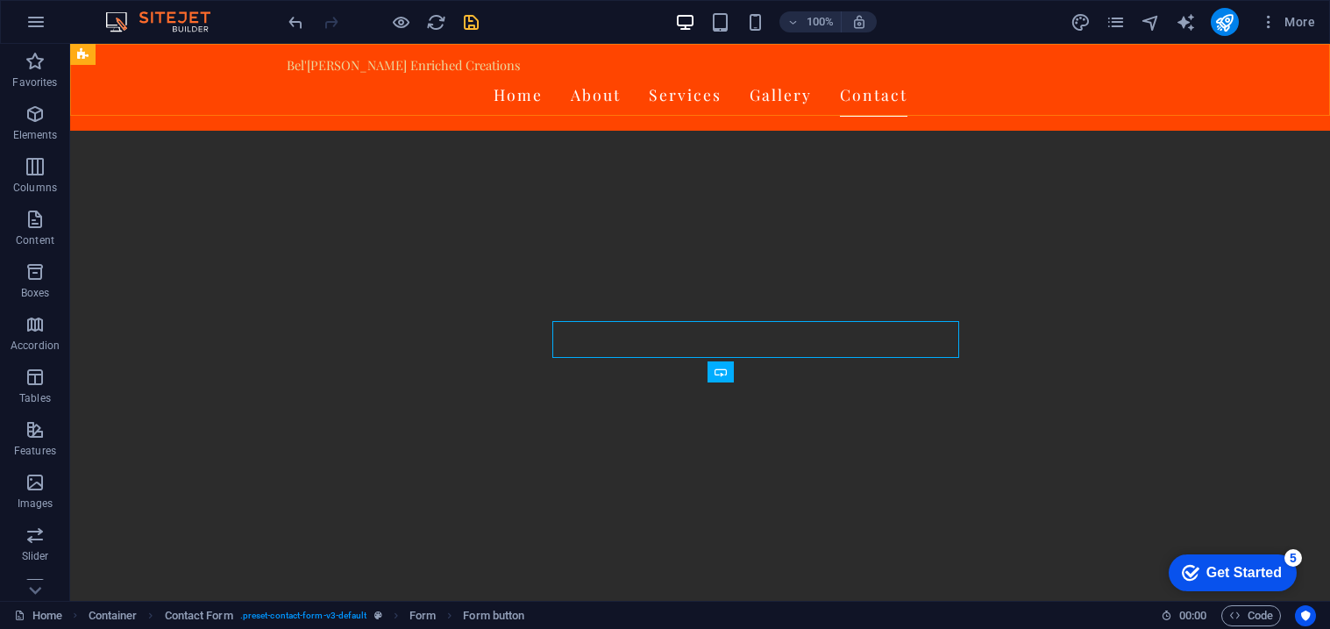
scroll to position [2904, 0]
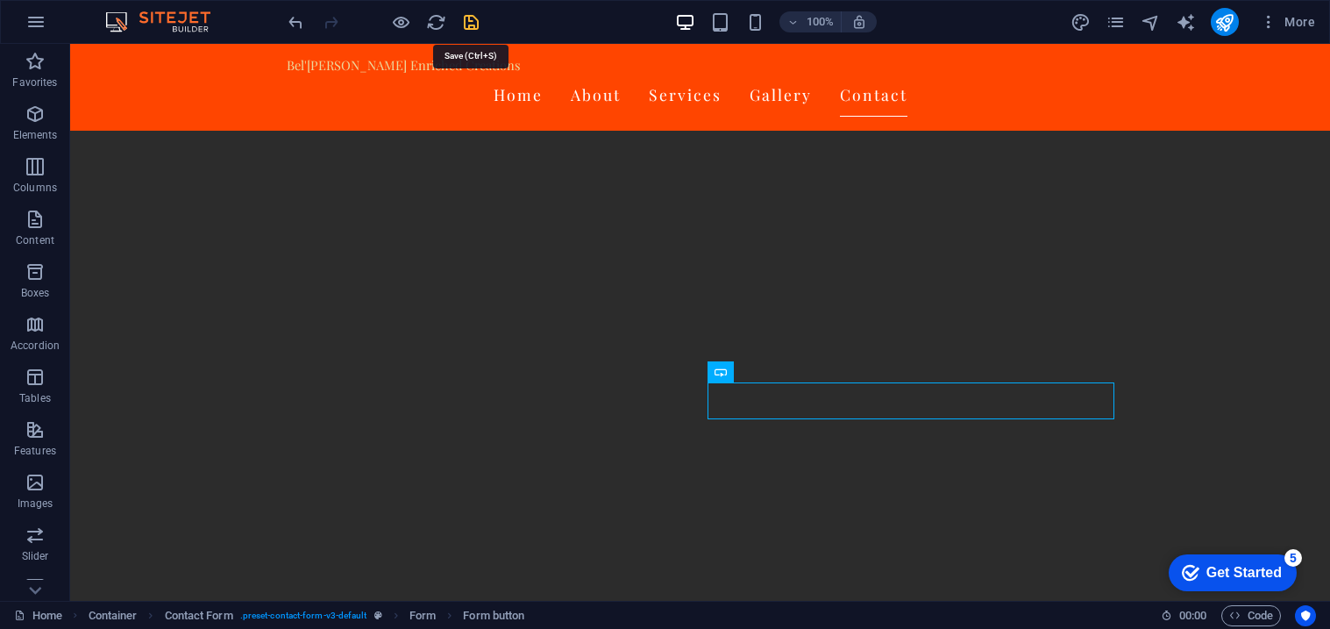
click at [463, 23] on icon "save" at bounding box center [471, 22] width 20 height 20
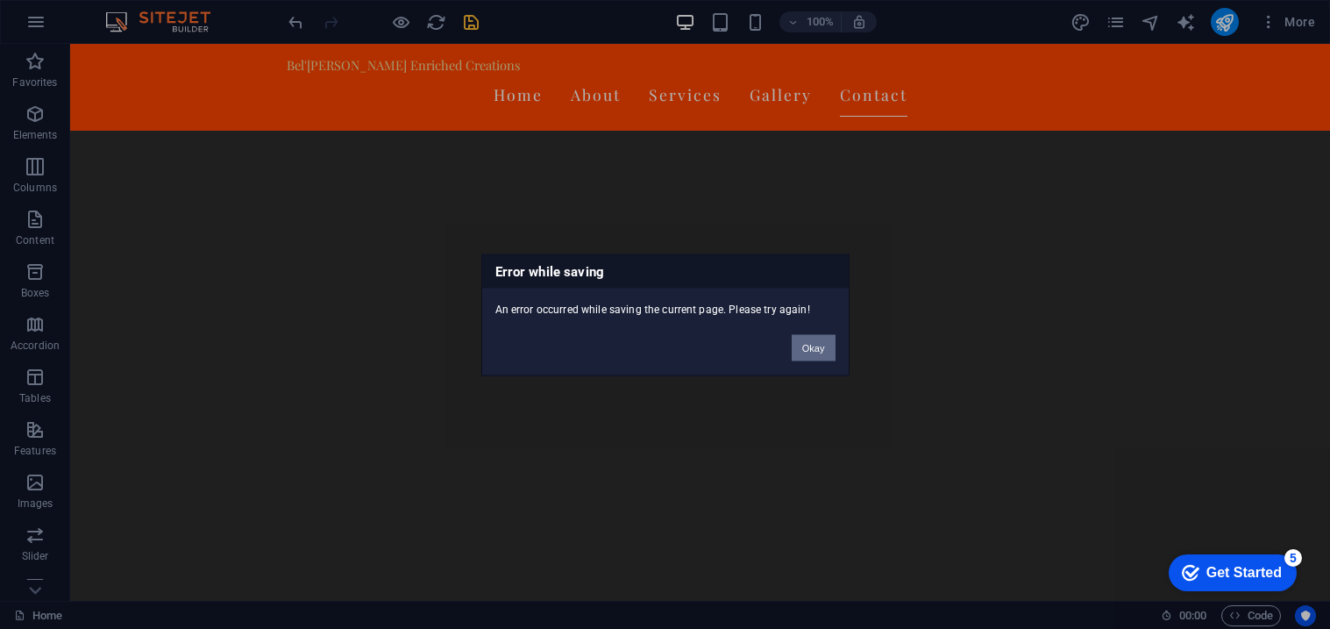
click at [804, 353] on button "Okay" at bounding box center [814, 347] width 44 height 26
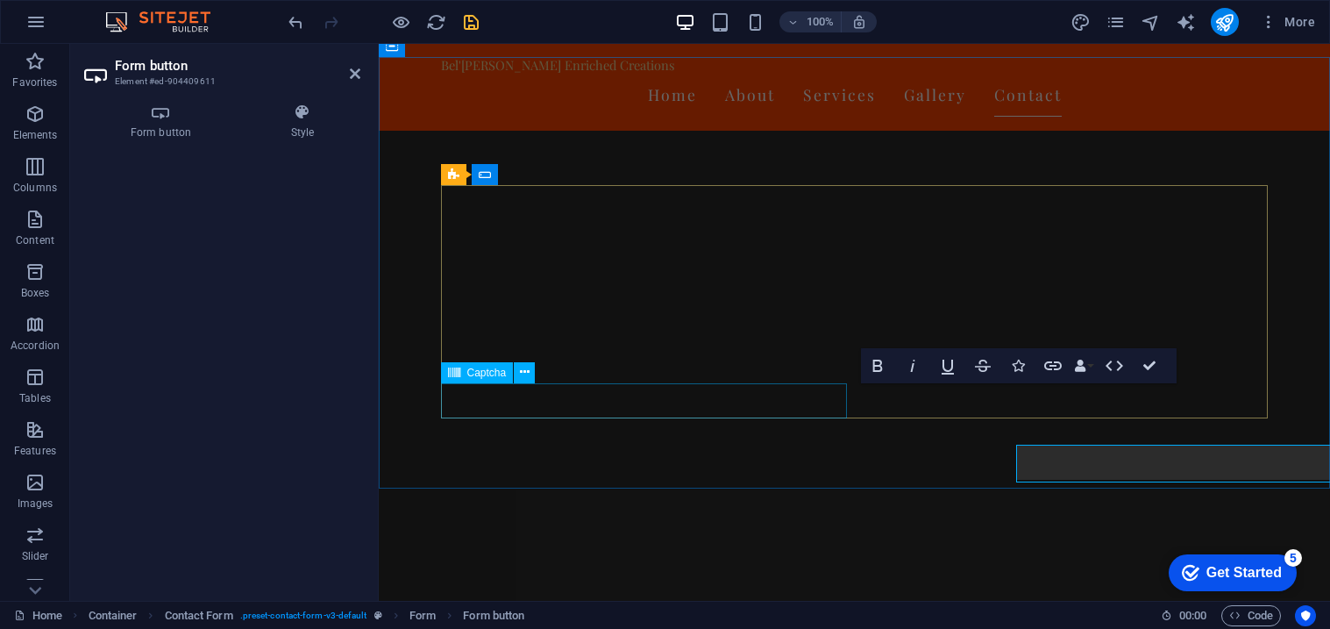
scroll to position [2841, 0]
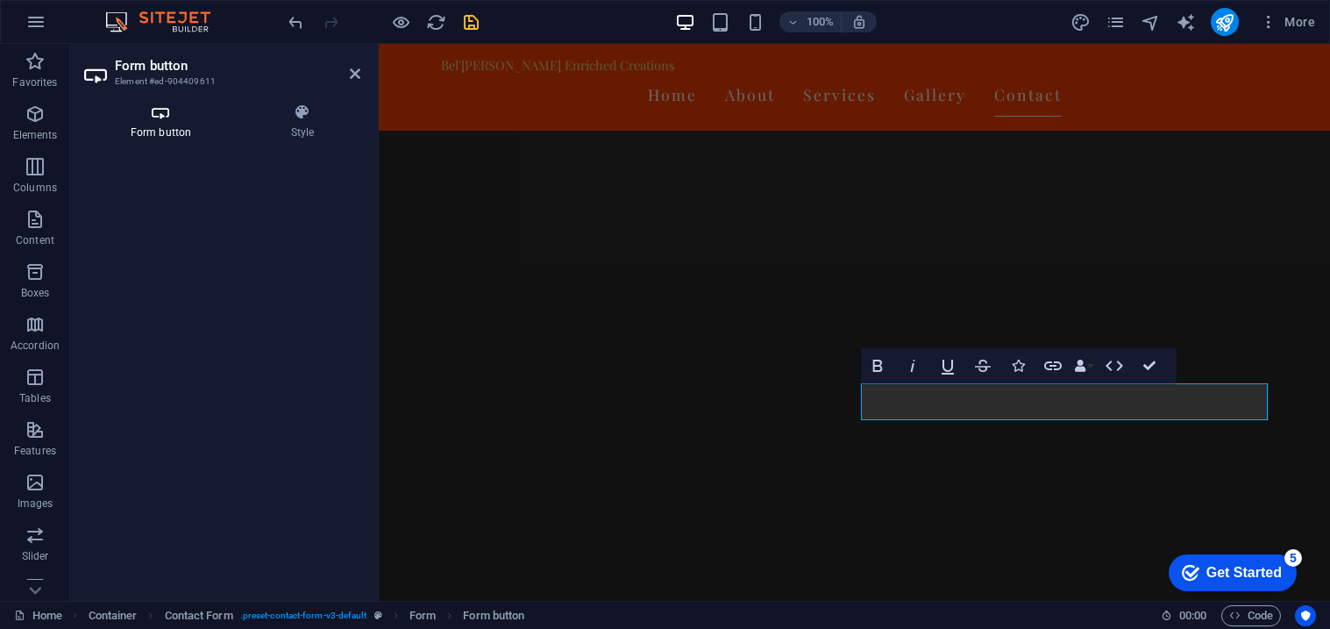
click at [165, 118] on icon at bounding box center [160, 112] width 153 height 18
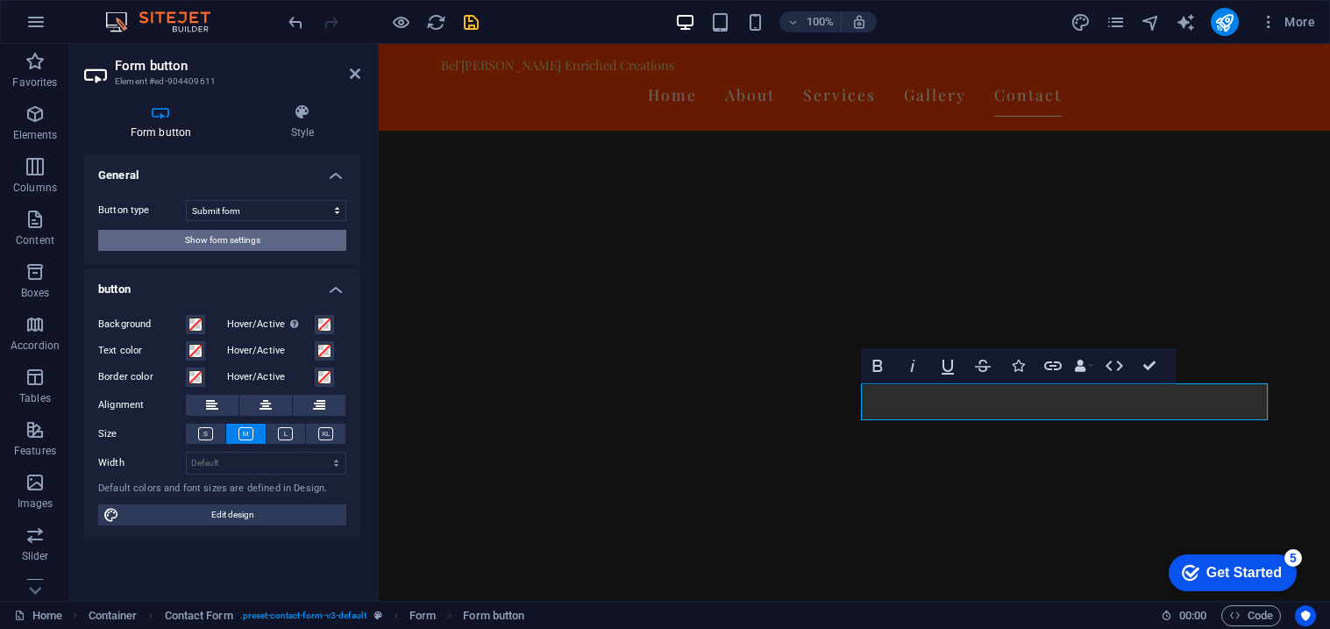
click at [319, 236] on button "Show form settings" at bounding box center [222, 240] width 248 height 21
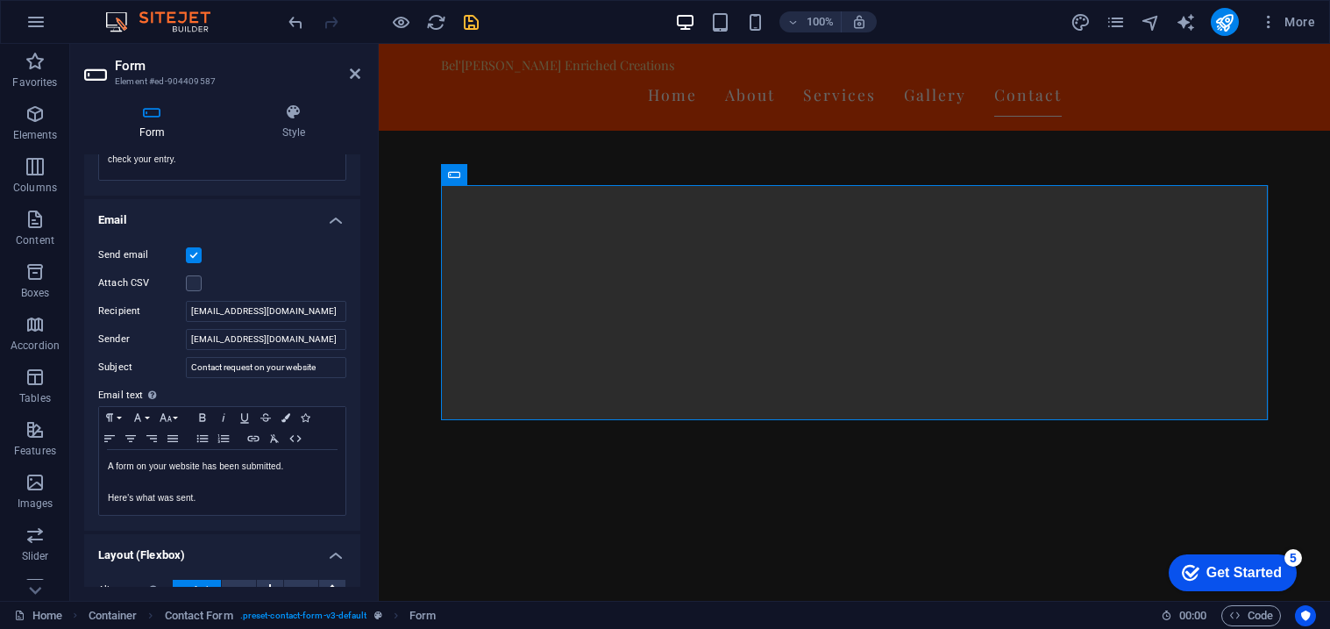
scroll to position [411, 0]
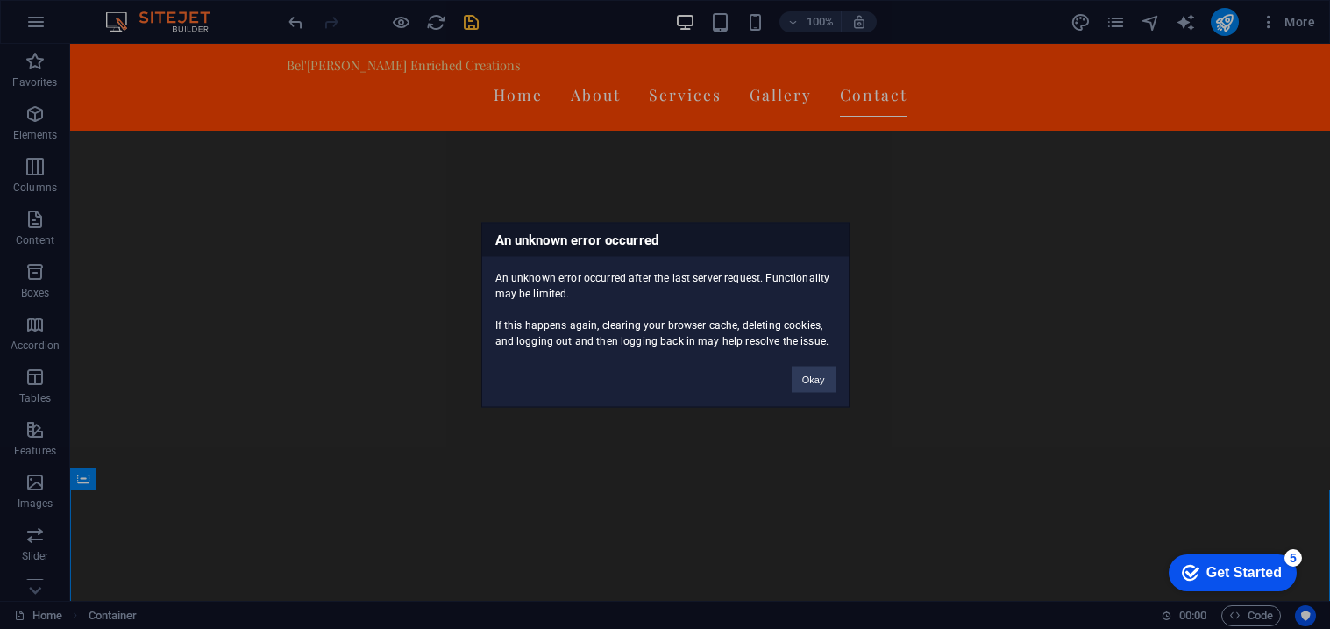
click at [1328, 412] on div "An unknown error occurred An unknown error occurred after the last server reque…" at bounding box center [665, 314] width 1330 height 629
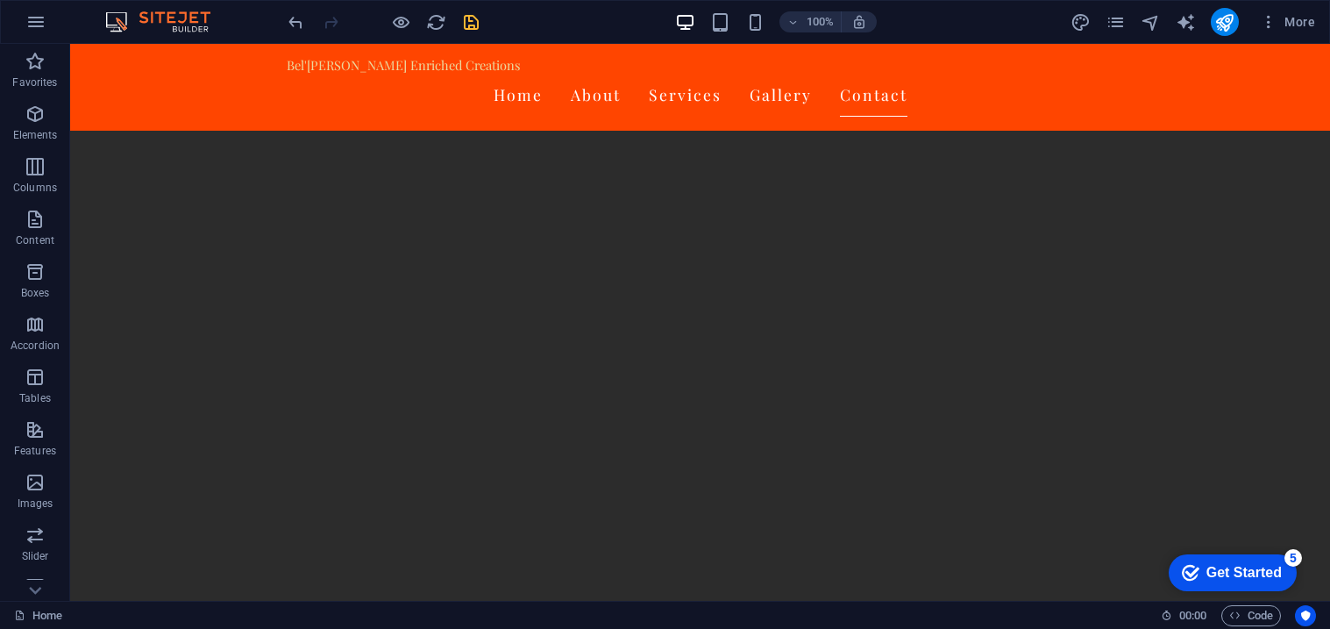
scroll to position [2887, 0]
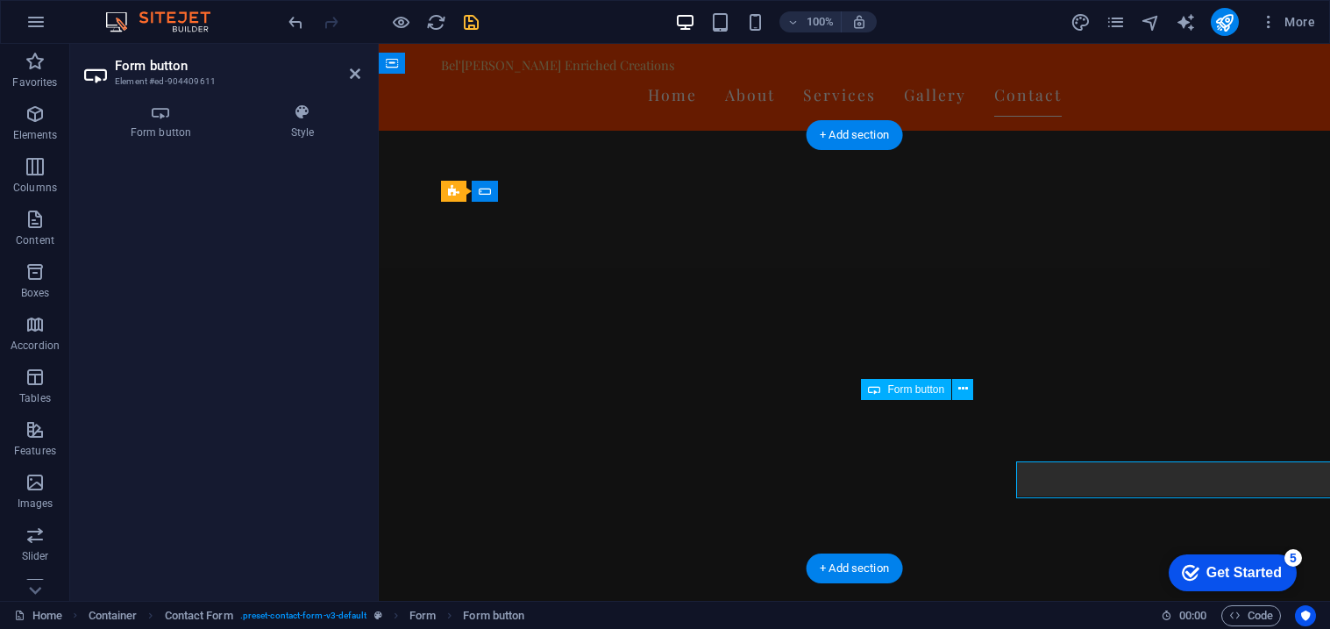
scroll to position [2825, 0]
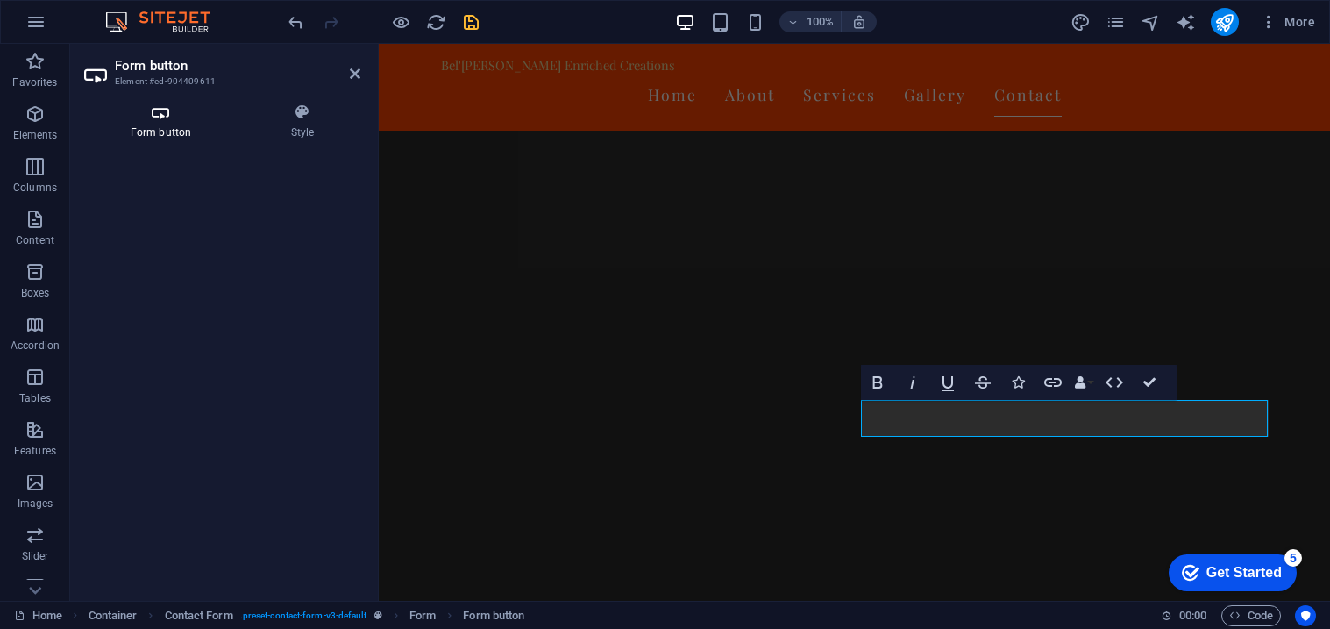
click at [167, 129] on h4 "Form button" at bounding box center [164, 121] width 160 height 37
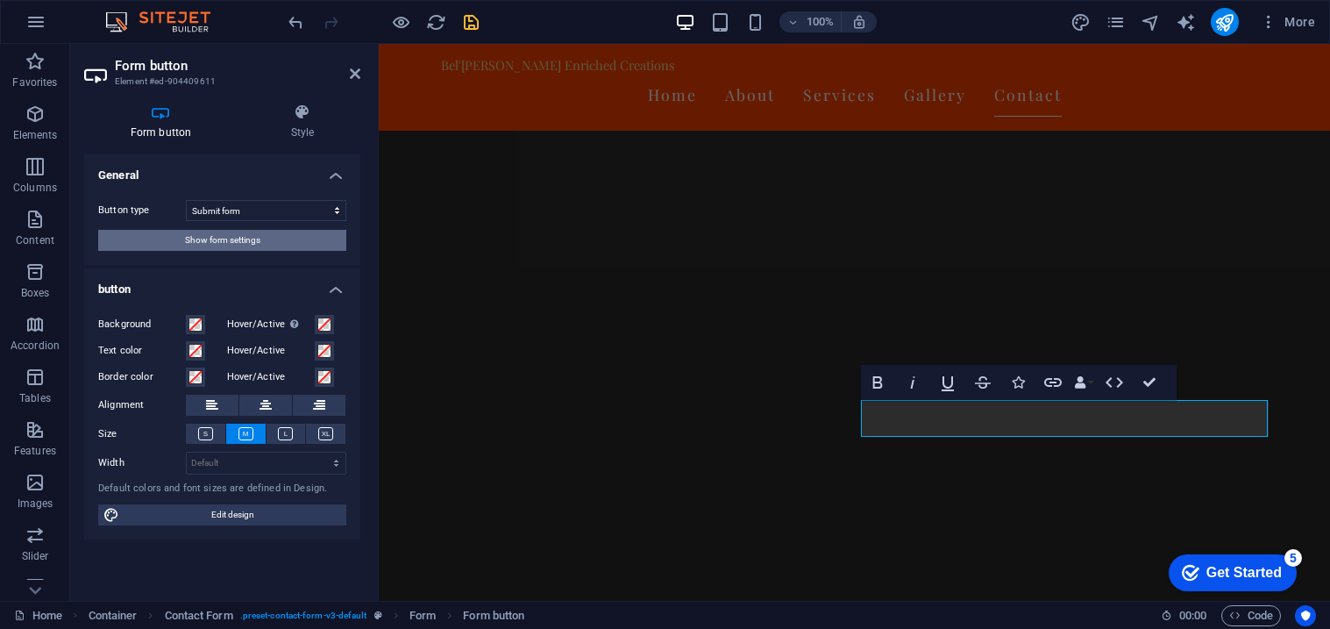
click at [312, 241] on button "Show form settings" at bounding box center [222, 240] width 248 height 21
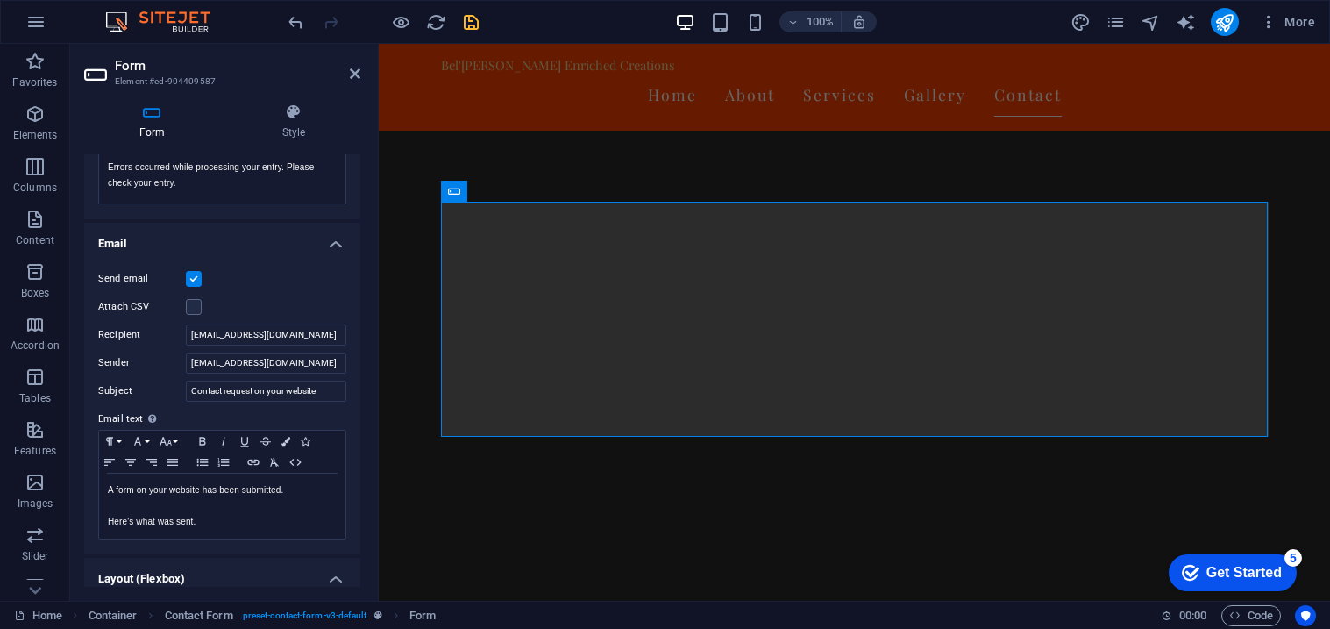
scroll to position [376, 0]
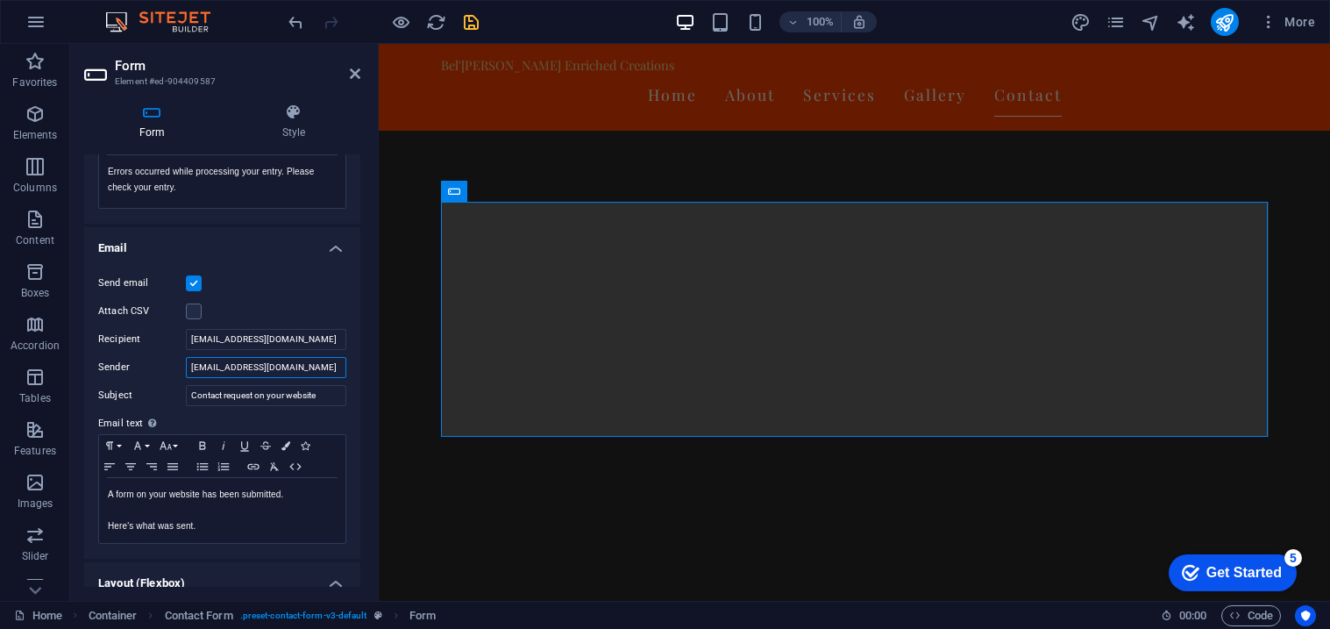
click at [316, 363] on input "[EMAIL_ADDRESS][DOMAIN_NAME]" at bounding box center [266, 367] width 160 height 21
click at [466, 22] on icon "save" at bounding box center [471, 22] width 20 height 20
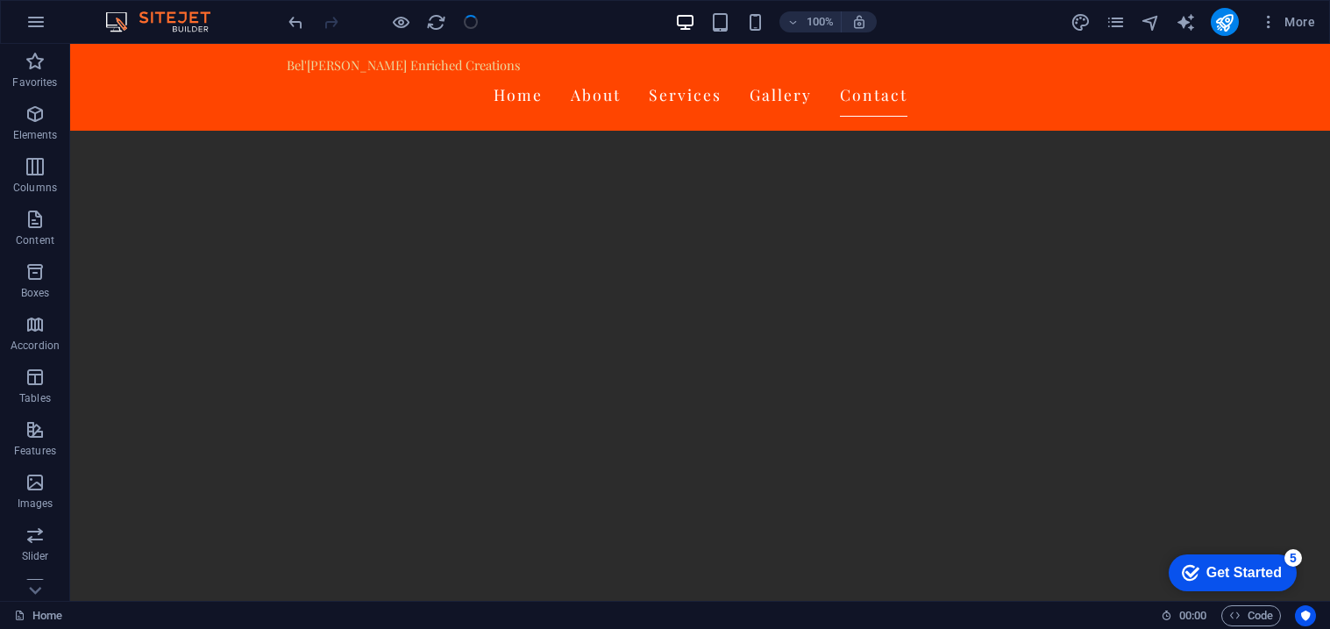
scroll to position [2887, 0]
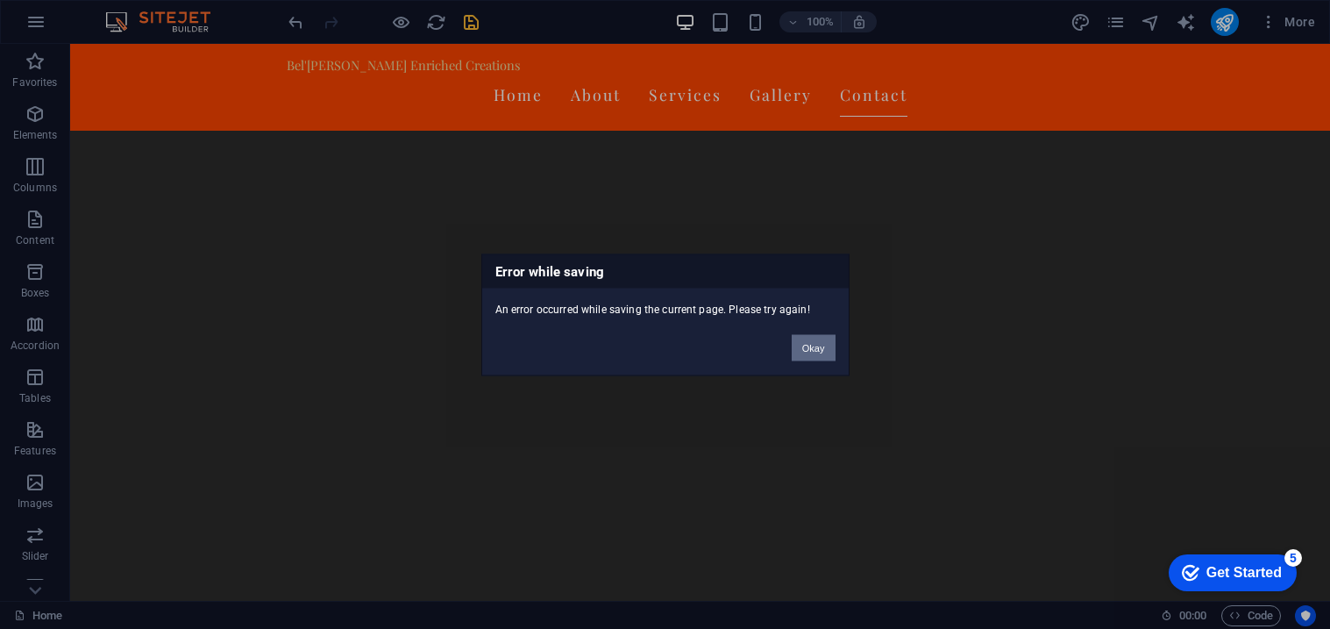
click at [806, 345] on button "Okay" at bounding box center [814, 347] width 44 height 26
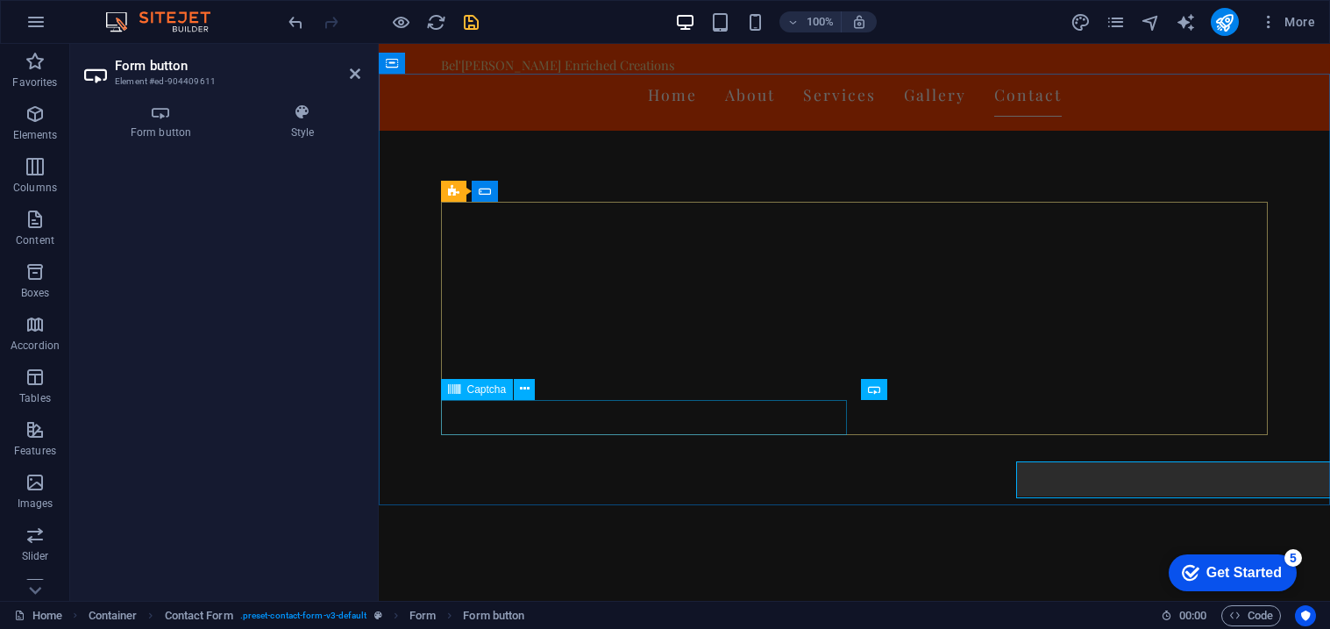
scroll to position [2825, 0]
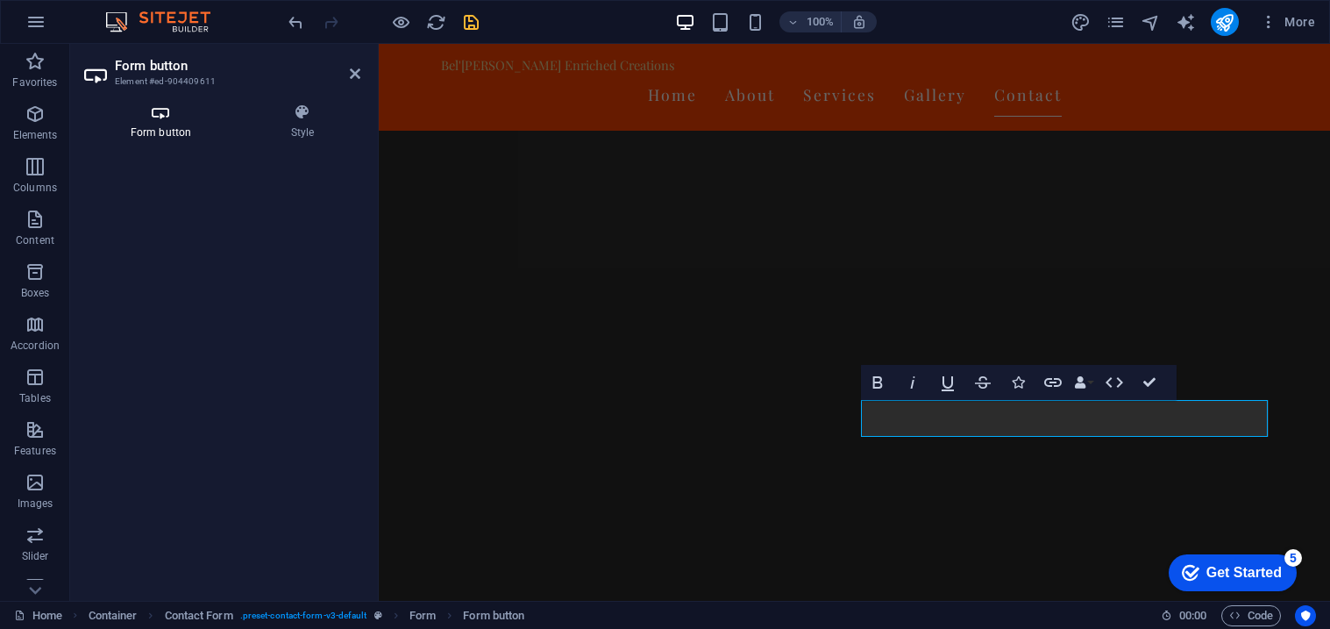
click at [150, 109] on icon at bounding box center [160, 112] width 153 height 18
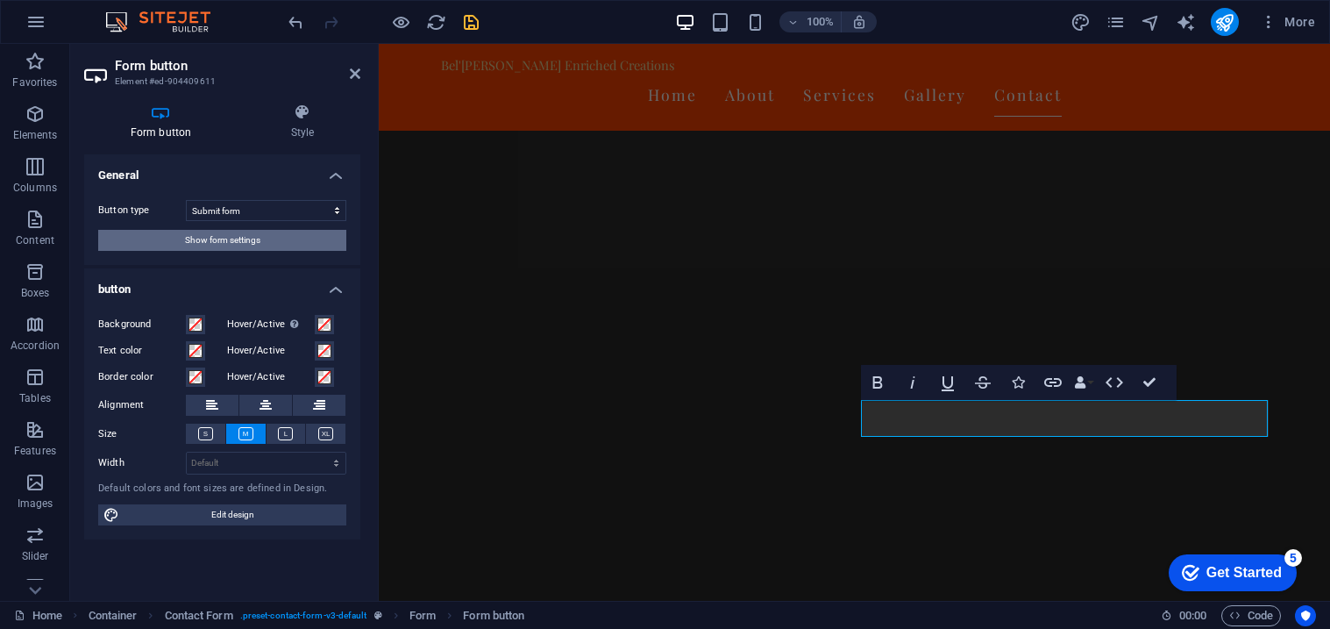
click at [231, 240] on span "Show form settings" at bounding box center [222, 240] width 75 height 21
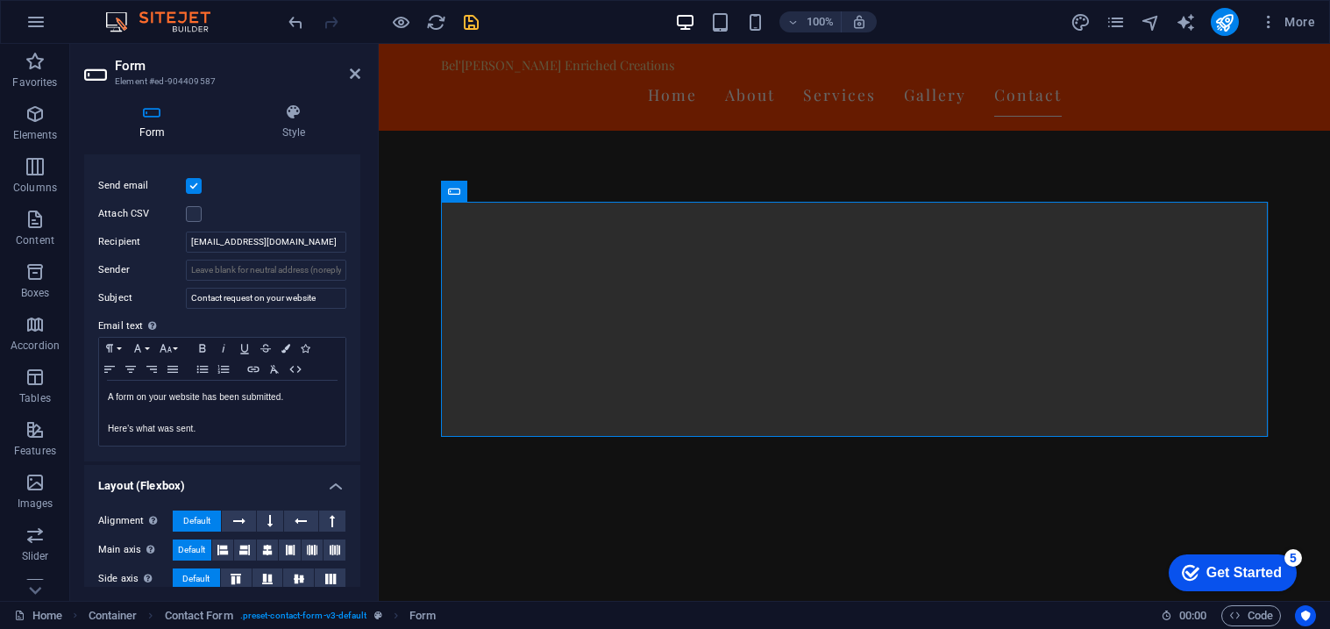
scroll to position [474, 0]
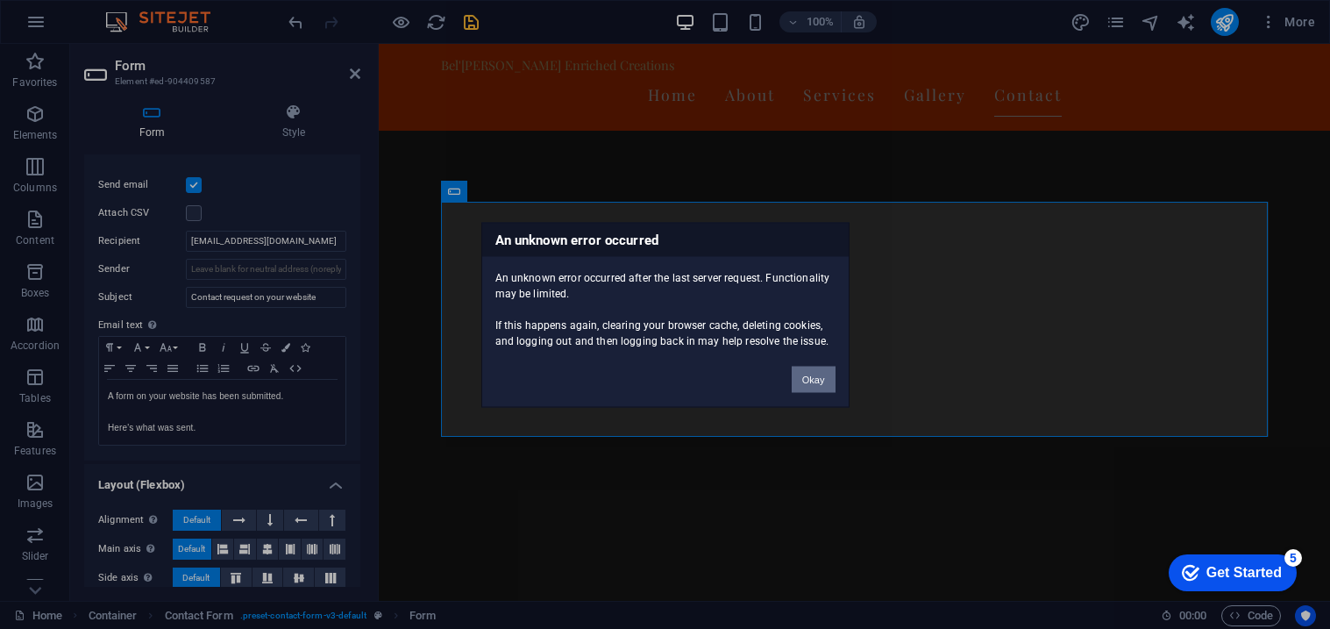
click at [812, 374] on button "Okay" at bounding box center [814, 379] width 44 height 26
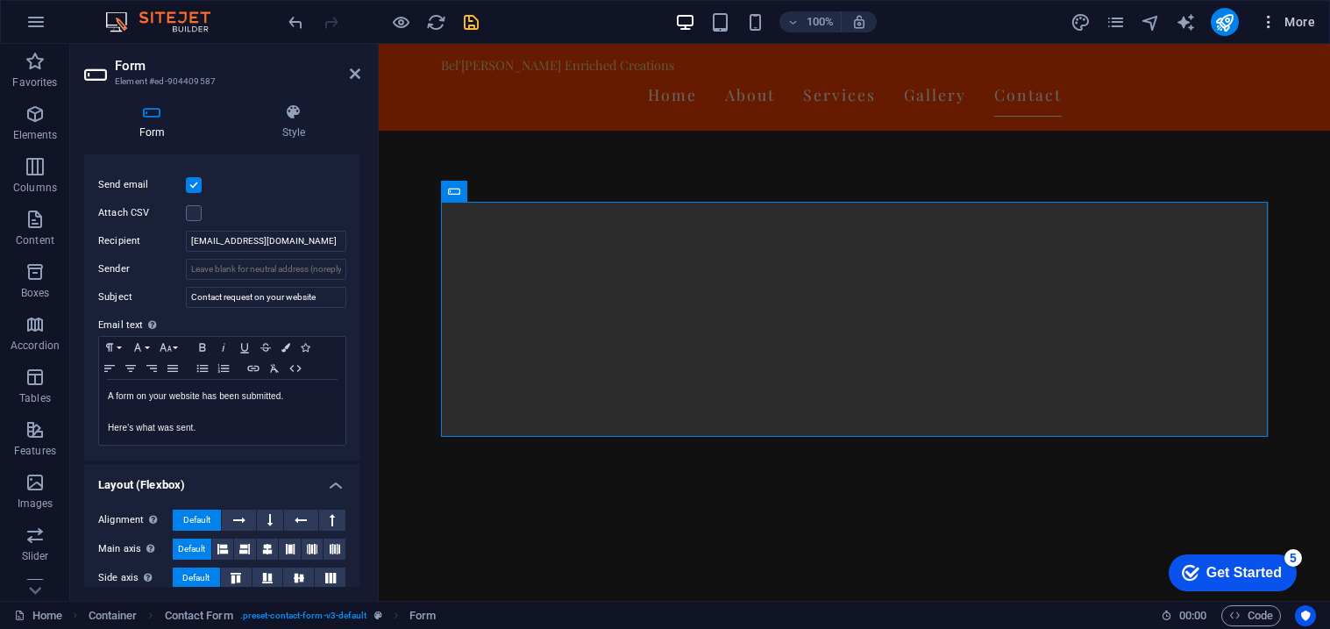
click at [1292, 24] on span "More" at bounding box center [1287, 22] width 55 height 18
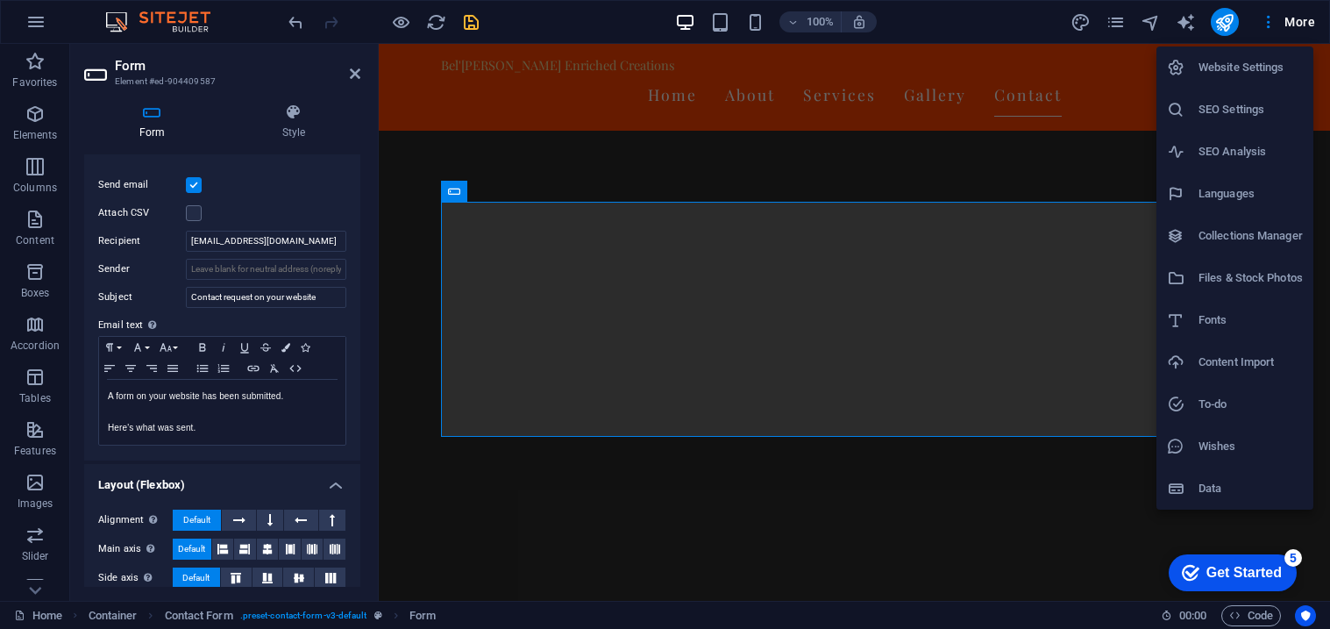
click at [1255, 57] on h6 "Website Settings" at bounding box center [1250, 67] width 104 height 21
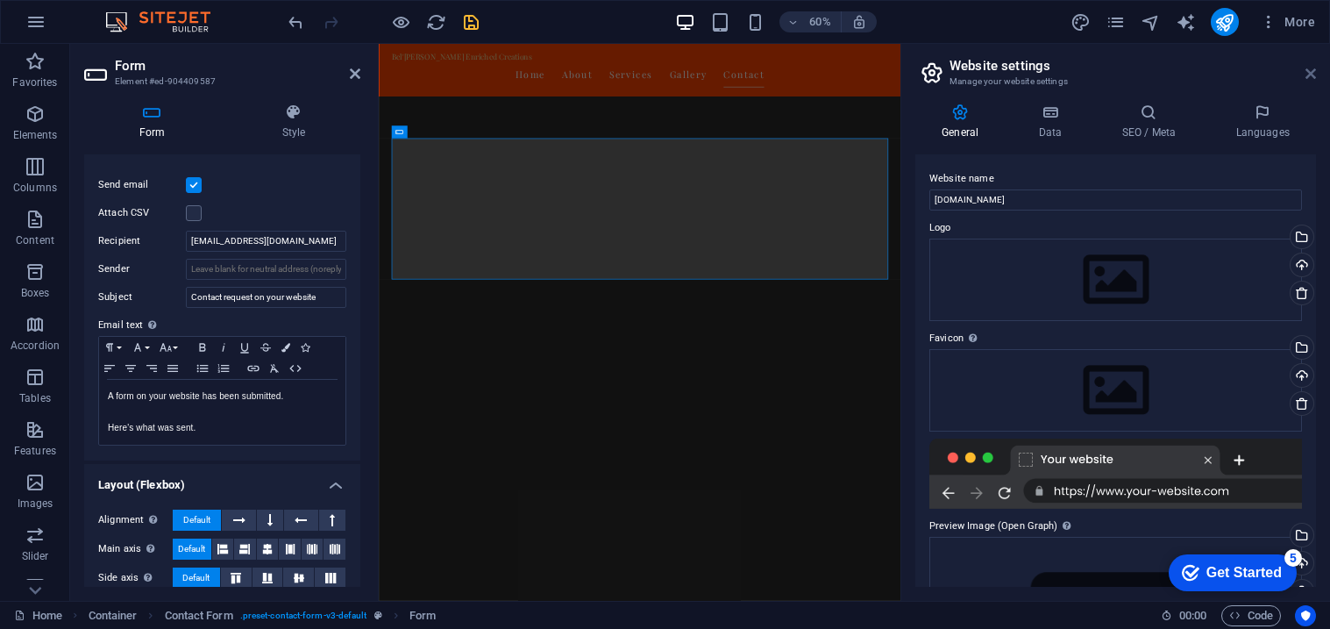
click at [1315, 75] on icon at bounding box center [1310, 74] width 11 height 14
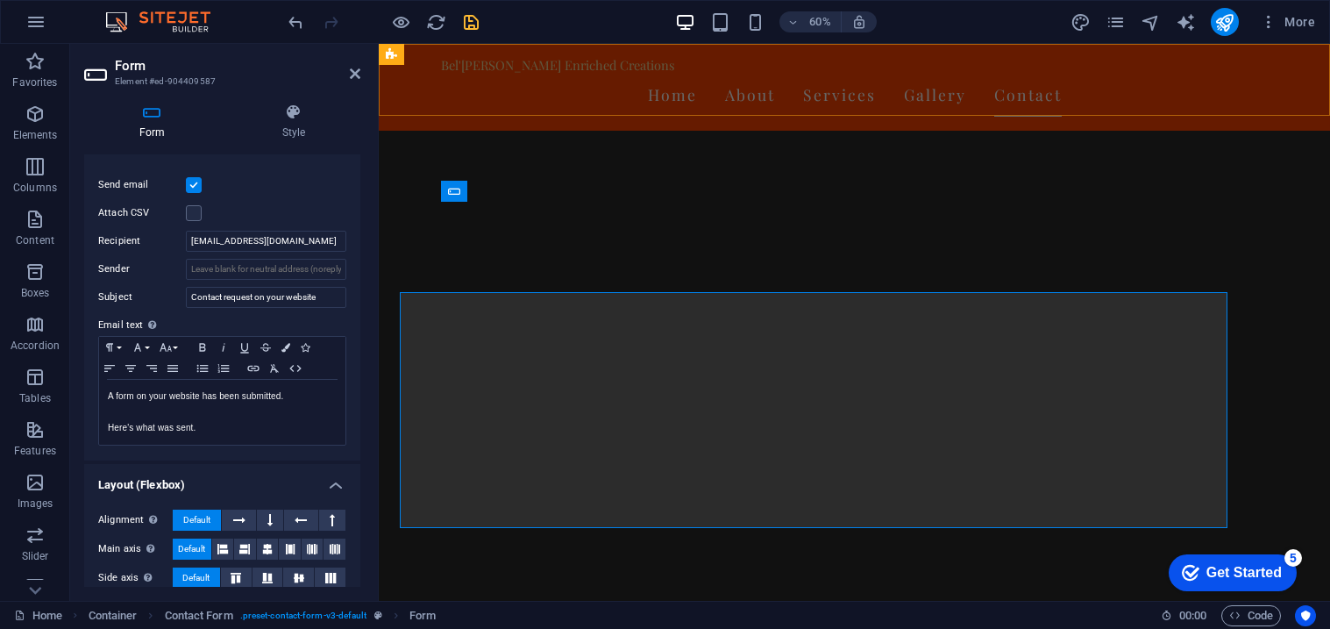
scroll to position [2825, 0]
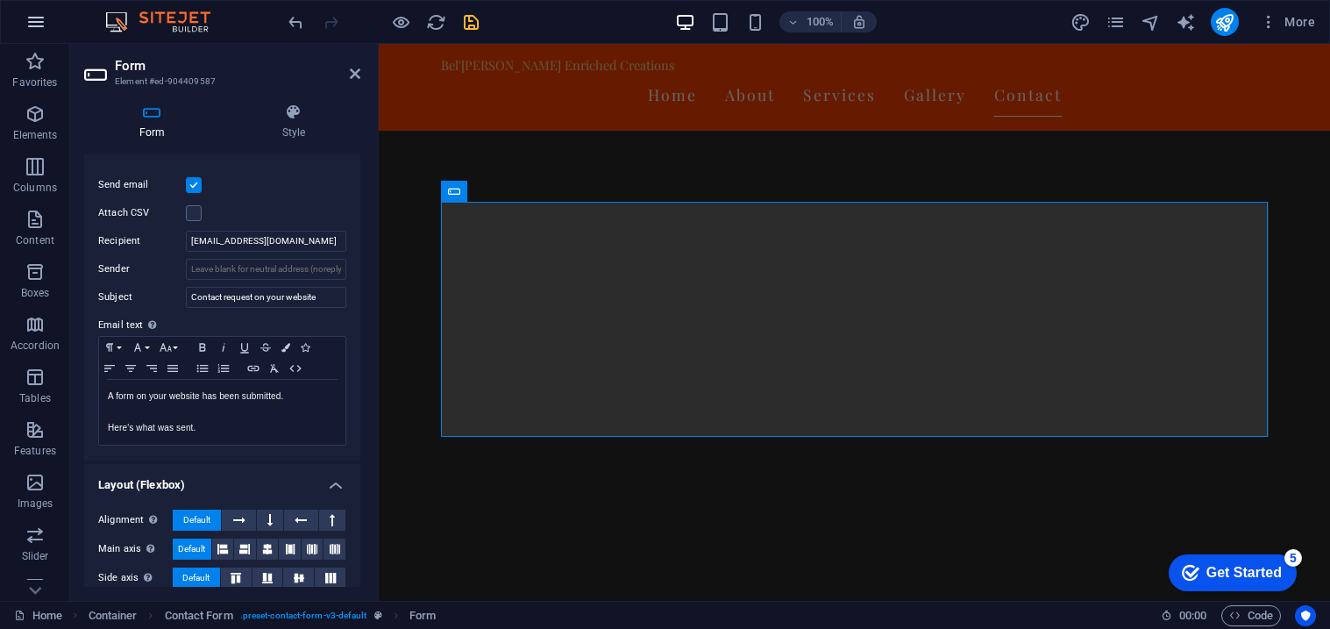
click at [22, 32] on button "button" at bounding box center [36, 22] width 42 height 42
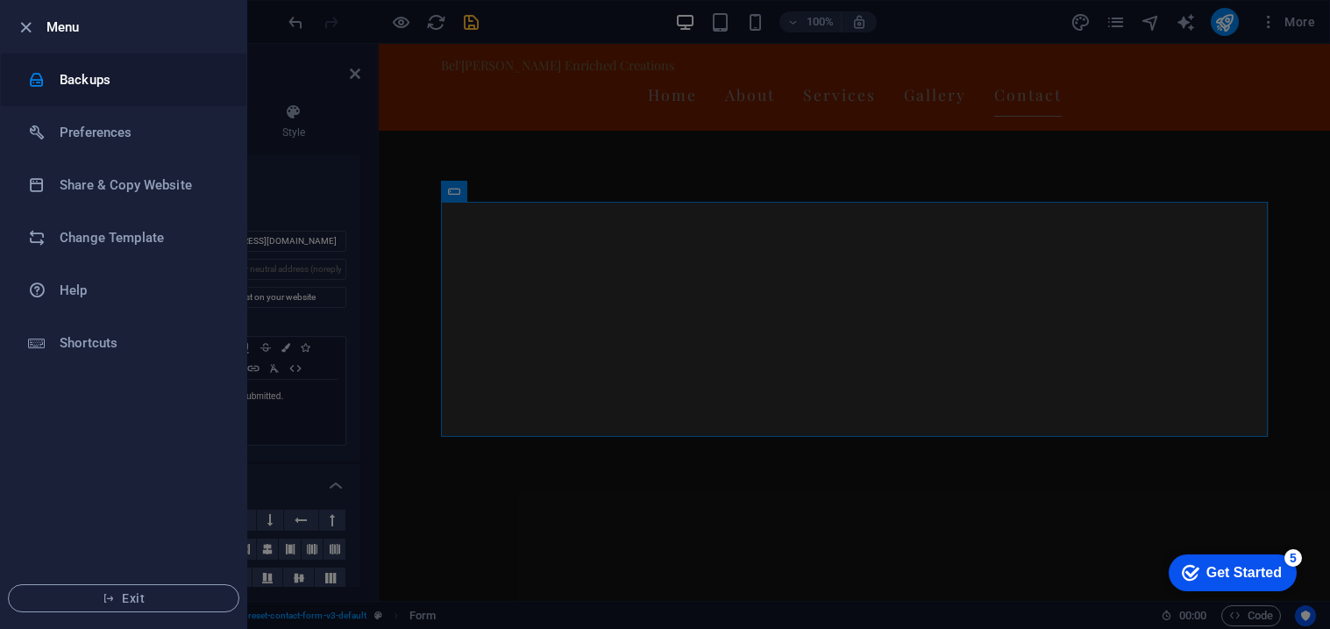
click at [60, 93] on li "Backups" at bounding box center [123, 79] width 245 height 53
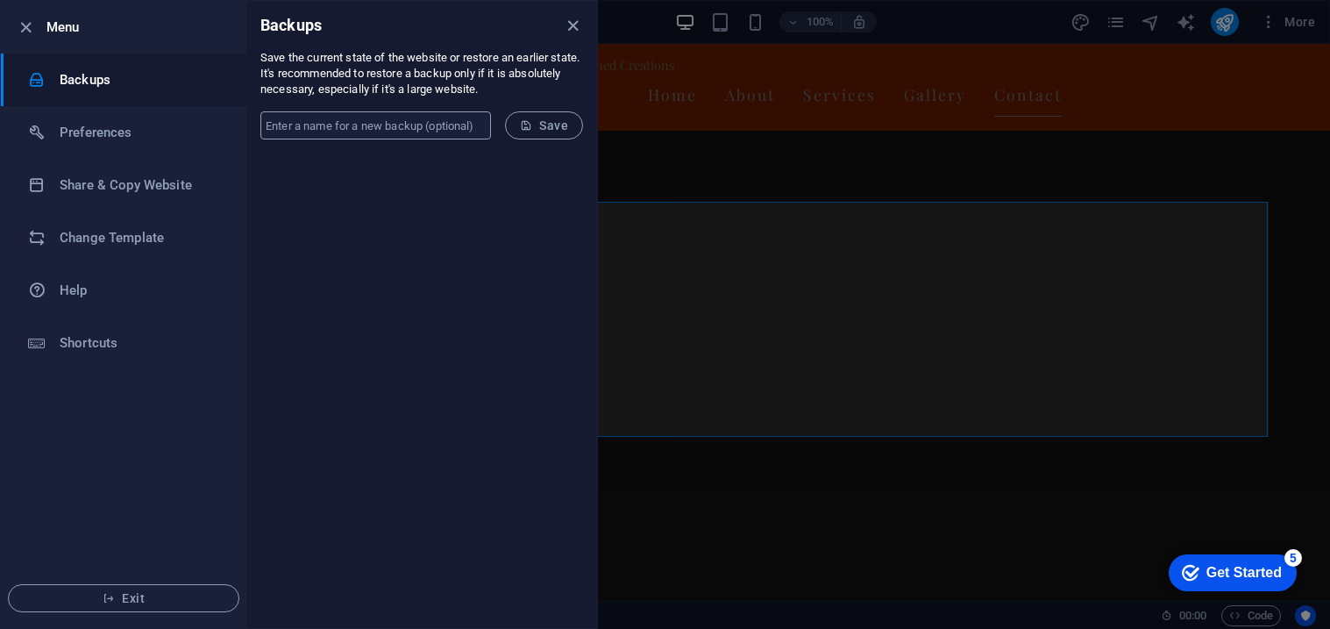
click at [312, 130] on input "text" at bounding box center [375, 125] width 231 height 28
type input "Start"
click at [531, 126] on icon "submit" at bounding box center [526, 125] width 12 height 12
click at [25, 26] on icon "button" at bounding box center [26, 28] width 20 height 20
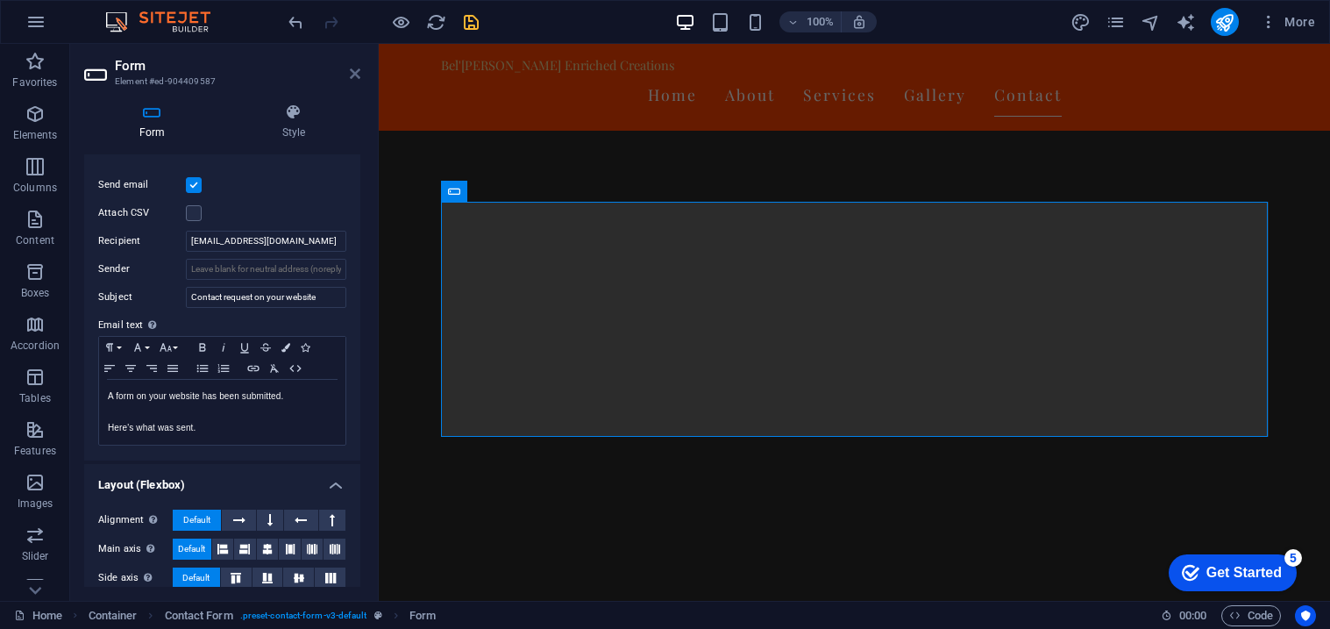
click at [353, 72] on icon at bounding box center [355, 74] width 11 height 14
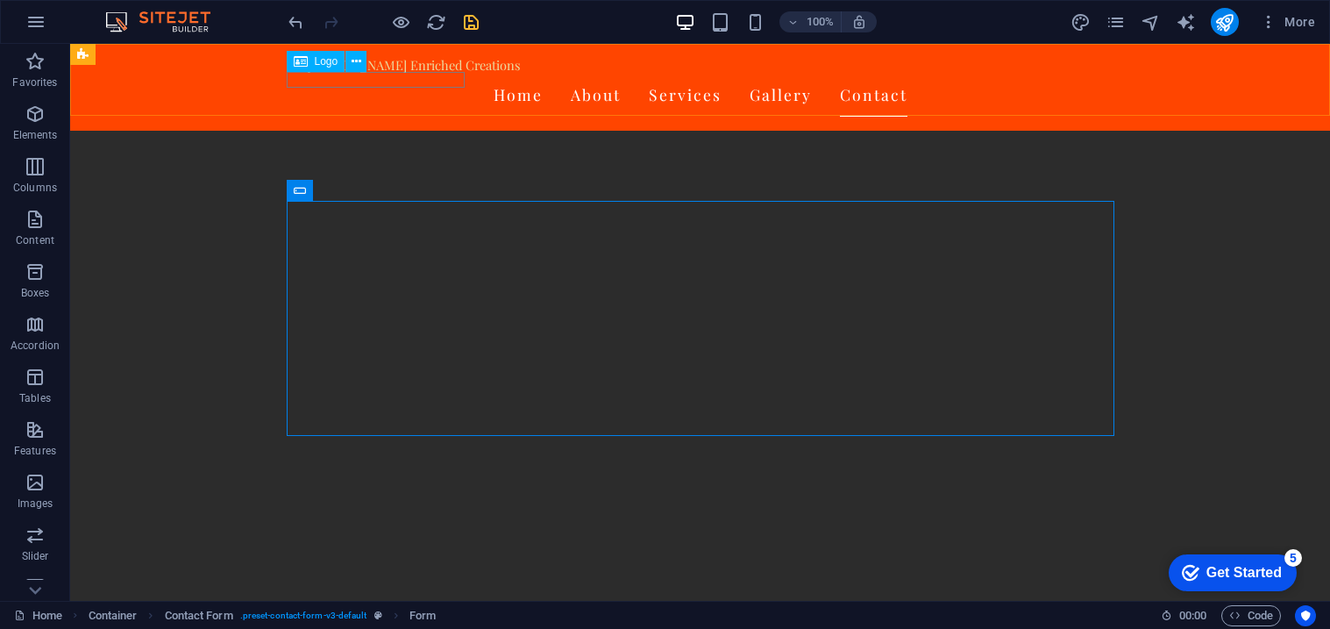
scroll to position [2887, 0]
click at [295, 16] on icon "undo" at bounding box center [296, 22] width 20 height 20
click at [295, 17] on icon "undo" at bounding box center [296, 22] width 20 height 20
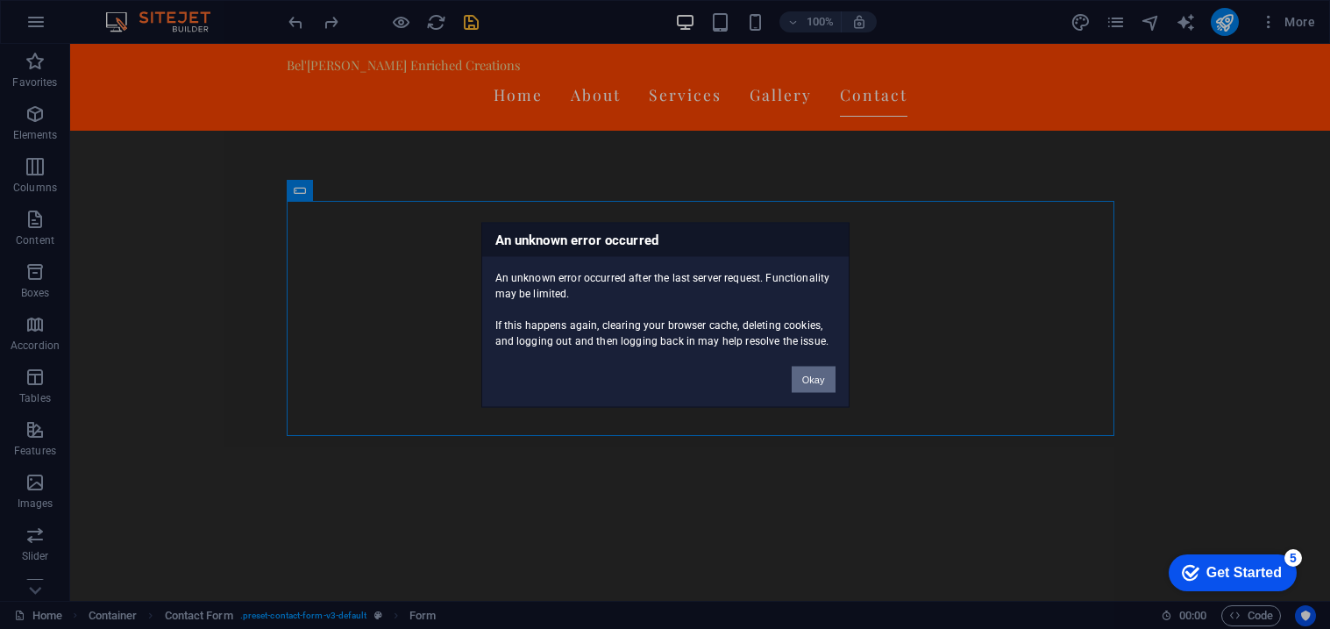
click at [828, 388] on button "Okay" at bounding box center [814, 379] width 44 height 26
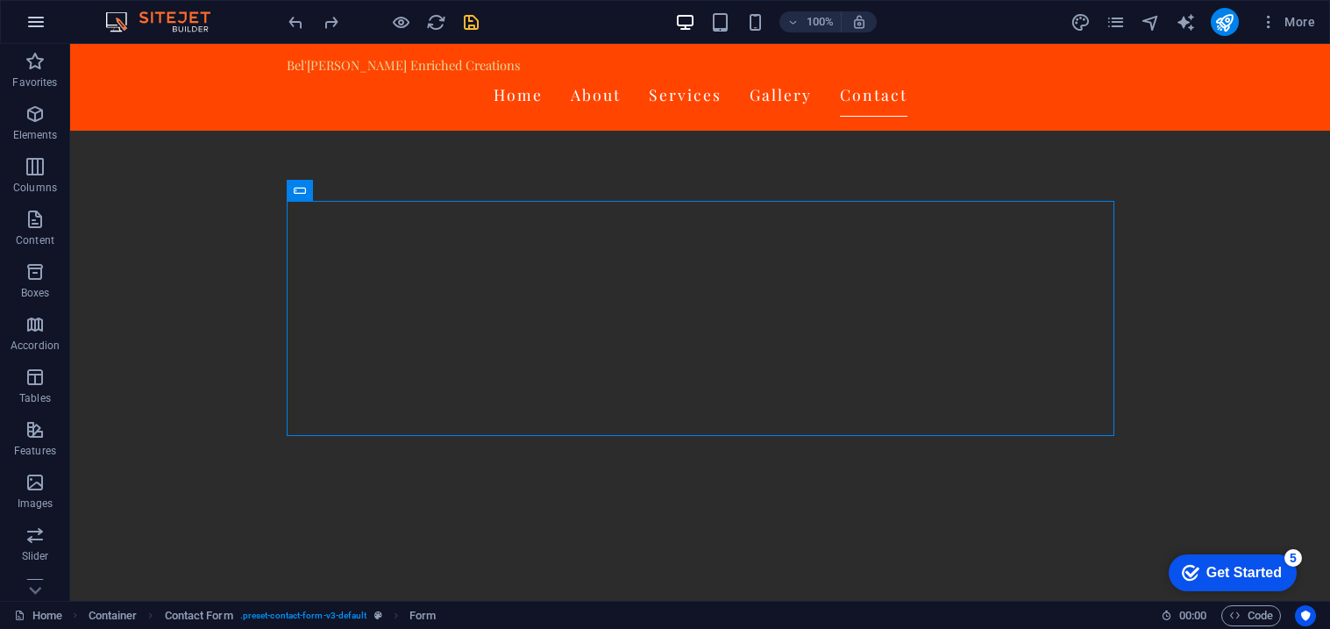
click at [38, 20] on icon "button" at bounding box center [35, 21] width 21 height 21
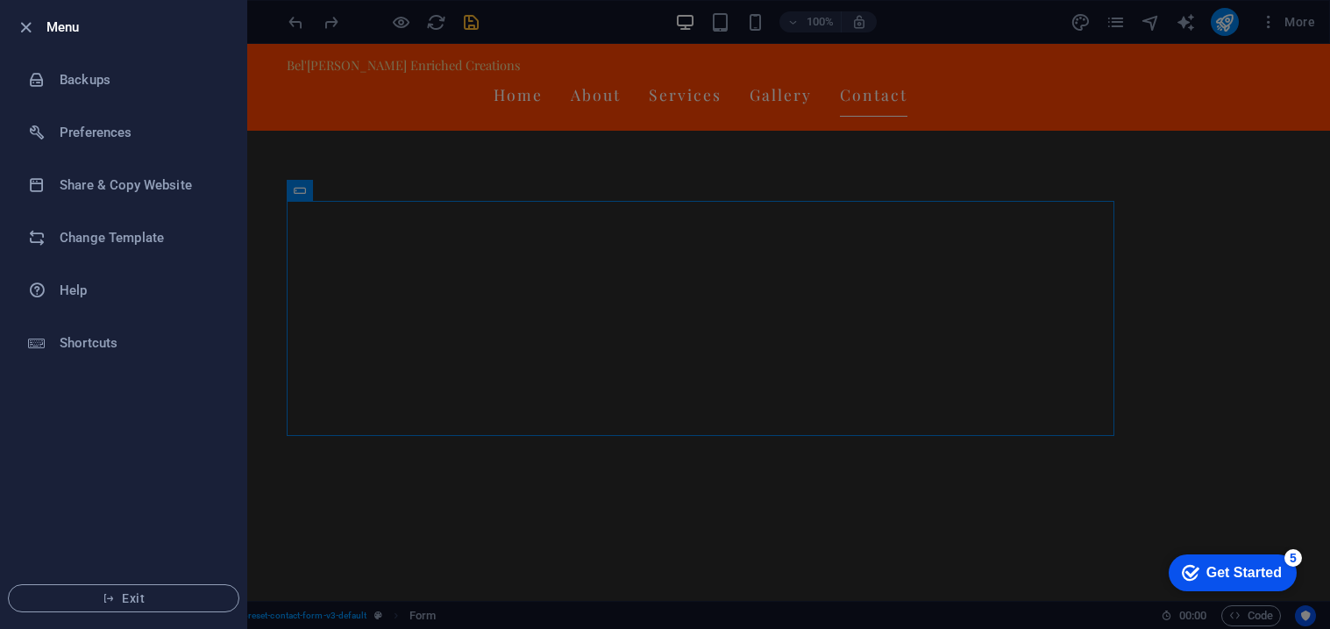
click at [296, 141] on div at bounding box center [665, 314] width 1330 height 629
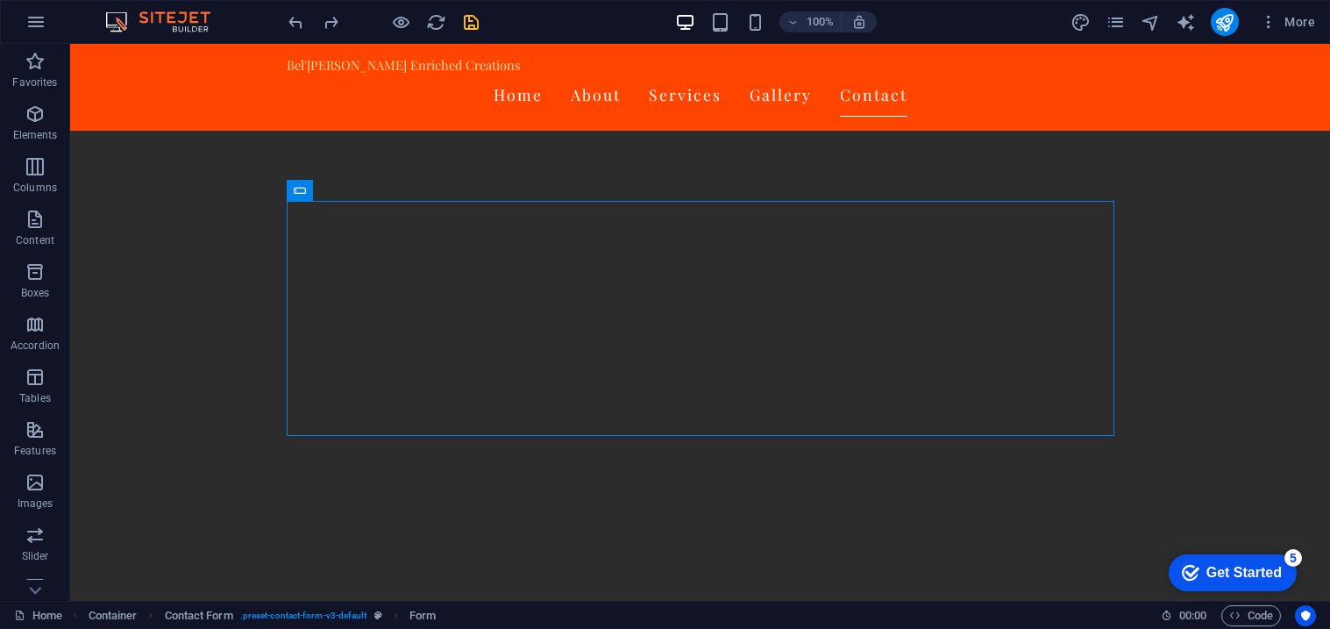
click at [176, 24] on img at bounding box center [167, 21] width 132 height 21
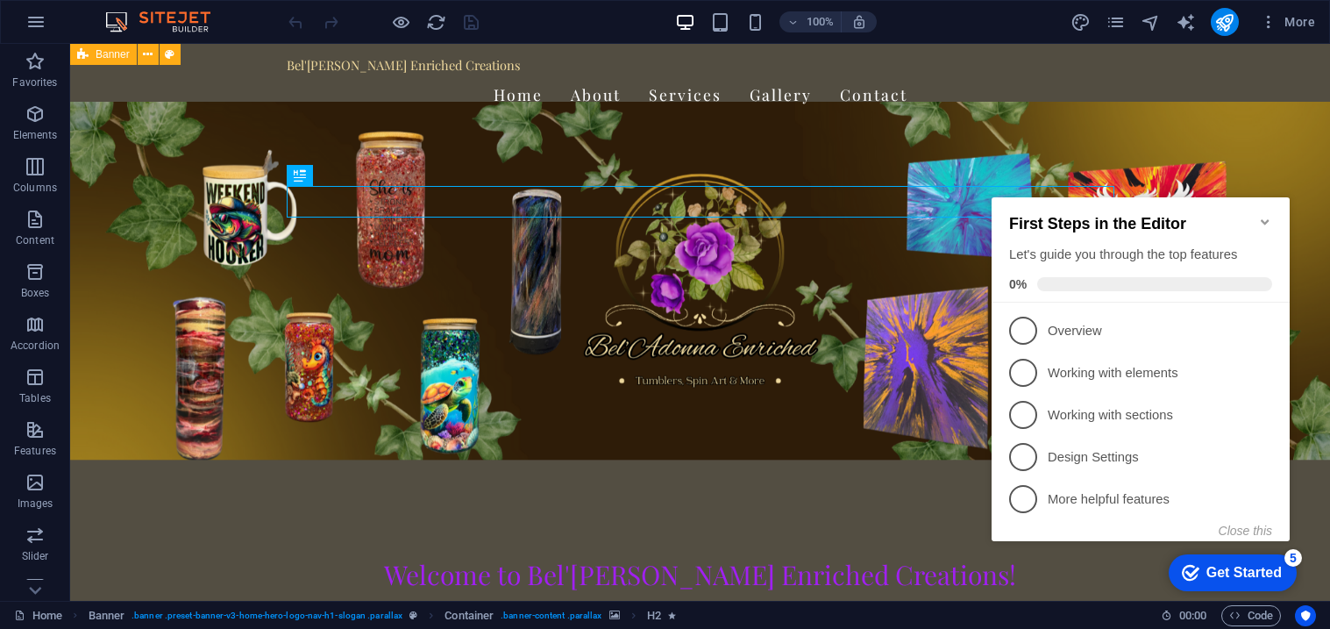
click at [1259, 219] on icon "Minimize checklist" at bounding box center [1265, 222] width 14 height 14
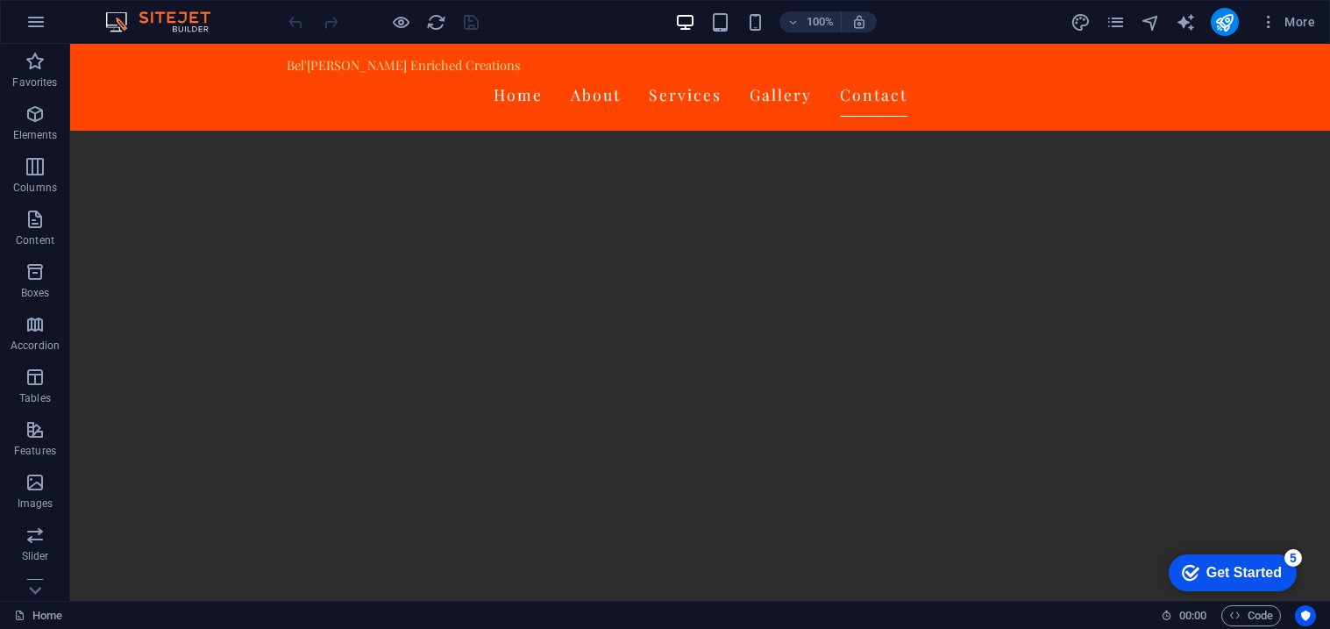
scroll to position [3324, 0]
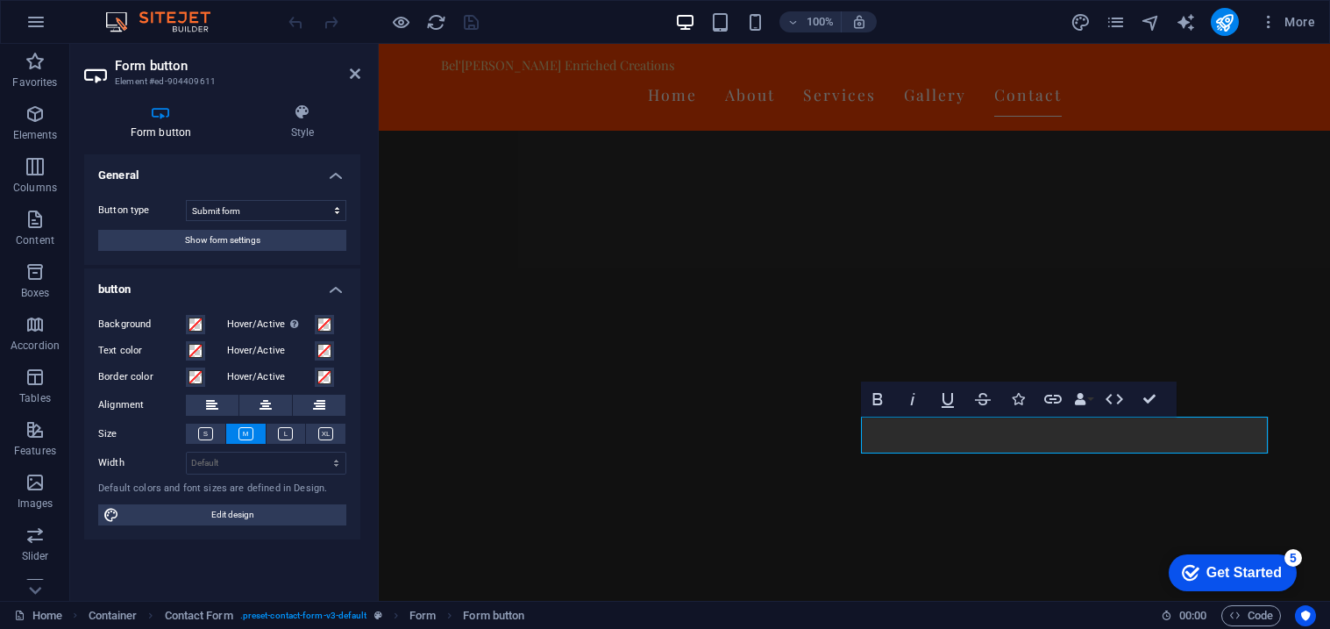
scroll to position [3262, 0]
click at [286, 242] on button "Show form settings" at bounding box center [222, 240] width 248 height 21
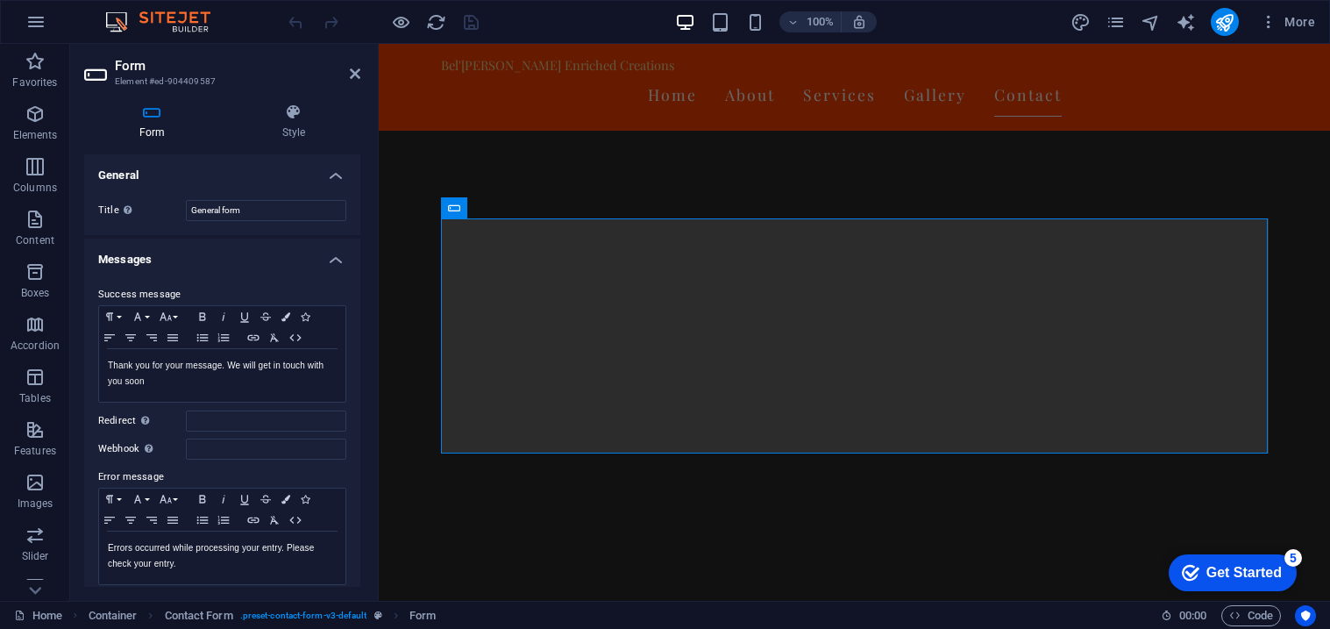
drag, startPoint x: 355, startPoint y: 285, endPoint x: 352, endPoint y: 333, distance: 48.3
click at [352, 333] on div "Success message Paragraph Format Normal Heading 1 Heading 2 Heading 3 Heading 4…" at bounding box center [222, 435] width 276 height 330
drag, startPoint x: 360, startPoint y: 330, endPoint x: 364, endPoint y: 370, distance: 40.5
click at [364, 370] on div "Form Style General Title Define a name for the form. General form Messages Succ…" at bounding box center [222, 344] width 304 height 511
drag, startPoint x: 359, startPoint y: 309, endPoint x: 366, endPoint y: 357, distance: 48.7
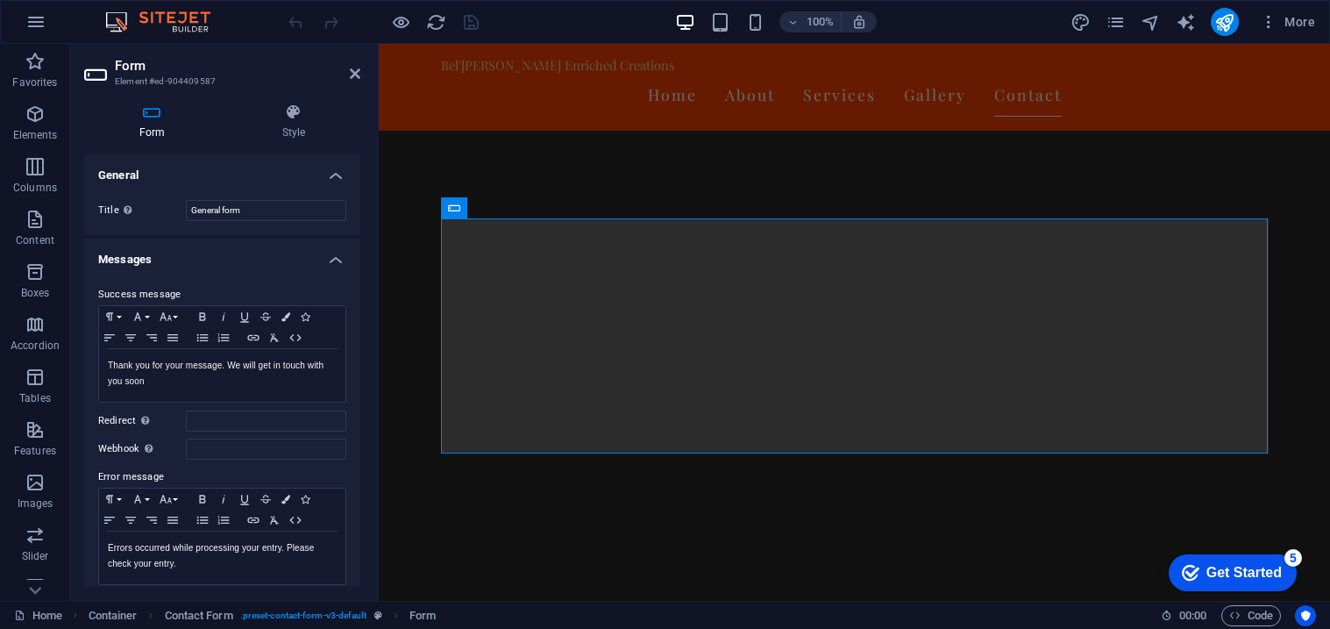
click at [366, 357] on div "Form Style General Title Define a name for the form. General form Messages Succ…" at bounding box center [222, 344] width 304 height 511
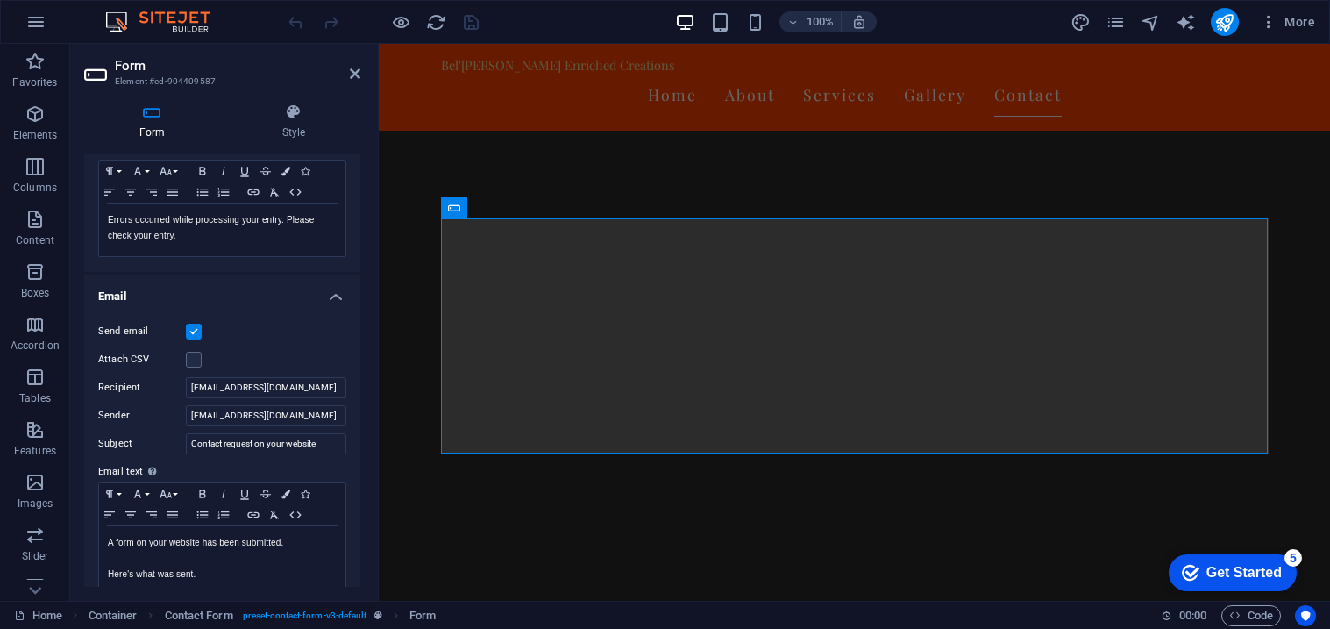
scroll to position [330, 0]
click at [327, 417] on input "[EMAIL_ADDRESS][DOMAIN_NAME]" at bounding box center [266, 413] width 160 height 21
type input "[EMAIL_ADDRESS][DOMAIN_NAME]"
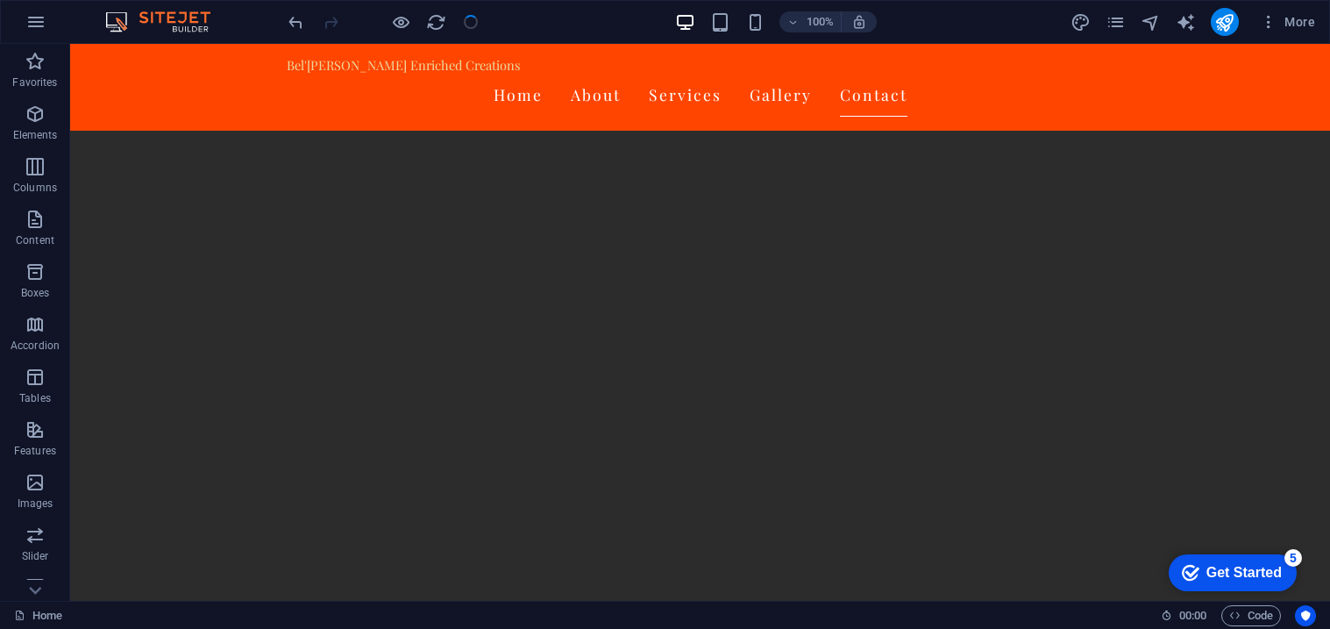
scroll to position [3324, 0]
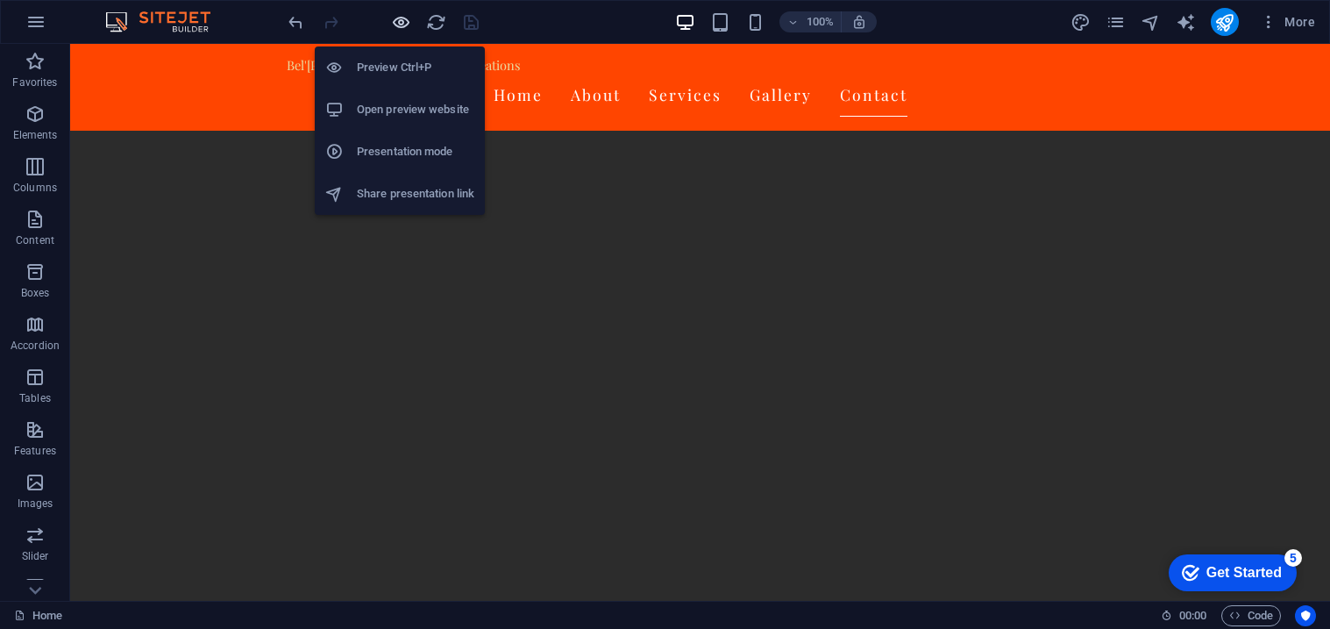
click at [0, 0] on icon "button" at bounding box center [0, 0] width 0 height 0
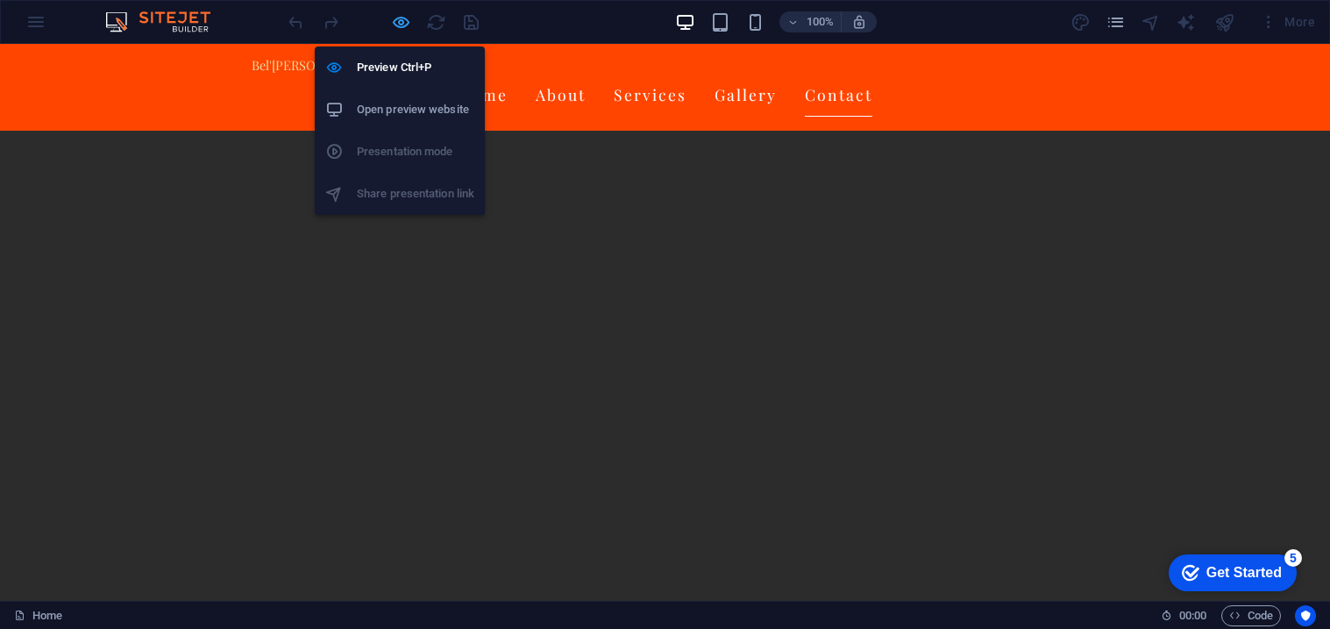
scroll to position [3338, 0]
click at [384, 117] on h6 "Open preview website" at bounding box center [415, 109] width 117 height 21
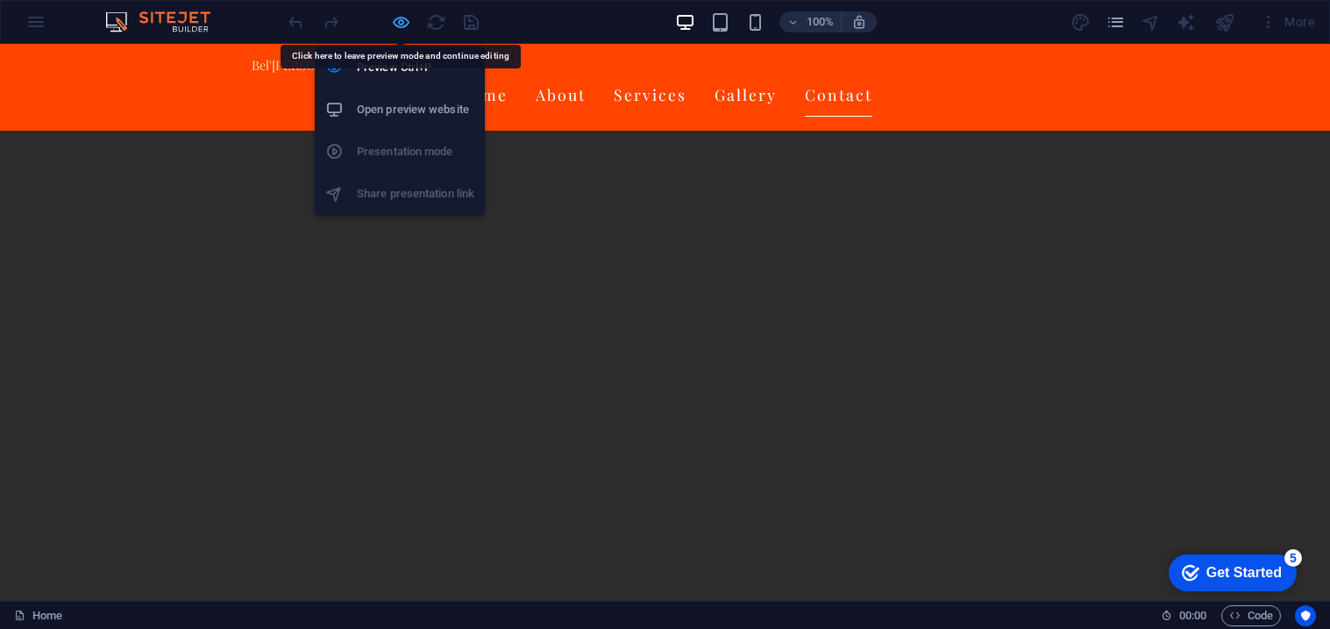
click at [0, 0] on icon "button" at bounding box center [0, 0] width 0 height 0
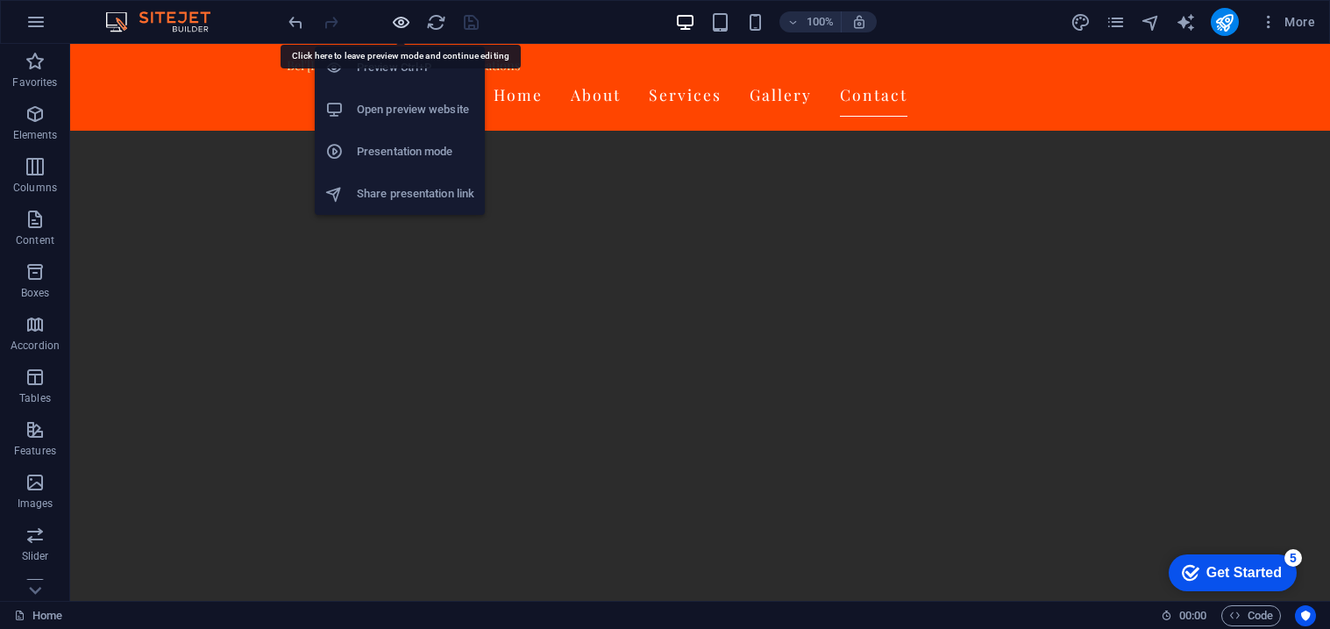
scroll to position [3499, 0]
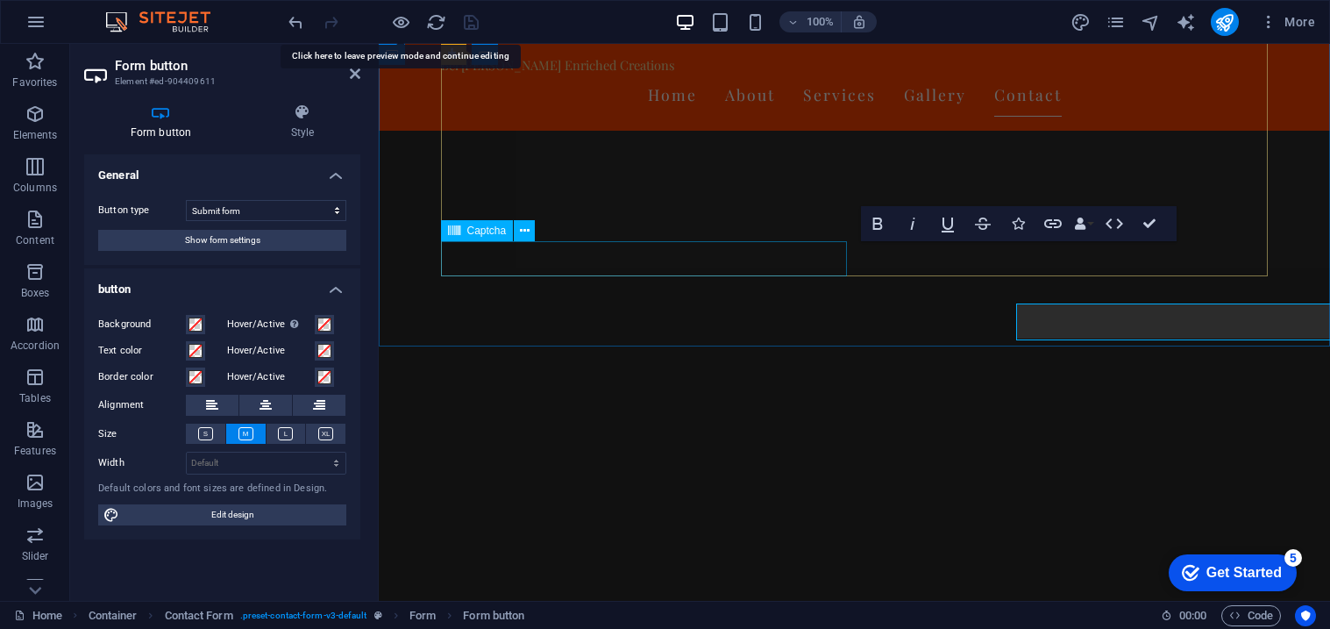
scroll to position [3437, 0]
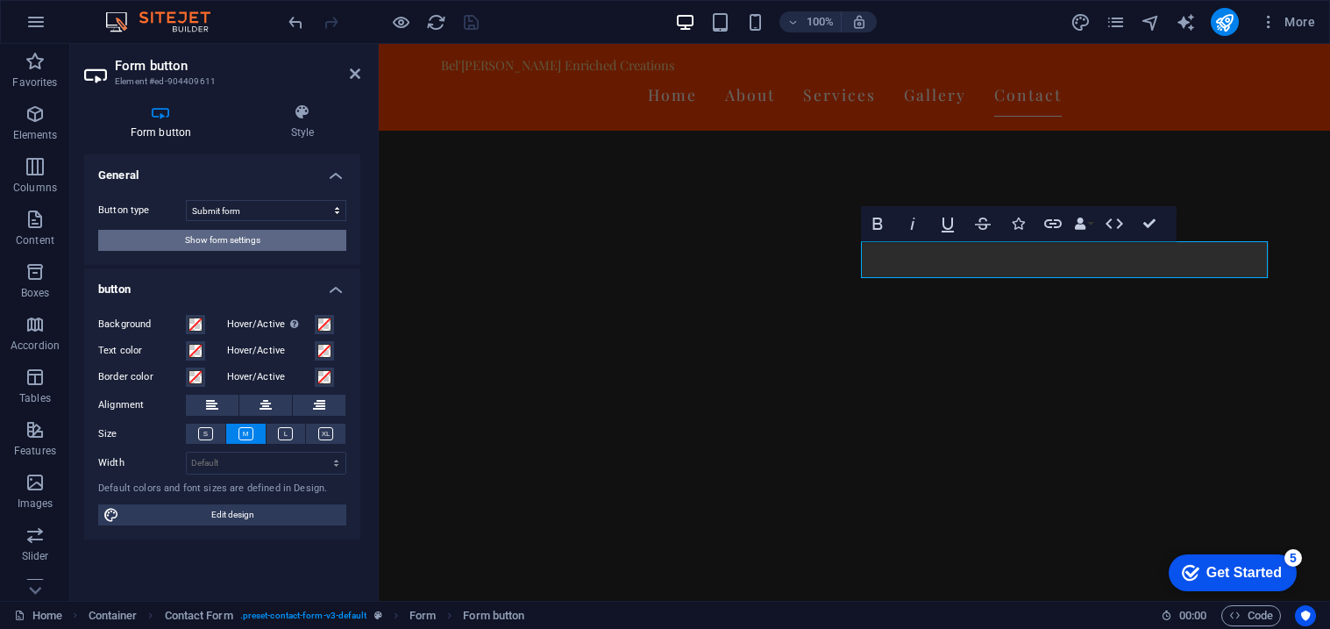
click at [194, 239] on span "Show form settings" at bounding box center [222, 240] width 75 height 21
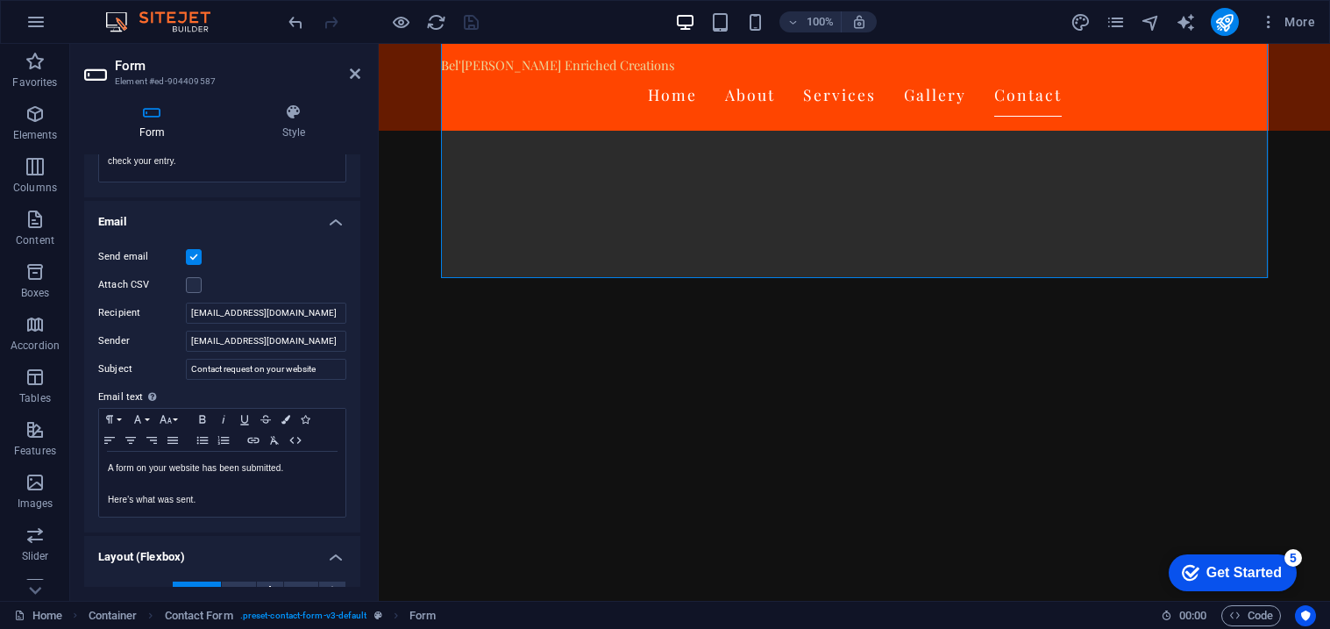
scroll to position [404, 0]
click at [293, 332] on input "[EMAIL_ADDRESS][DOMAIN_NAME]" at bounding box center [266, 339] width 160 height 21
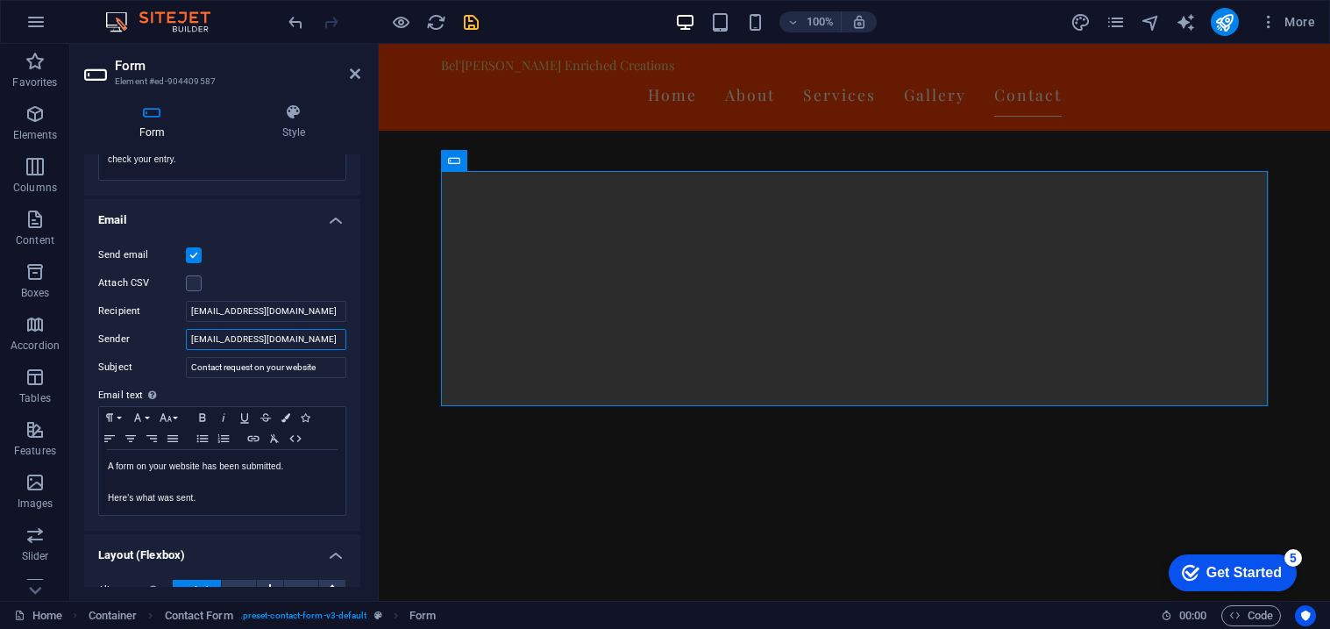
scroll to position [3302, 0]
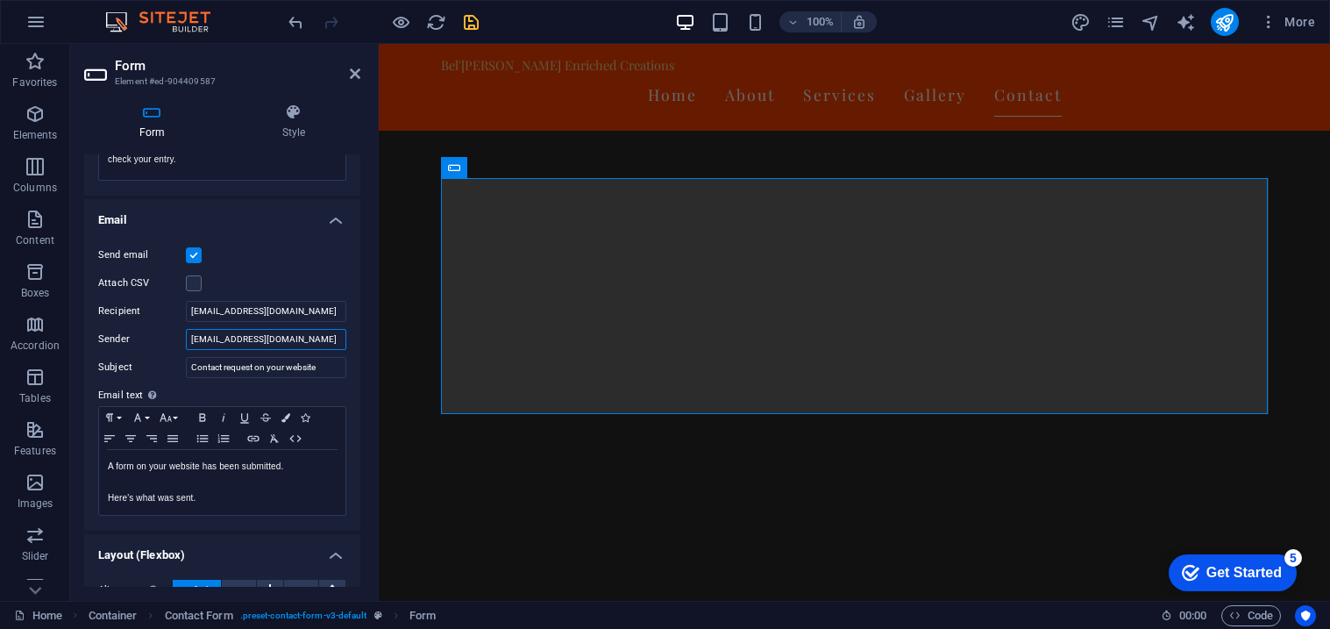
type input "[EMAIL_ADDRESS][DOMAIN_NAME]"
